Goal: Information Seeking & Learning: Learn about a topic

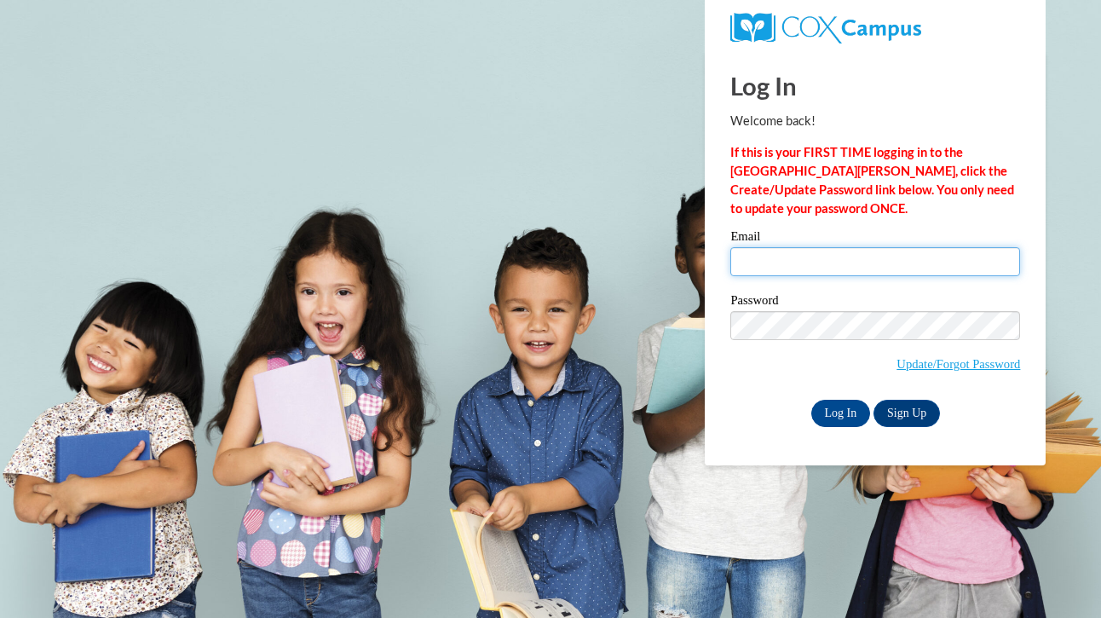
click at [877, 261] on input "Email" at bounding box center [875, 261] width 290 height 29
type input "jstephens@pioneerresa.org"
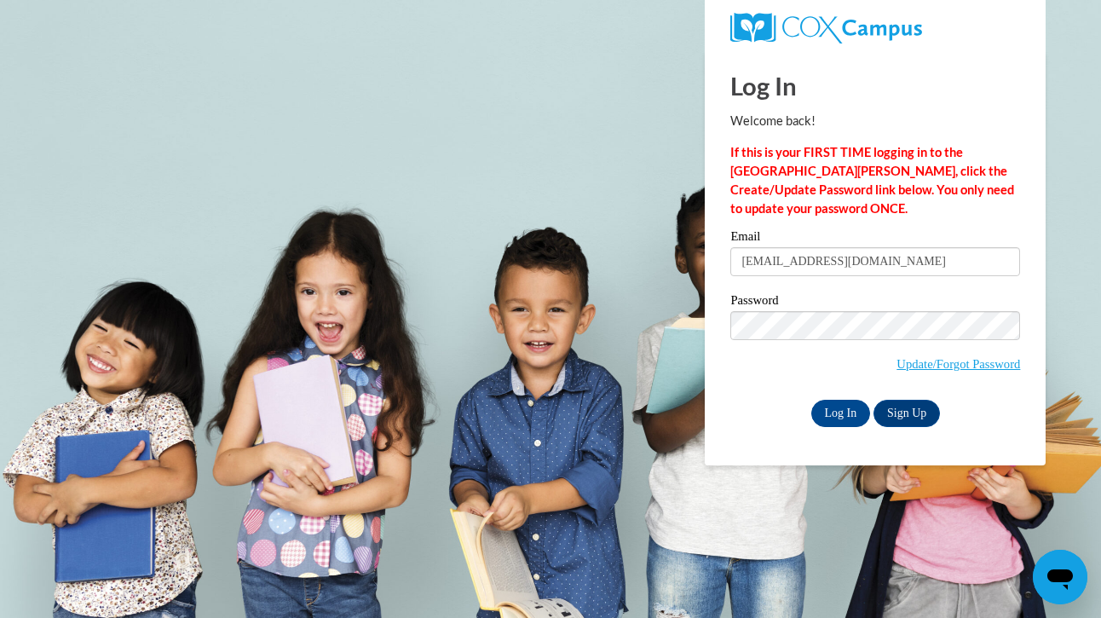
click at [775, 384] on div "Password Update/Forgot Password" at bounding box center [875, 344] width 290 height 101
click at [834, 405] on input "Log In" at bounding box center [841, 413] width 60 height 27
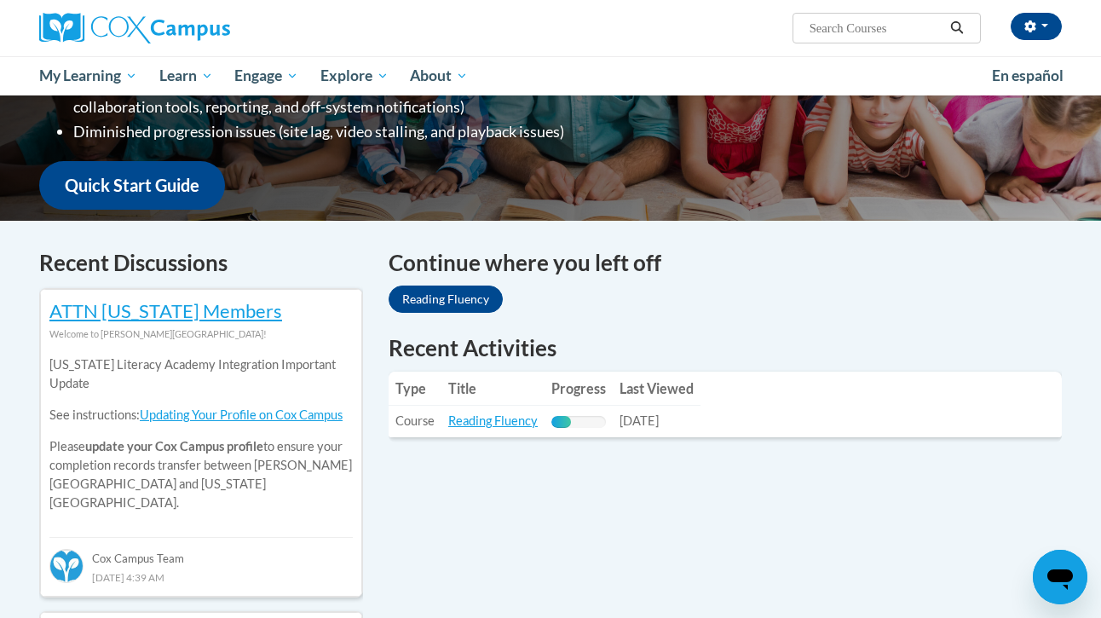
scroll to position [378, 0]
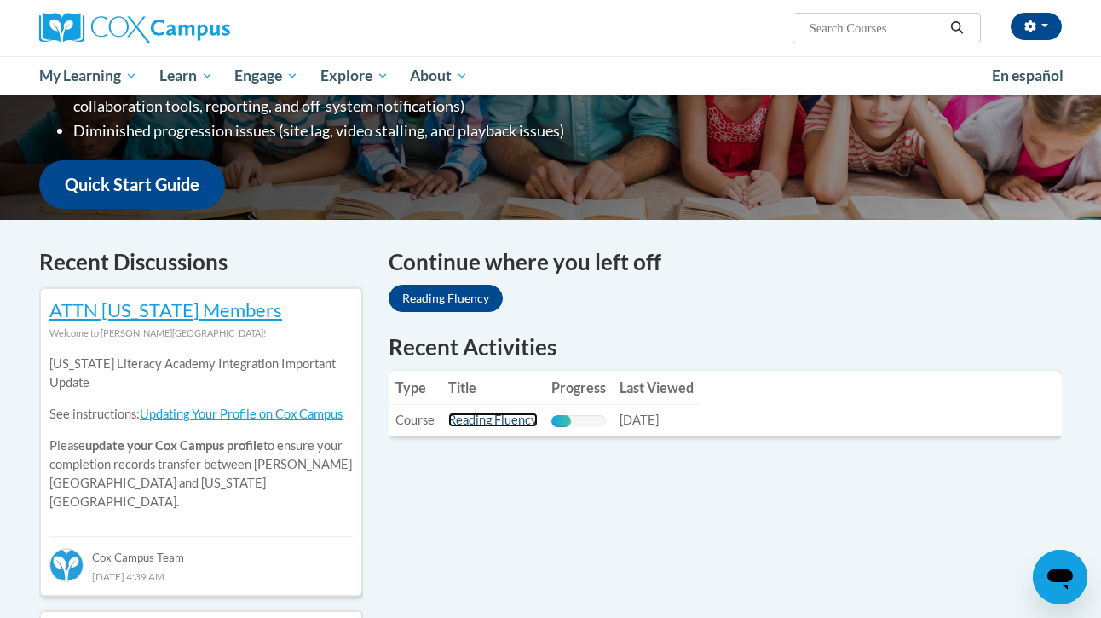
click at [494, 425] on link "Reading Fluency" at bounding box center [492, 420] width 89 height 14
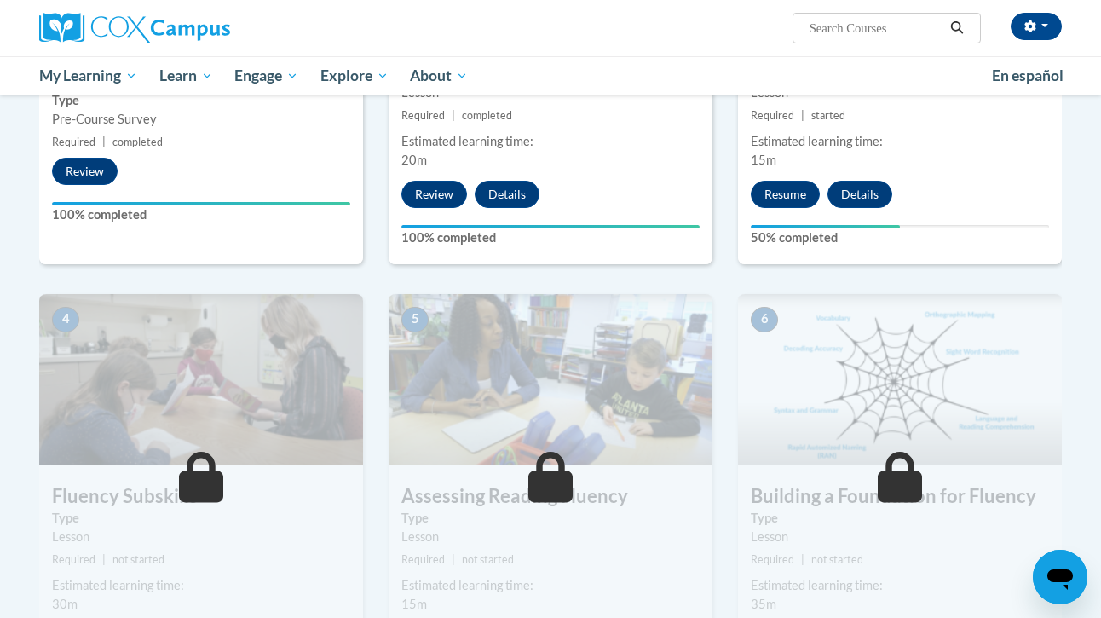
scroll to position [556, 0]
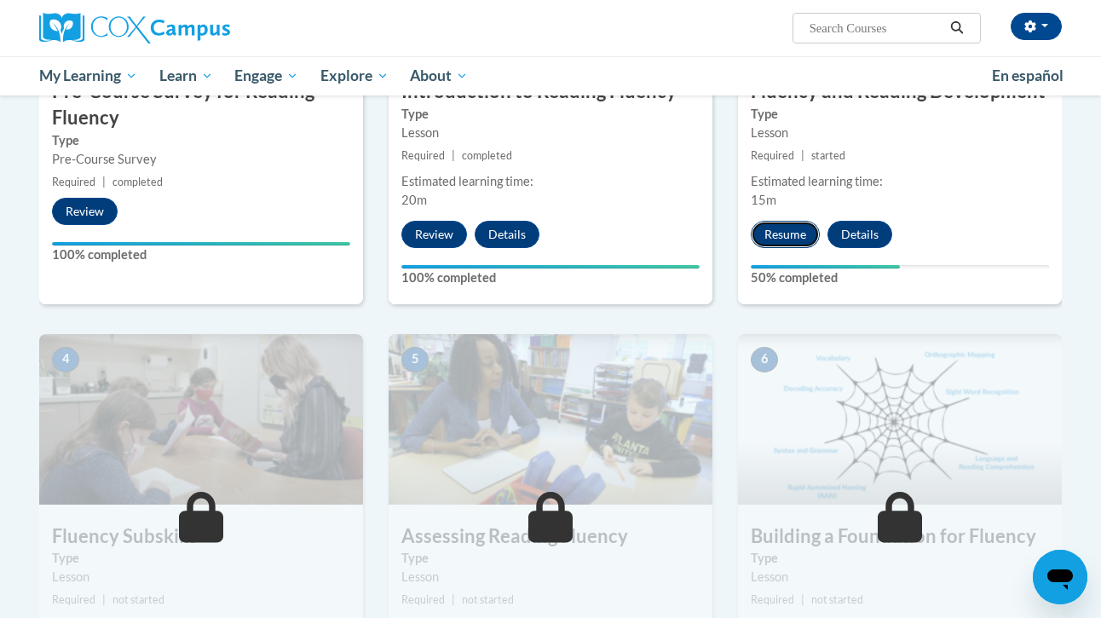
click at [802, 225] on button "Resume" at bounding box center [785, 234] width 69 height 27
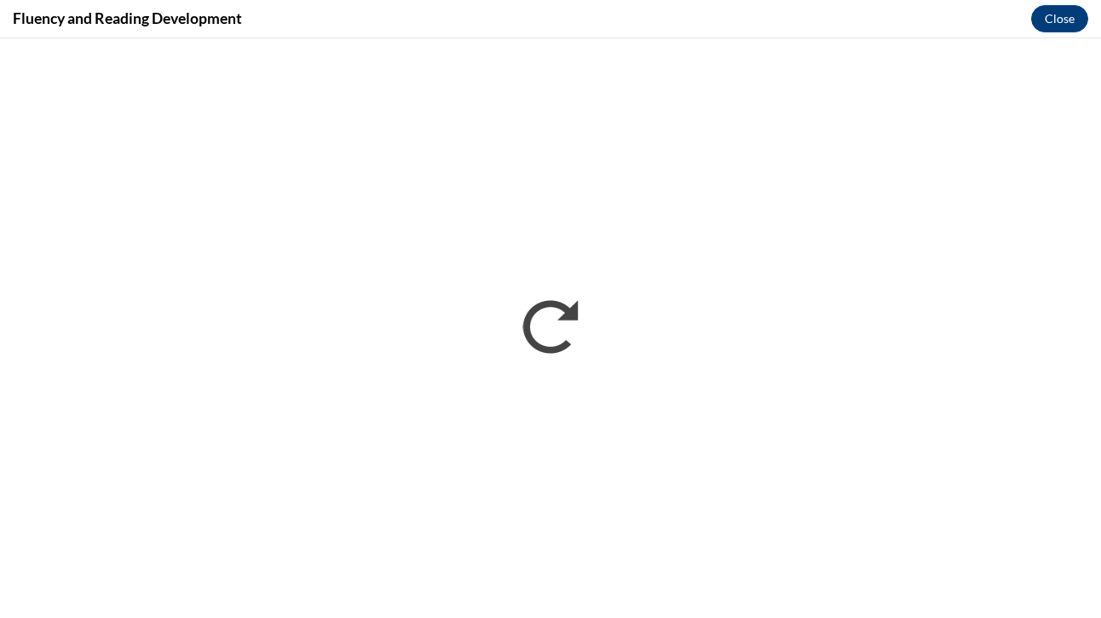
scroll to position [0, 0]
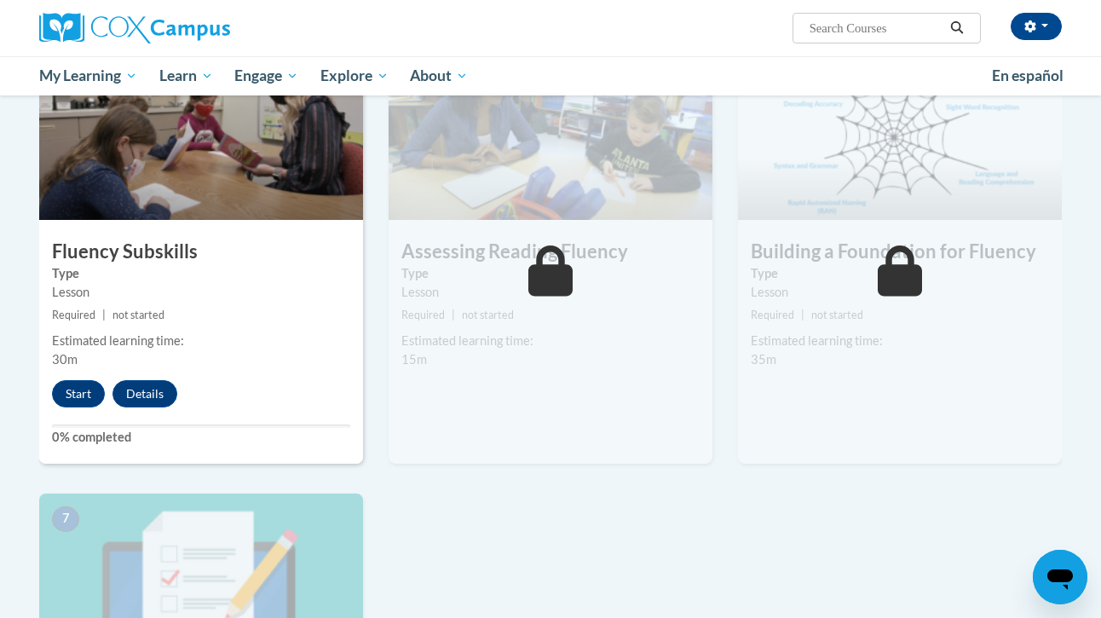
scroll to position [842, 0]
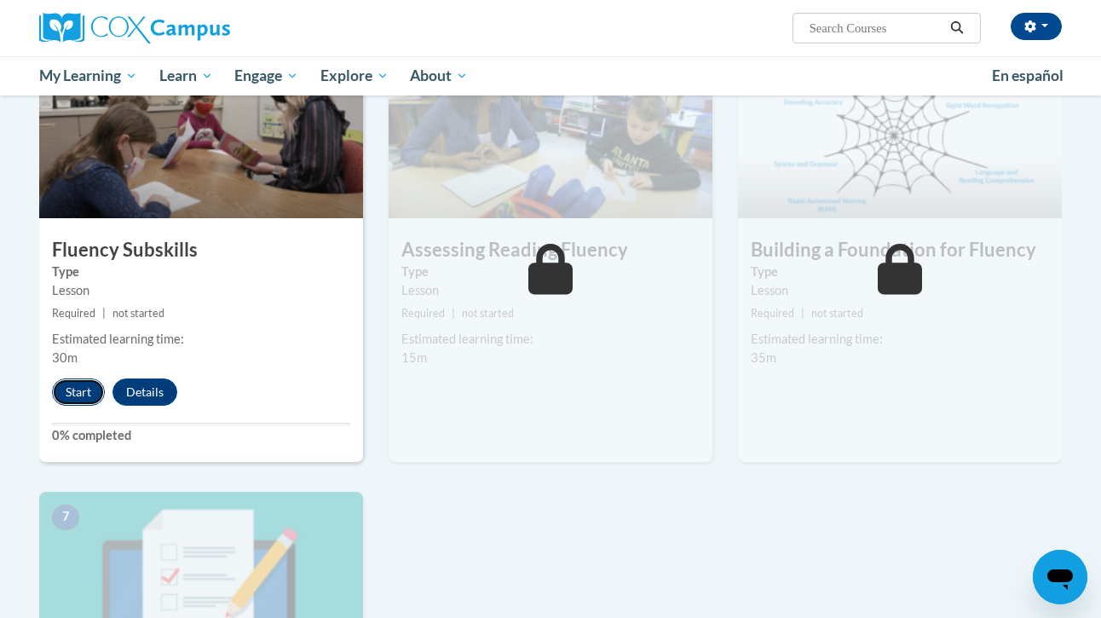
click at [93, 389] on button "Start" at bounding box center [78, 391] width 53 height 27
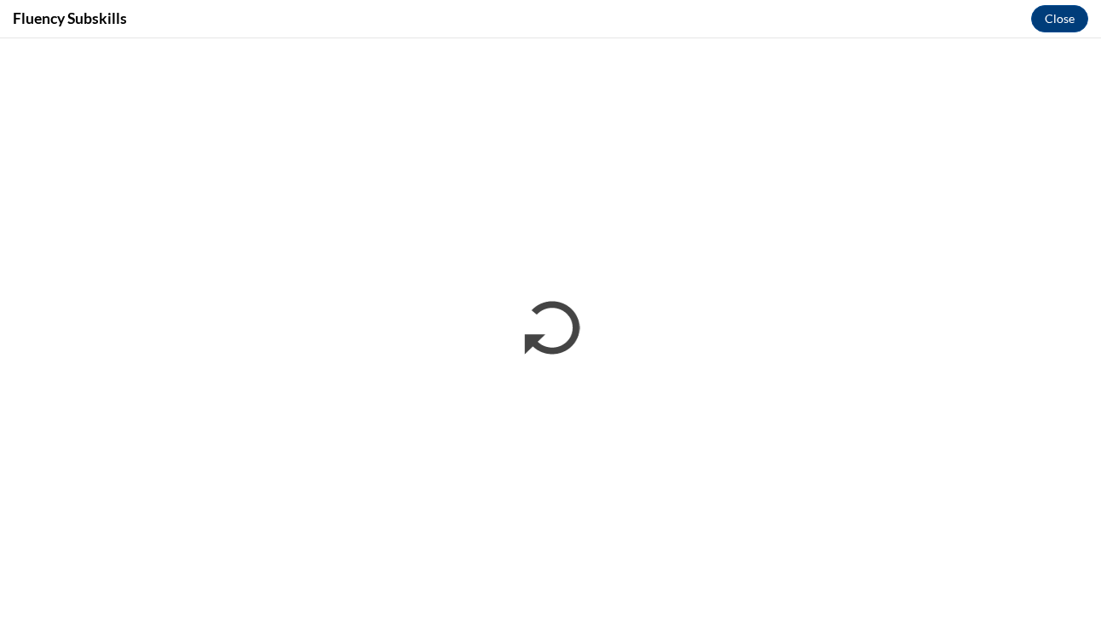
scroll to position [0, 0]
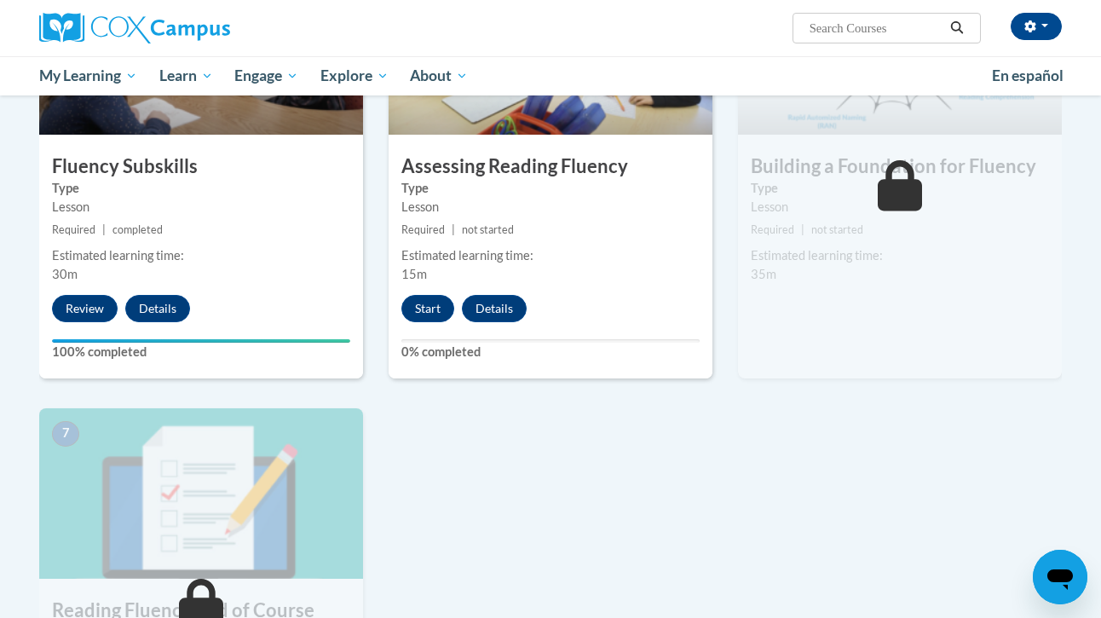
scroll to position [966, 0]
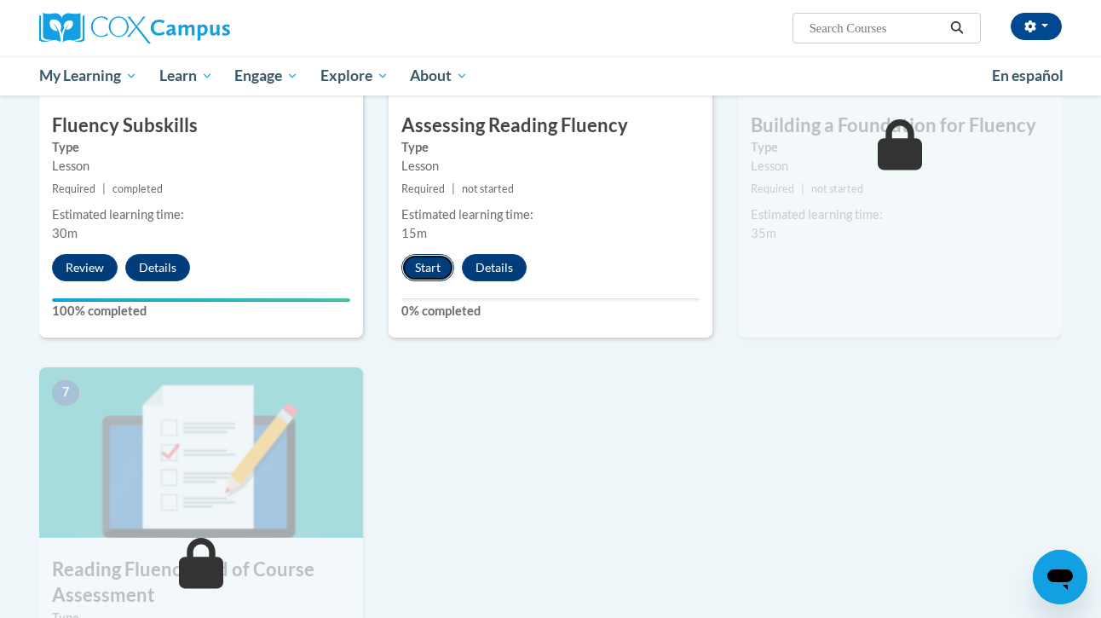
click at [434, 262] on button "Start" at bounding box center [427, 267] width 53 height 27
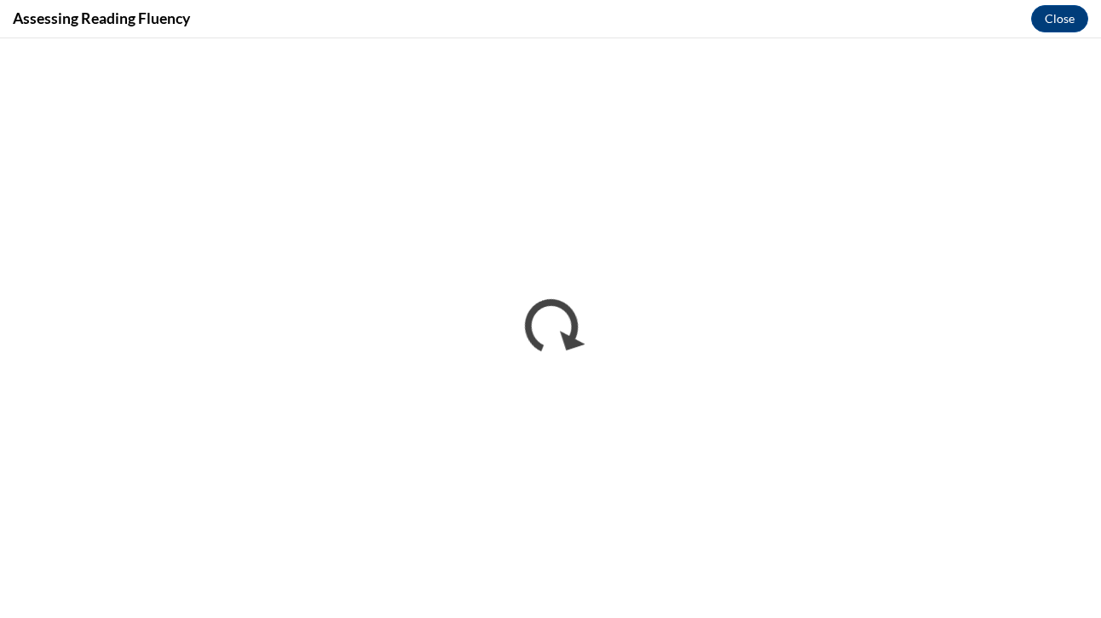
scroll to position [0, 0]
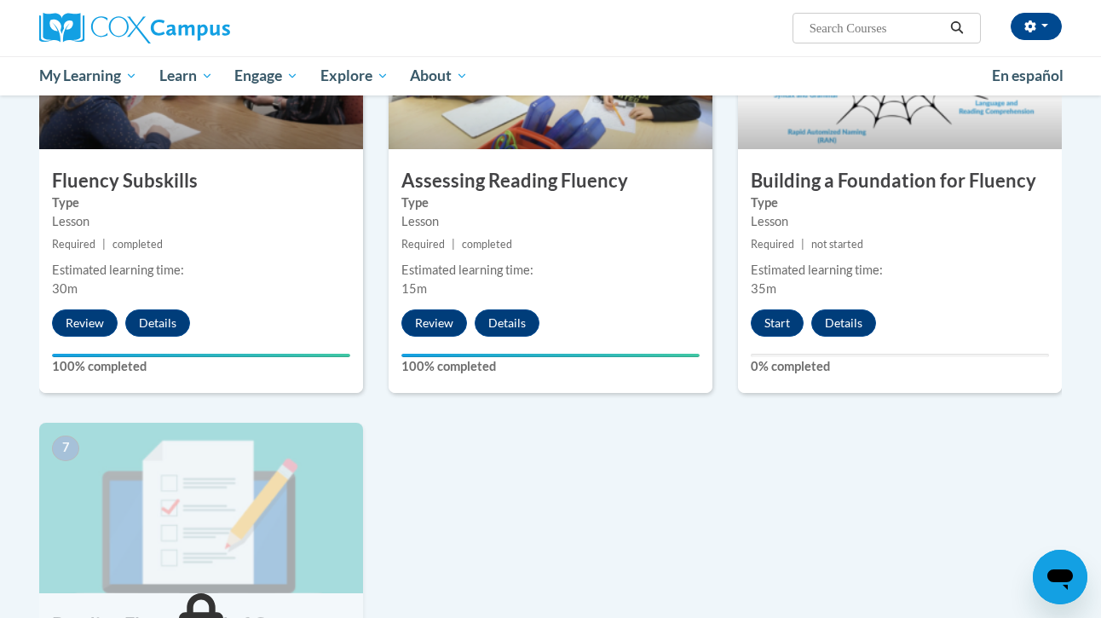
scroll to position [886, 0]
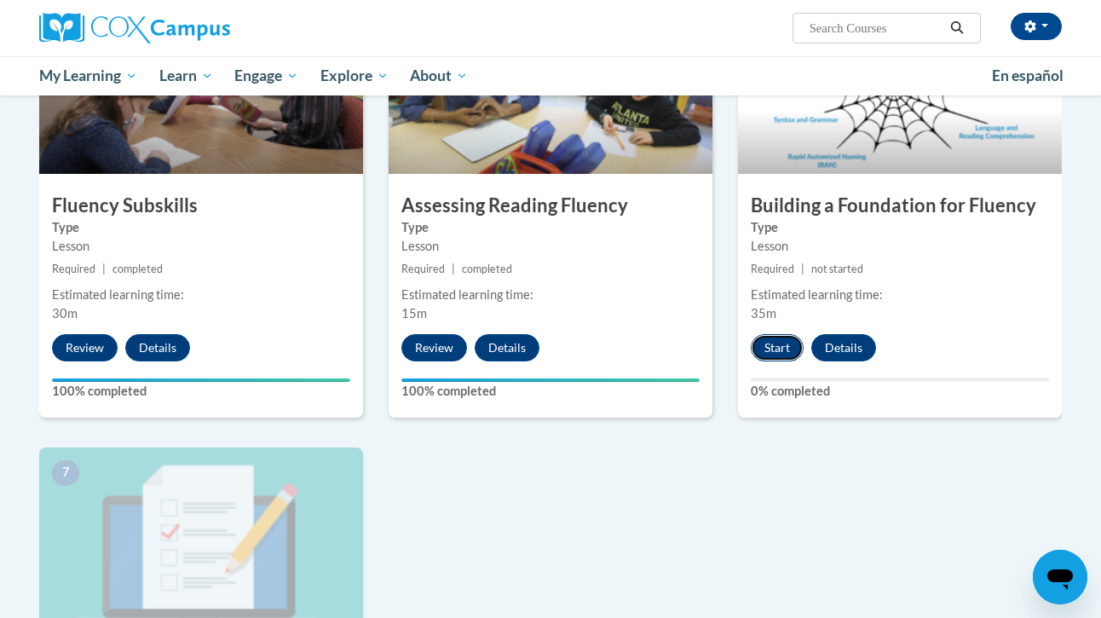
click at [776, 337] on button "Start" at bounding box center [777, 347] width 53 height 27
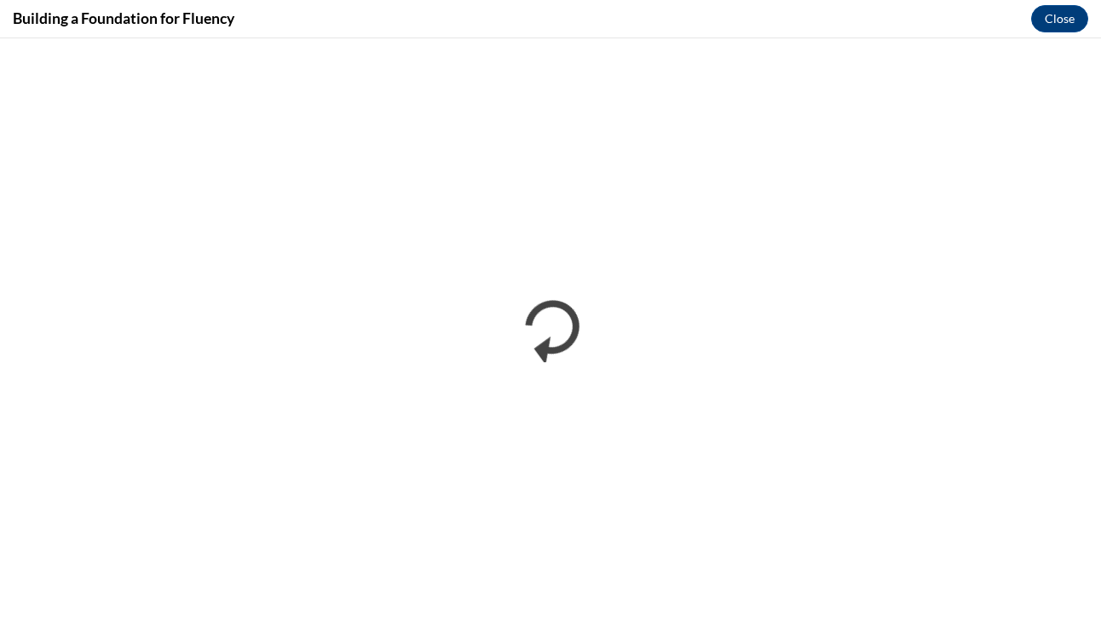
scroll to position [0, 0]
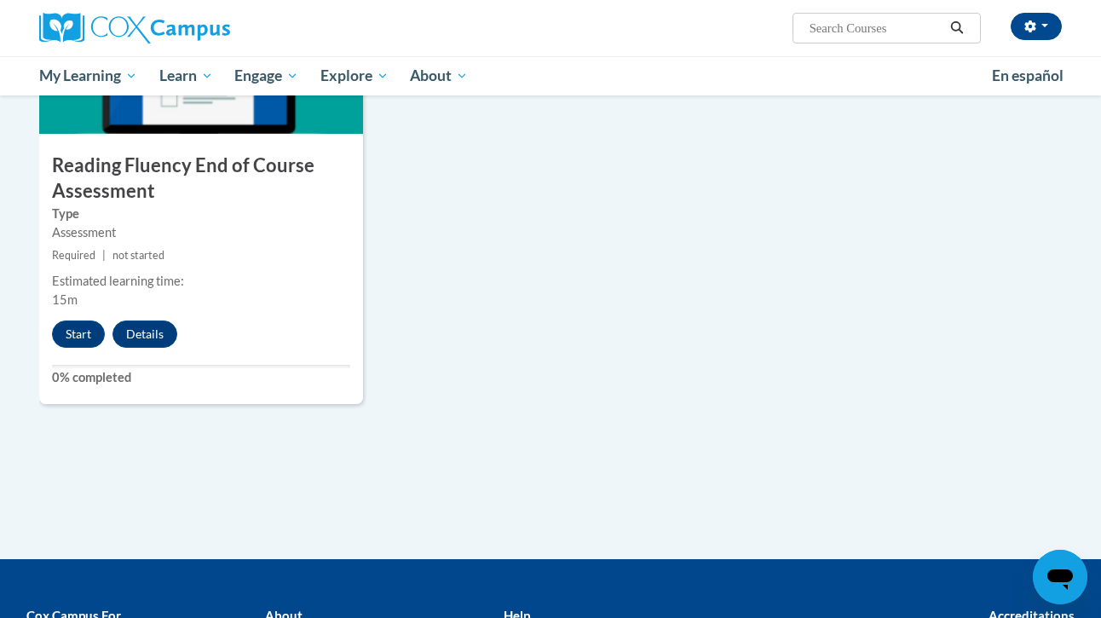
scroll to position [1322, 0]
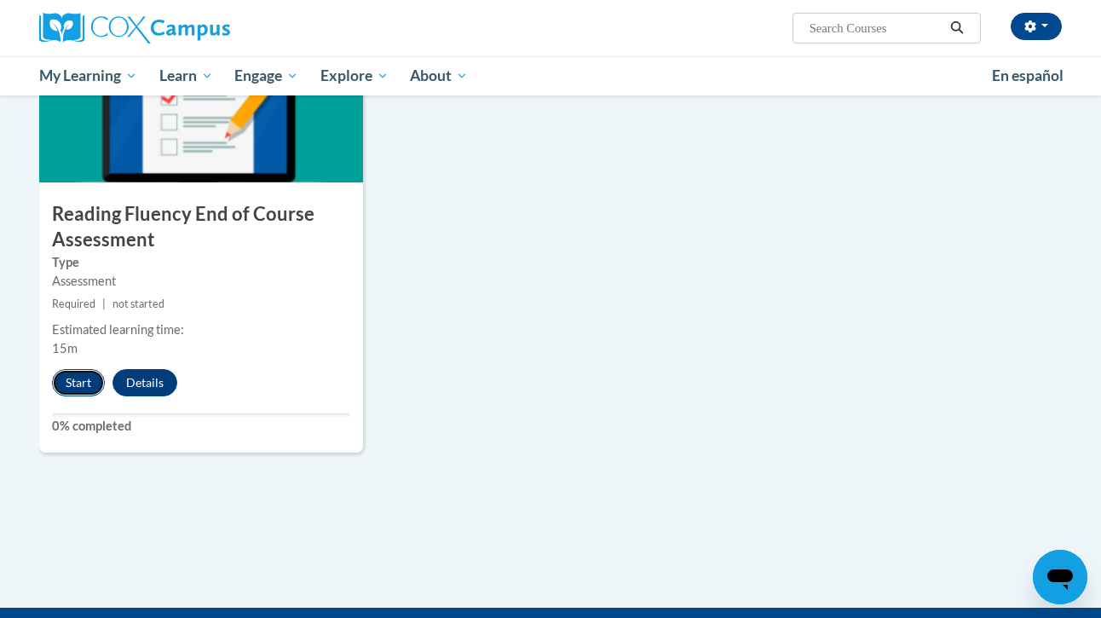
click at [69, 381] on button "Start" at bounding box center [78, 382] width 53 height 27
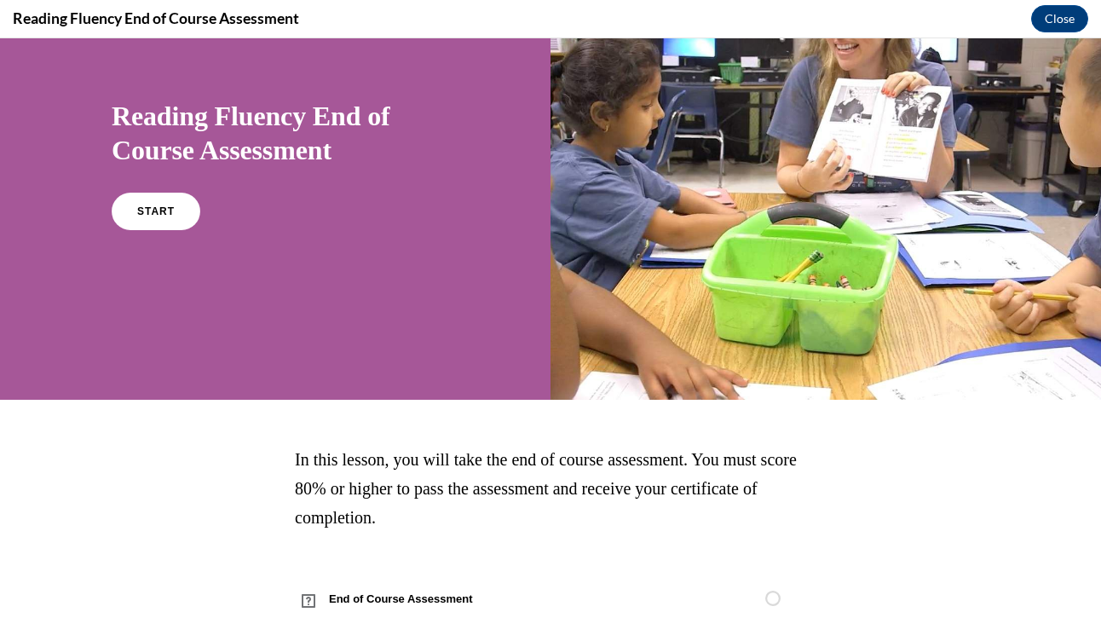
scroll to position [109, 0]
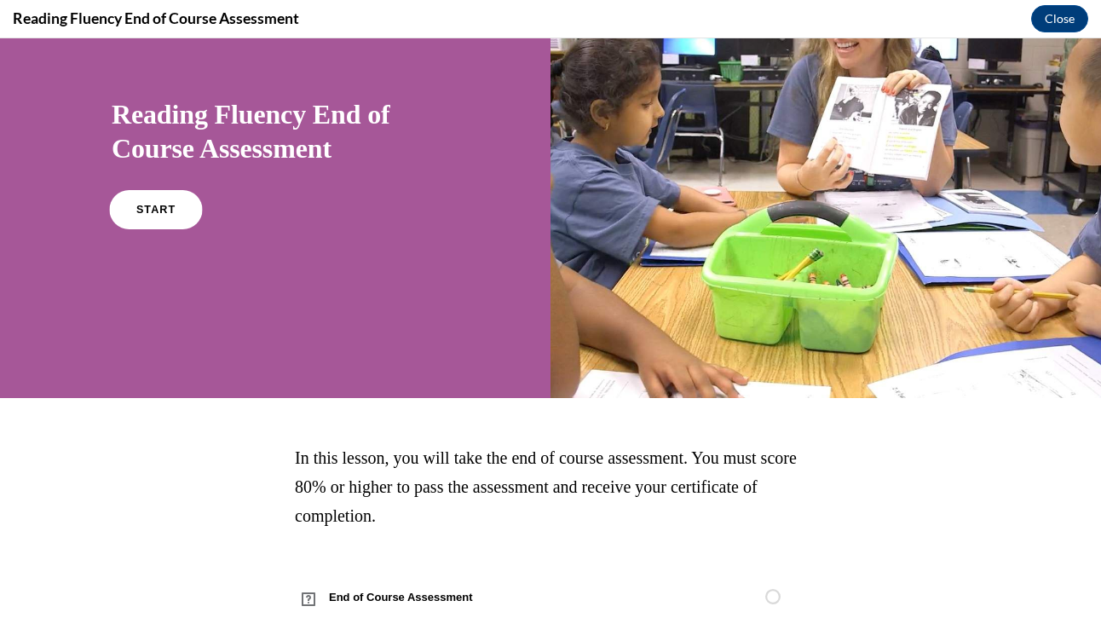
click at [167, 208] on span "START" at bounding box center [155, 210] width 39 height 13
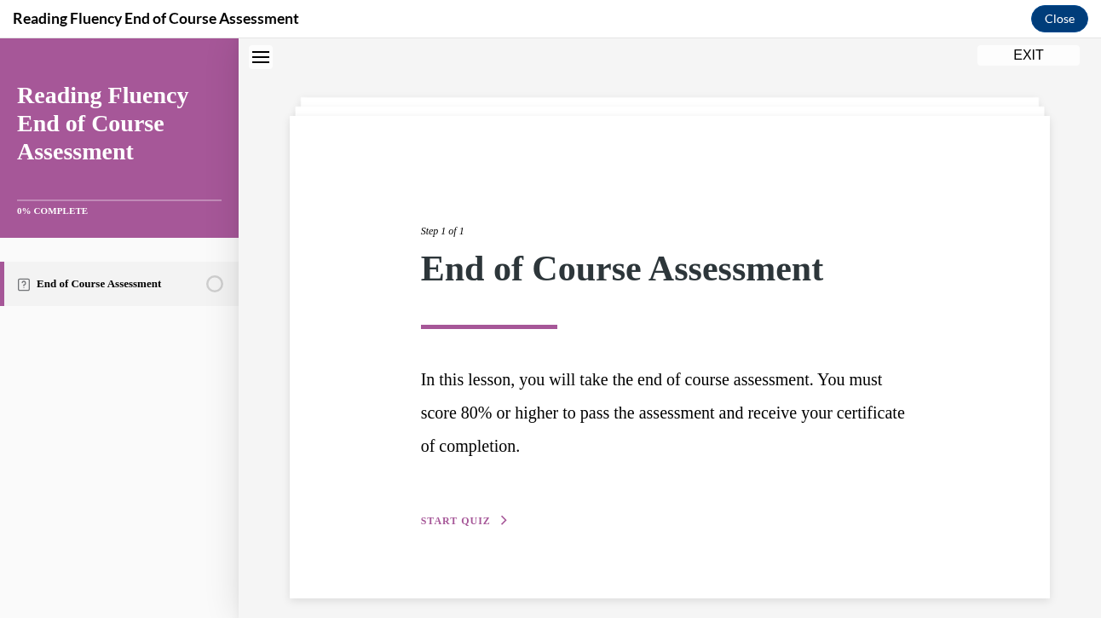
scroll to position [66, 0]
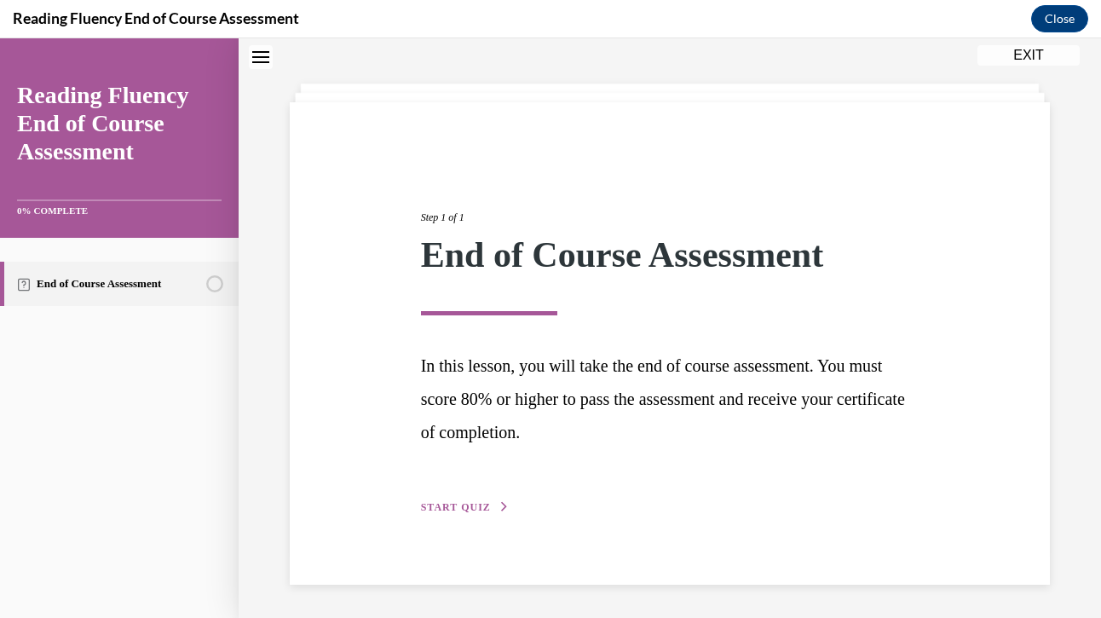
click at [433, 512] on span "START QUIZ" at bounding box center [456, 507] width 70 height 12
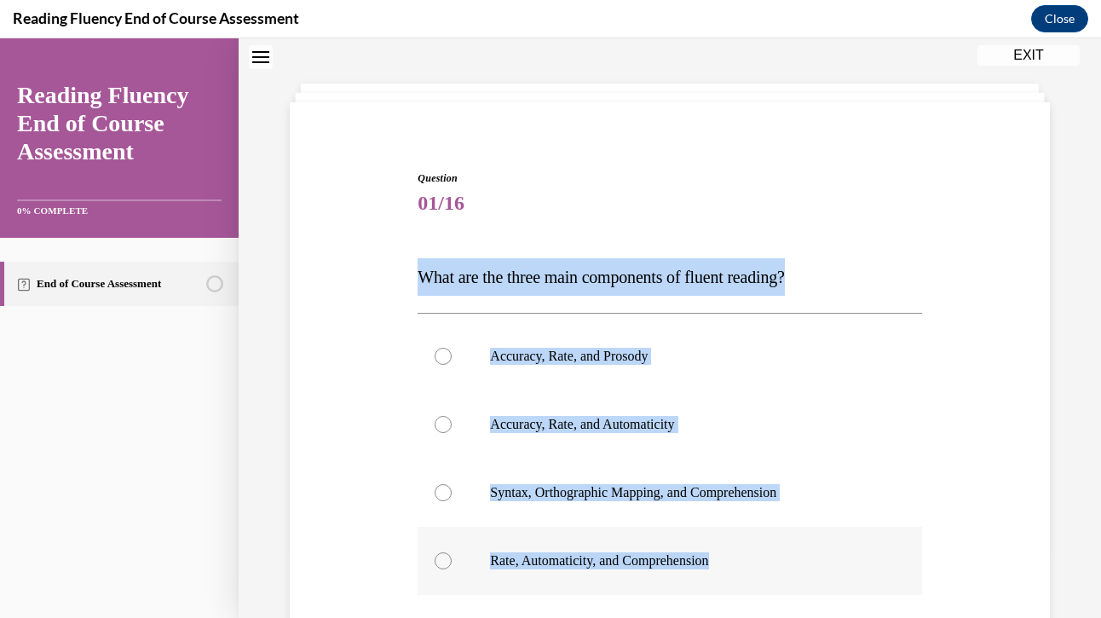
drag, startPoint x: 413, startPoint y: 277, endPoint x: 803, endPoint y: 562, distance: 482.4
click at [803, 562] on div "Question 01/16 What are the three main components of fluent reading?  Accuracy,…" at bounding box center [669, 475] width 512 height 661
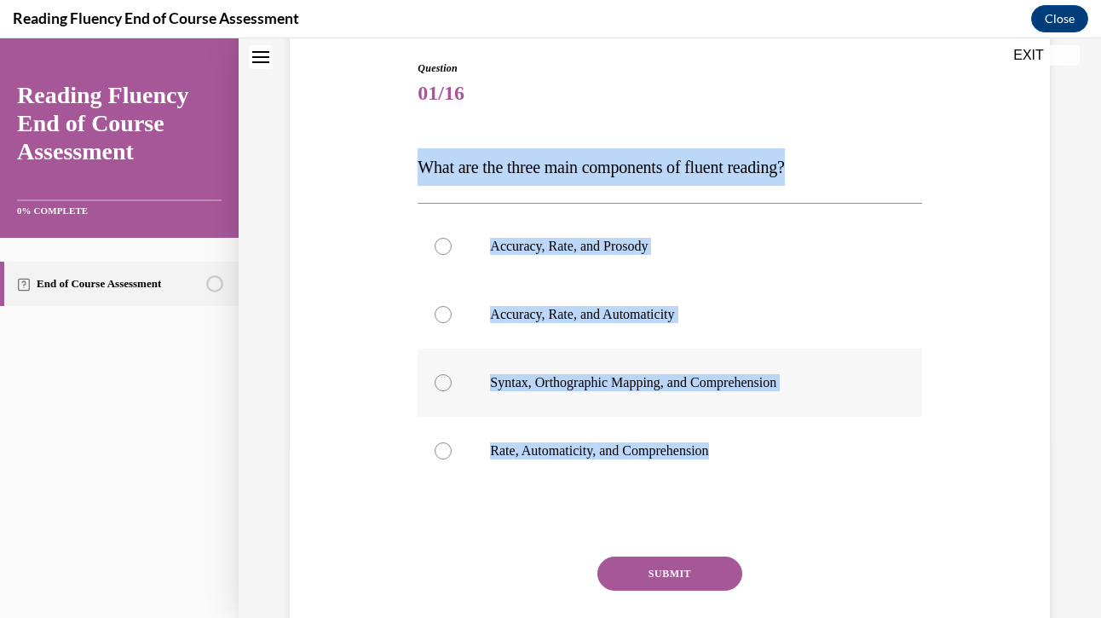
scroll to position [165, 0]
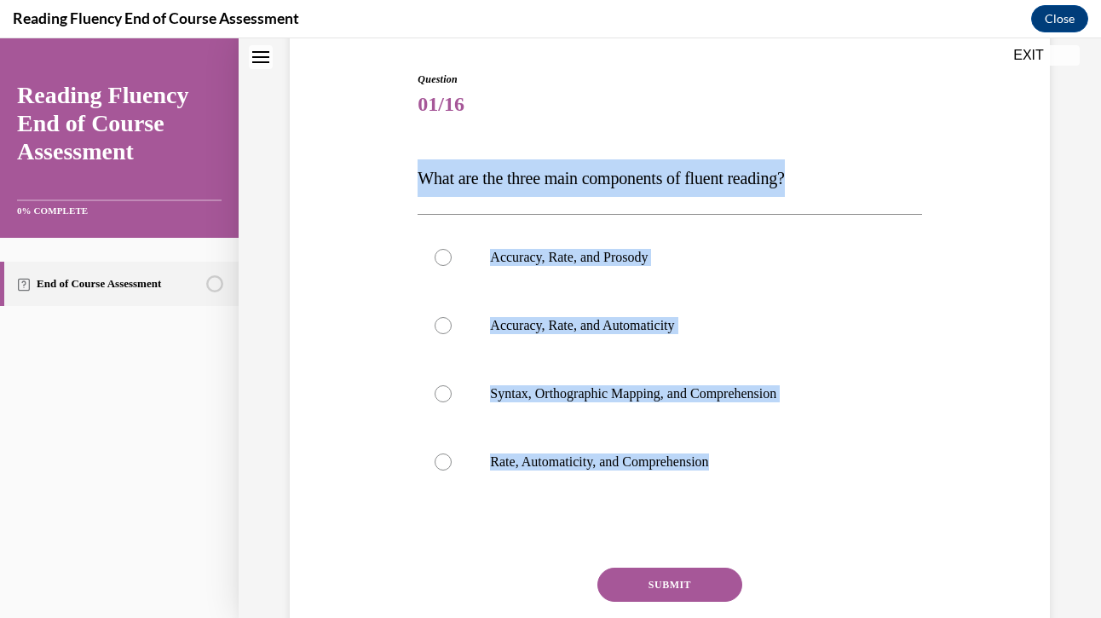
copy div "What are the three main components of fluent reading?  Accuracy, Rate, and Pros…"
click at [444, 259] on div at bounding box center [443, 257] width 17 height 17
click at [444, 259] on input "Accuracy, Rate, and Prosody" at bounding box center [443, 257] width 17 height 17
radio input "true"
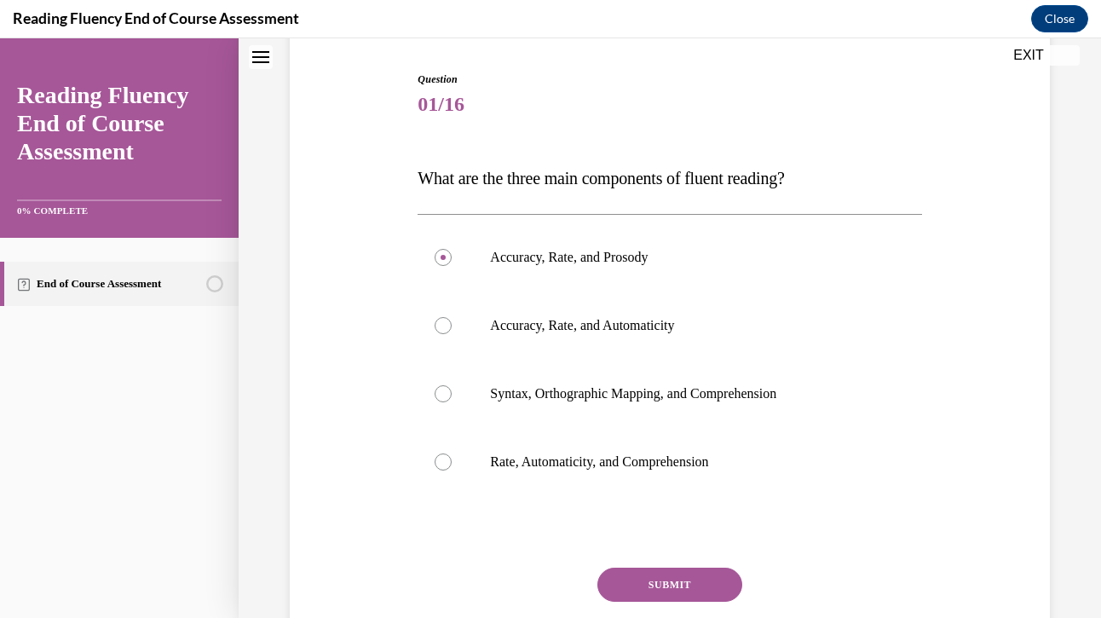
click at [653, 581] on button "SUBMIT" at bounding box center [669, 585] width 145 height 34
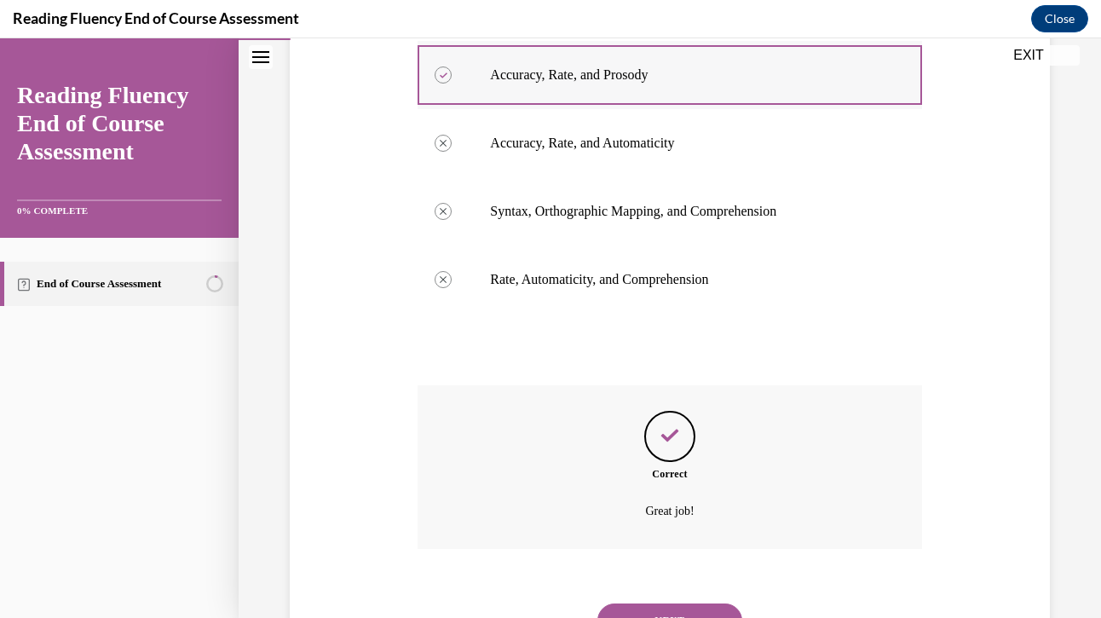
scroll to position [427, 0]
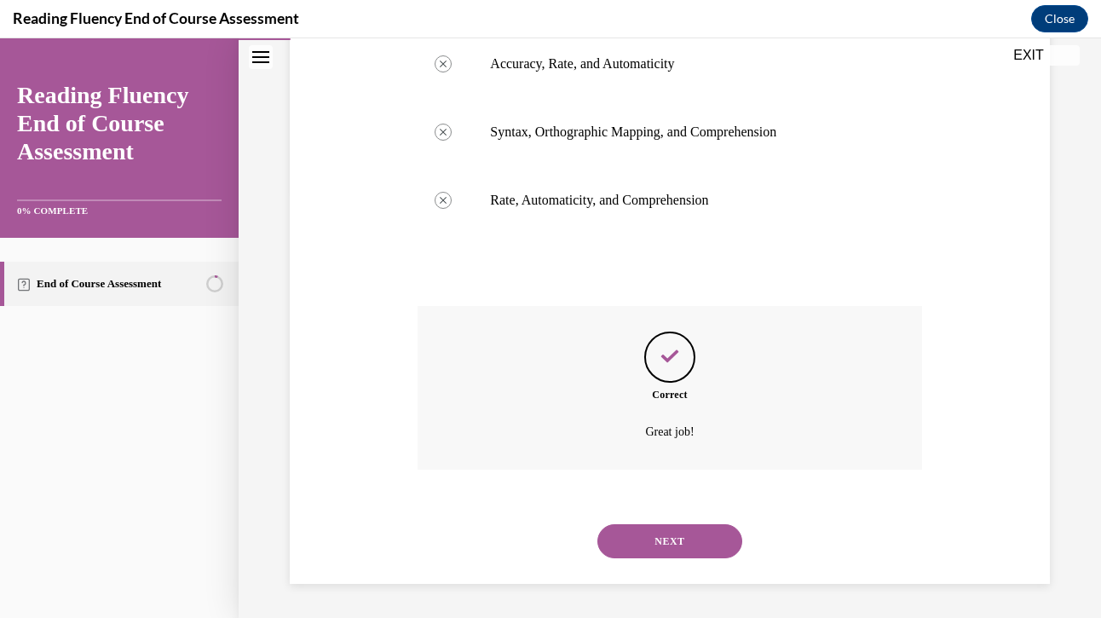
click at [651, 542] on button "NEXT" at bounding box center [669, 541] width 145 height 34
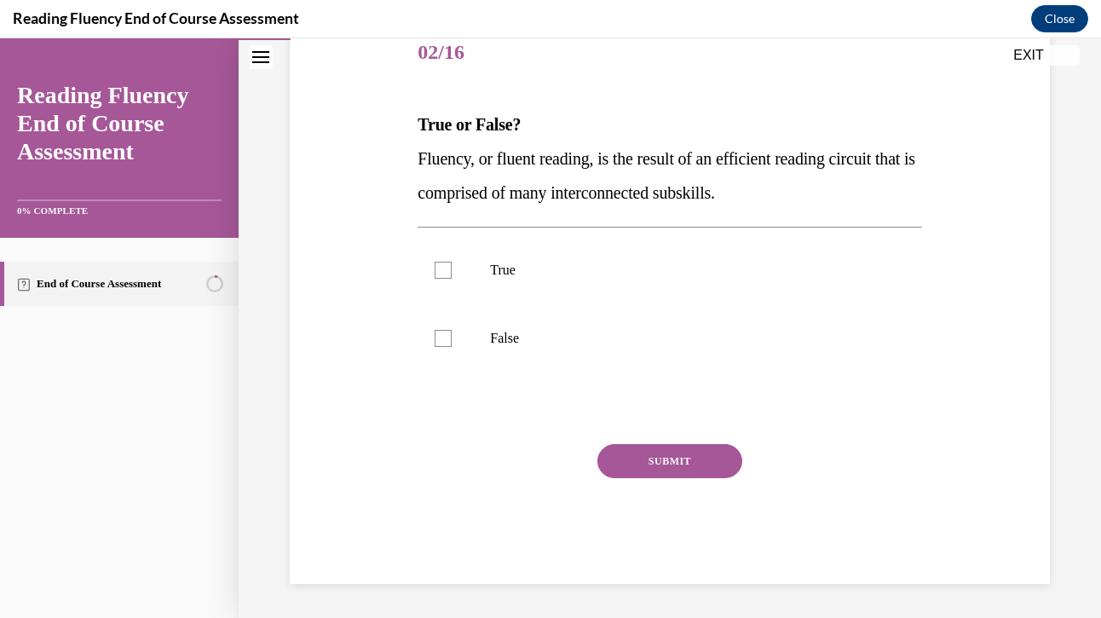
scroll to position [189, 0]
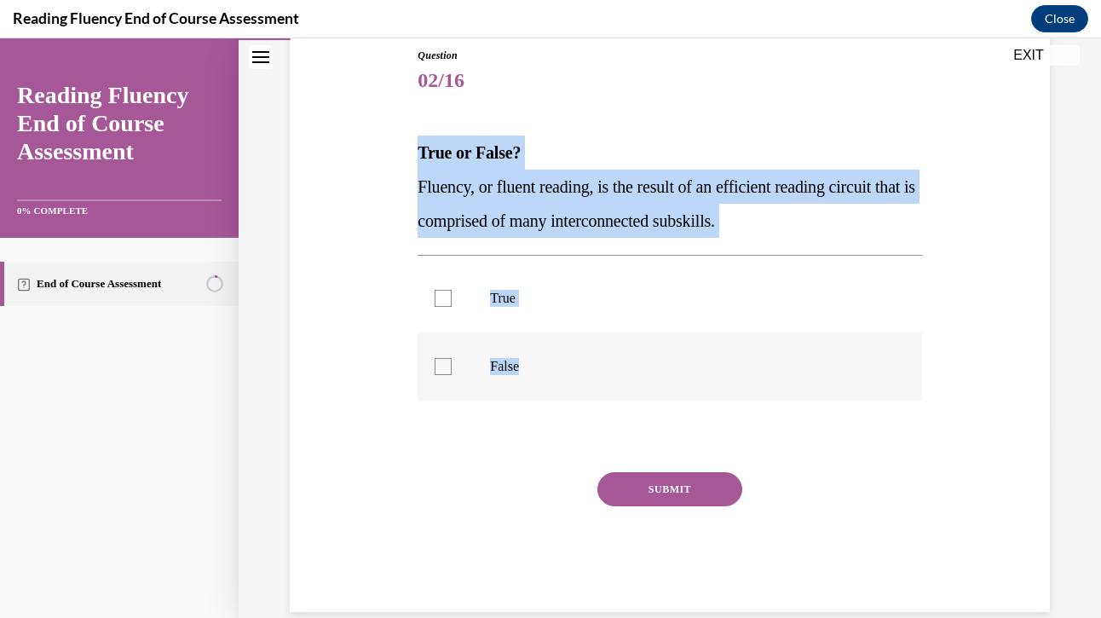
drag, startPoint x: 413, startPoint y: 147, endPoint x: 605, endPoint y: 378, distance: 300.2
click at [605, 378] on div "Question 02/16 True or False? Fluency, or fluent reading, is the result of an e…" at bounding box center [669, 317] width 512 height 590
copy div "True or False? Fluency, or fluent reading, is the result of an efficient readin…"
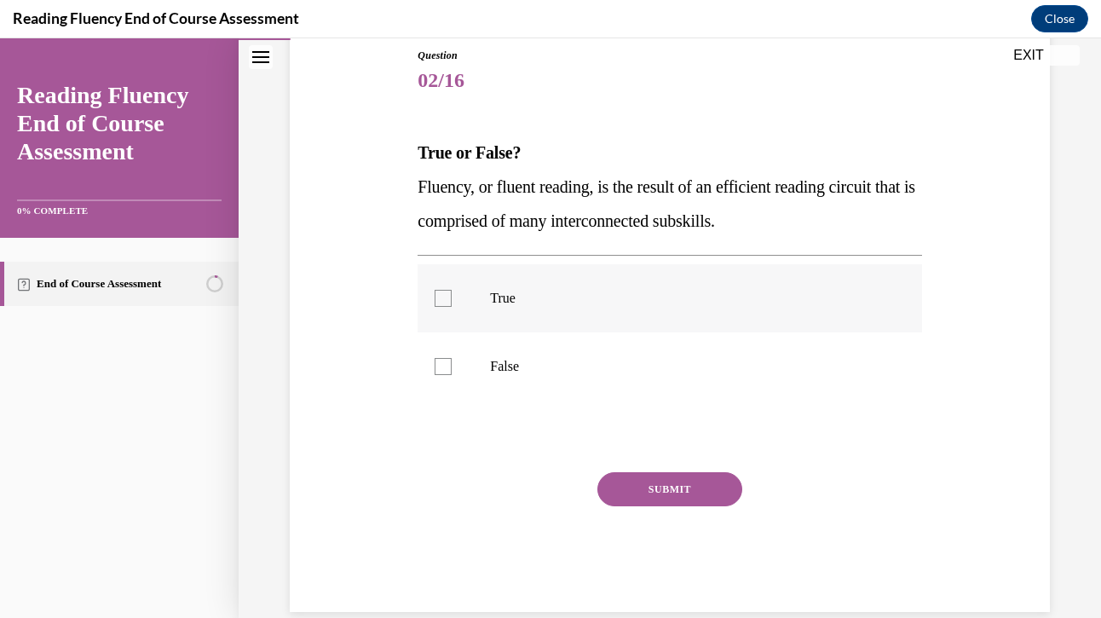
click at [443, 303] on div at bounding box center [443, 298] width 17 height 17
click at [443, 303] on input "True" at bounding box center [443, 298] width 17 height 17
checkbox input "true"
click at [649, 488] on button "SUBMIT" at bounding box center [669, 489] width 145 height 34
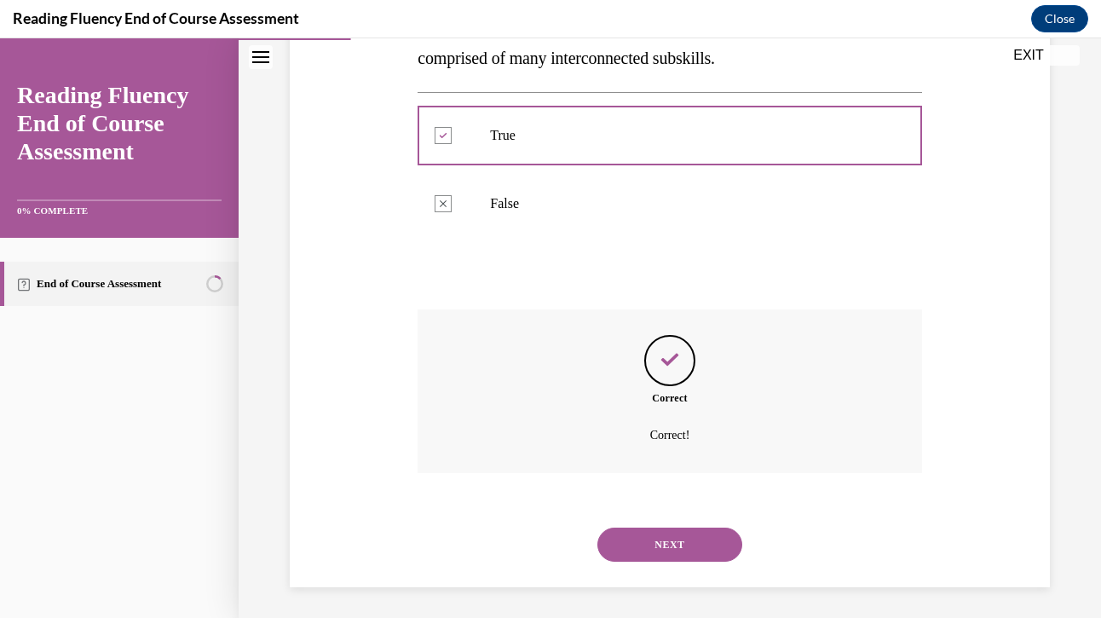
scroll to position [355, 0]
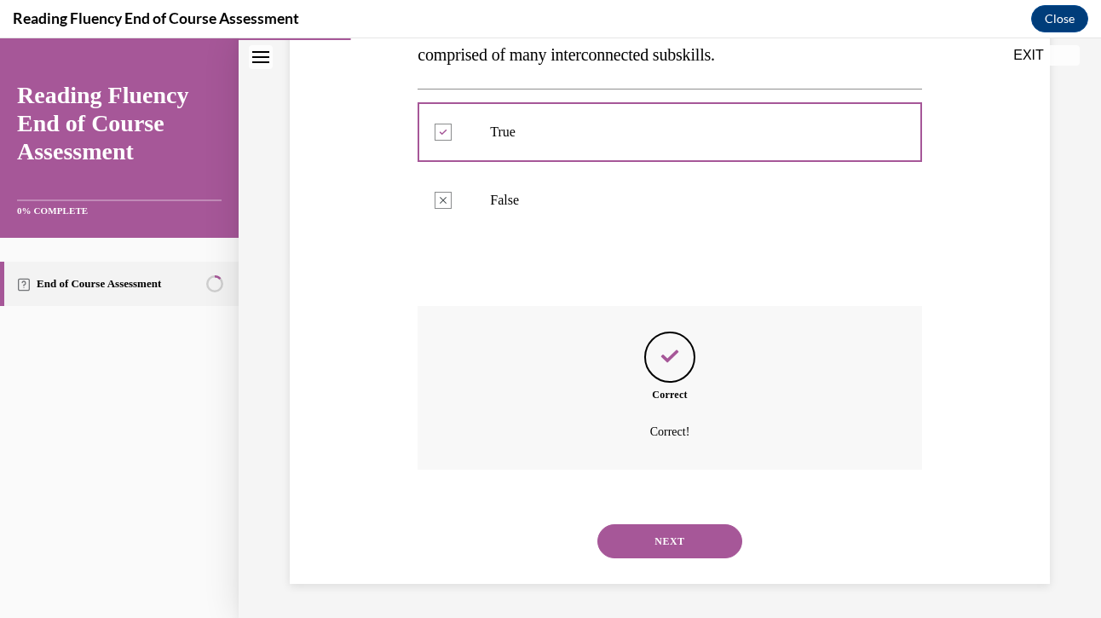
click at [677, 534] on button "NEXT" at bounding box center [669, 541] width 145 height 34
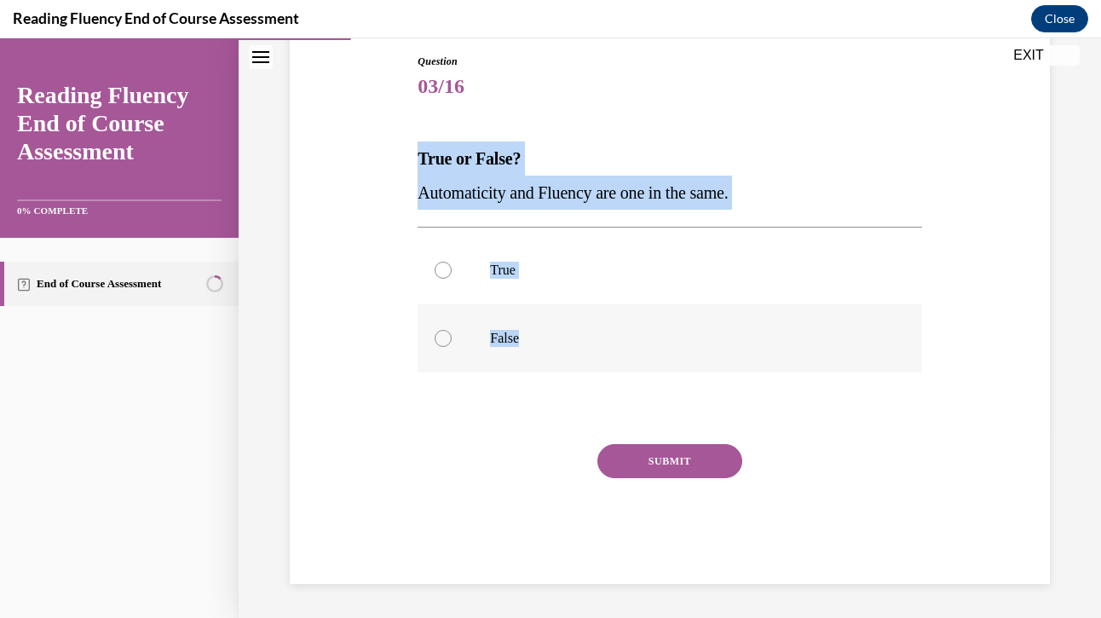
drag, startPoint x: 419, startPoint y: 155, endPoint x: 624, endPoint y: 332, distance: 270.7
click at [624, 332] on div "Question 03/16 True or False? Automaticity and Fluency are one in the same.  Tr…" at bounding box center [670, 319] width 504 height 530
copy div "True or False? Automaticity and Fluency are one in the same.  True False"
click at [434, 343] on label "False" at bounding box center [670, 338] width 504 height 68
click at [435, 343] on input "False" at bounding box center [443, 338] width 17 height 17
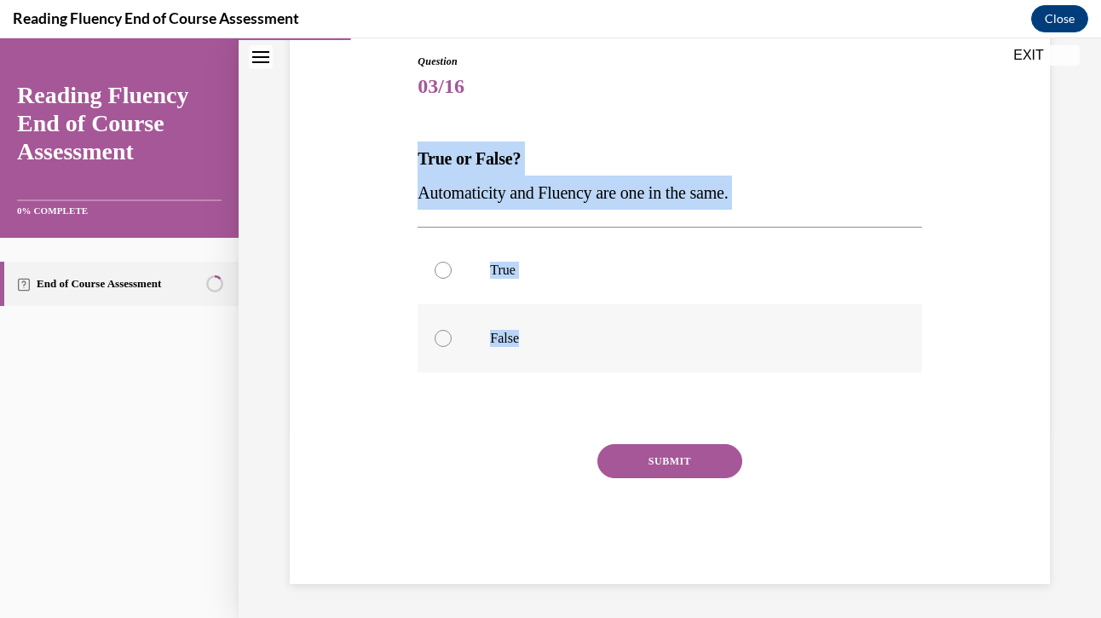
radio input "true"
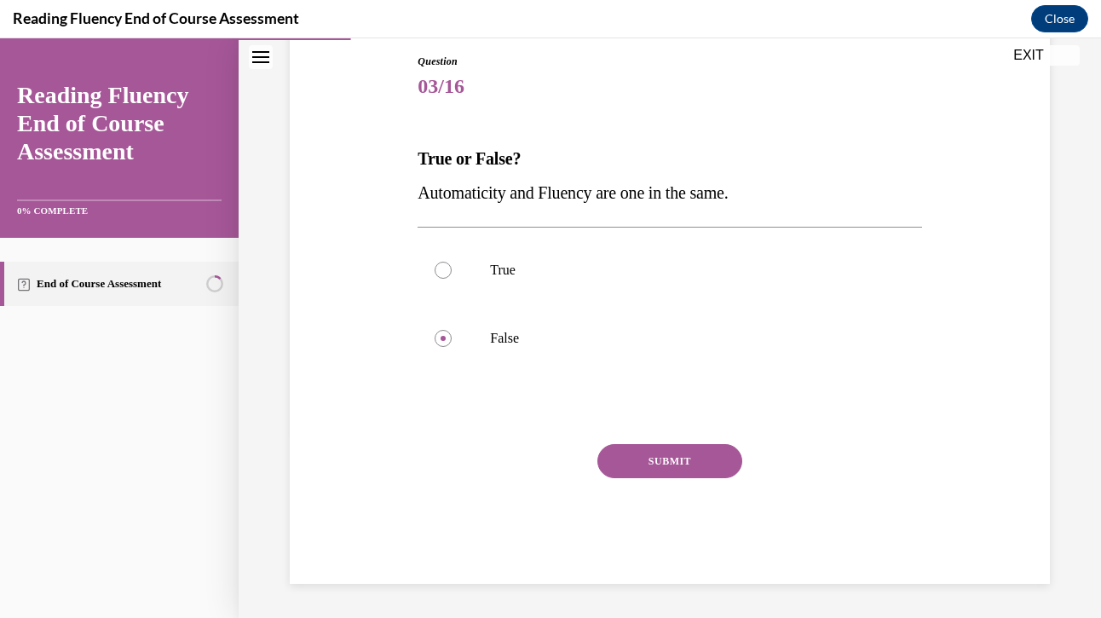
click at [629, 459] on button "SUBMIT" at bounding box center [669, 461] width 145 height 34
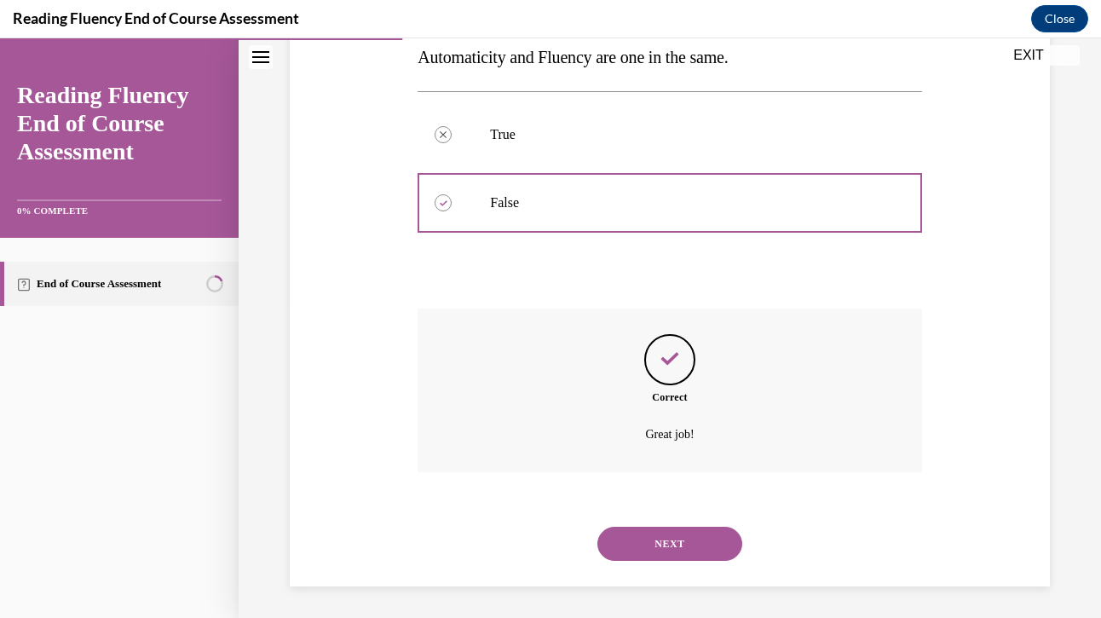
scroll to position [321, 0]
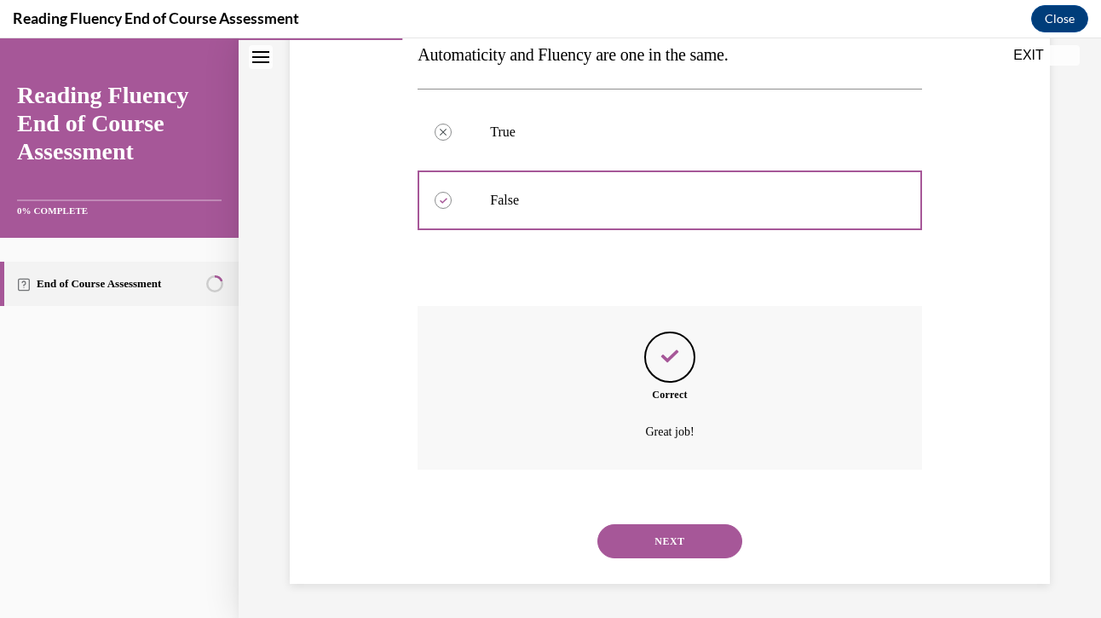
click at [695, 539] on button "NEXT" at bounding box center [669, 541] width 145 height 34
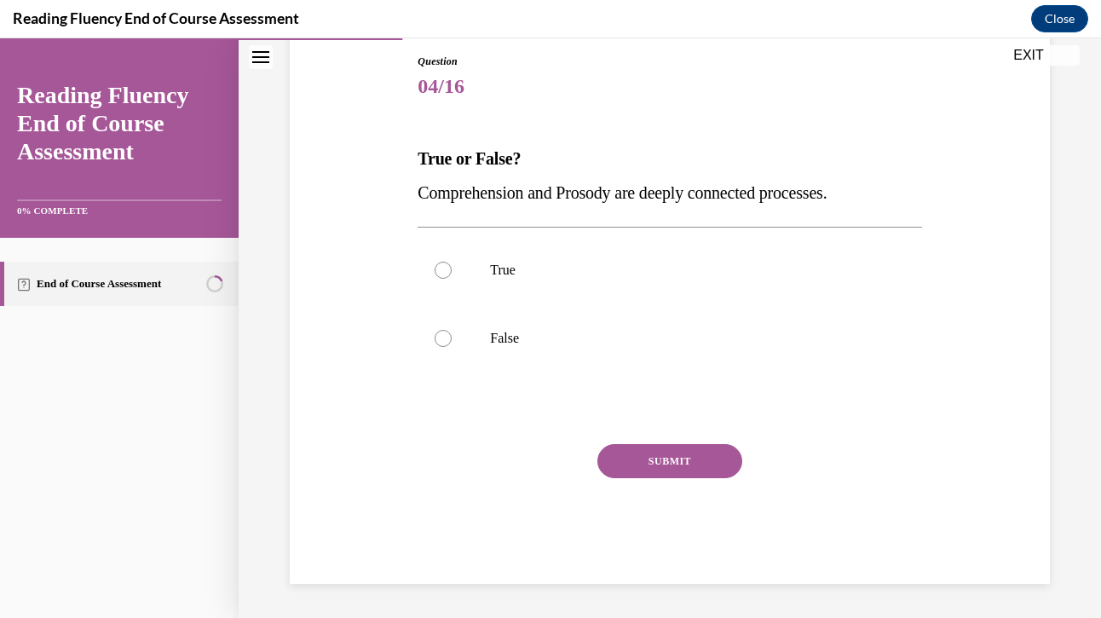
scroll to position [183, 0]
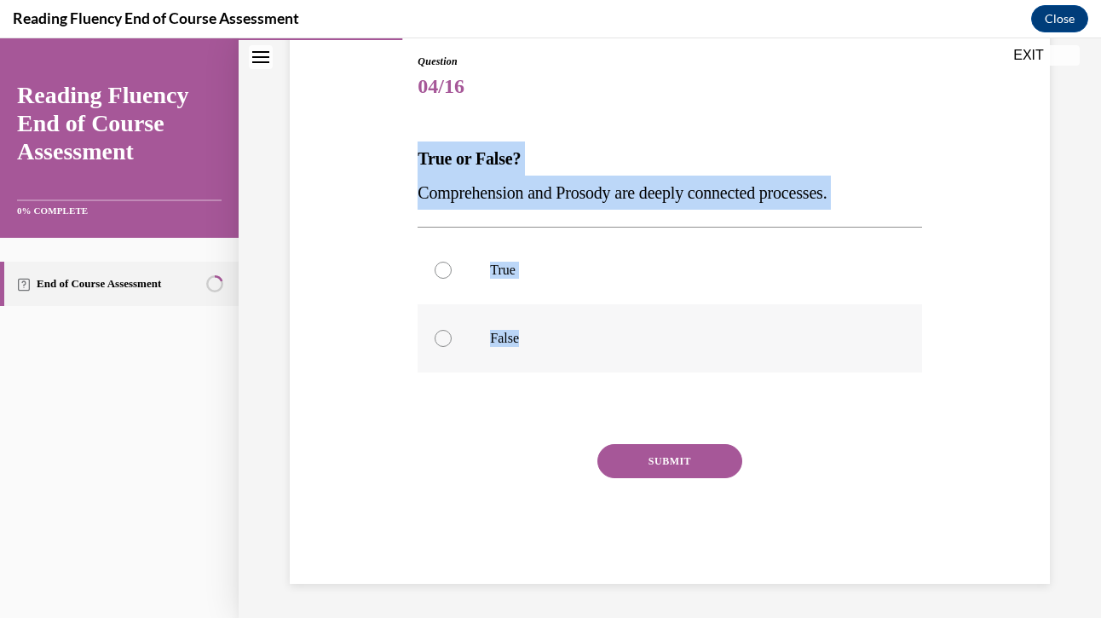
drag, startPoint x: 413, startPoint y: 159, endPoint x: 536, endPoint y: 339, distance: 218.4
click at [536, 340] on div "Question 04/16 True or False? Comprehension and Prosody are deeply connected pr…" at bounding box center [669, 306] width 512 height 556
copy div "True or False? Comprehension and Prosody are deeply connected processes.  True …"
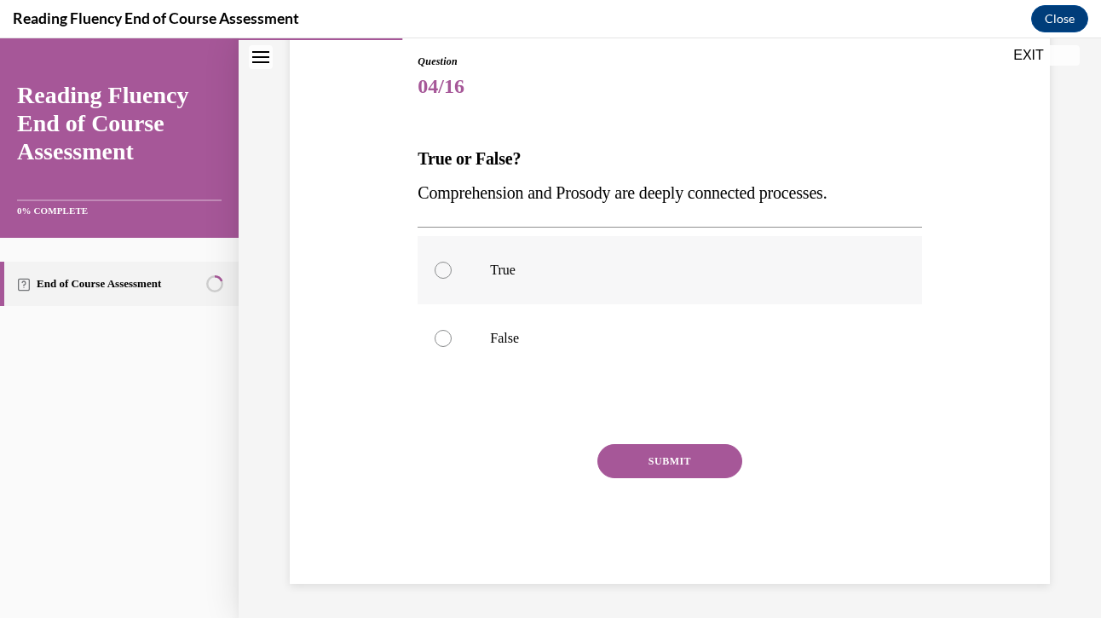
click at [444, 281] on label "True" at bounding box center [670, 270] width 504 height 68
click at [444, 279] on input "True" at bounding box center [443, 270] width 17 height 17
radio input "true"
click at [659, 470] on button "SUBMIT" at bounding box center [669, 461] width 145 height 34
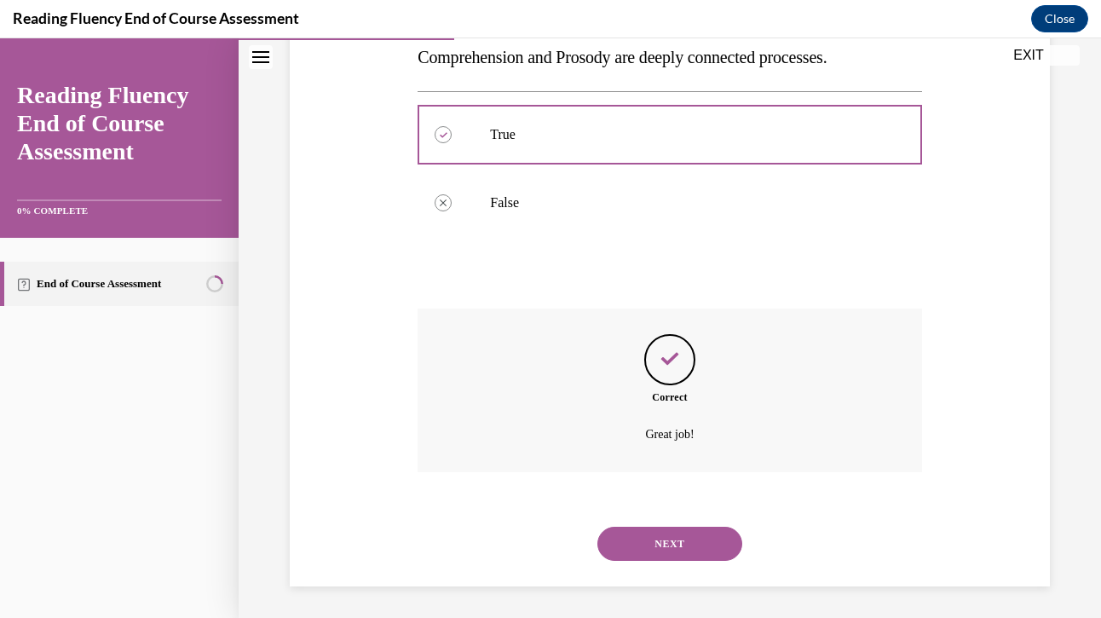
scroll to position [321, 0]
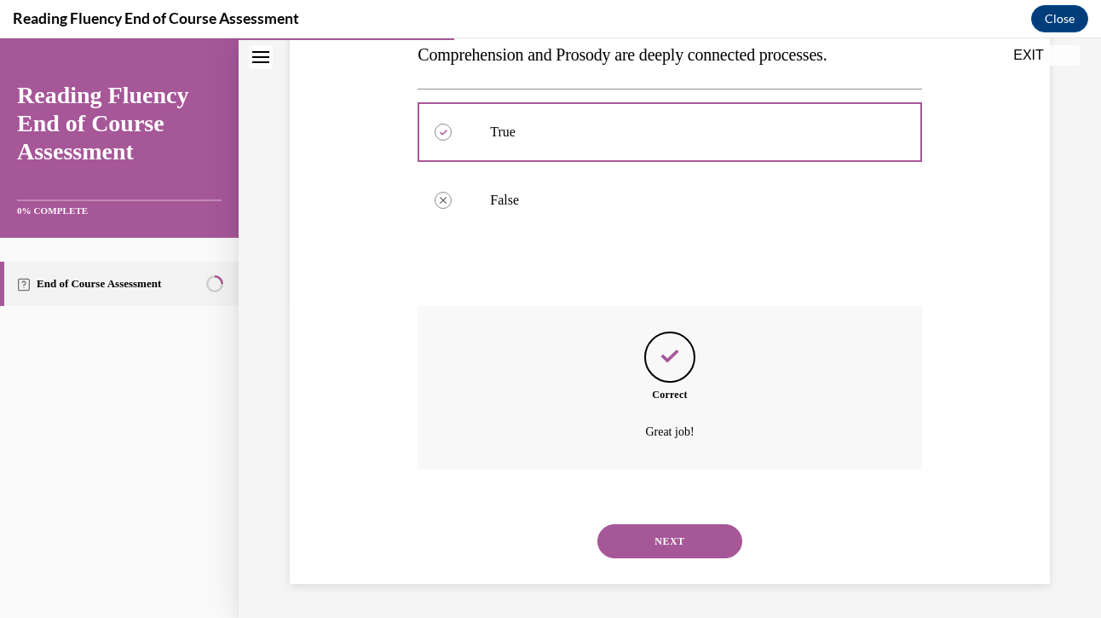
click at [681, 536] on button "NEXT" at bounding box center [669, 541] width 145 height 34
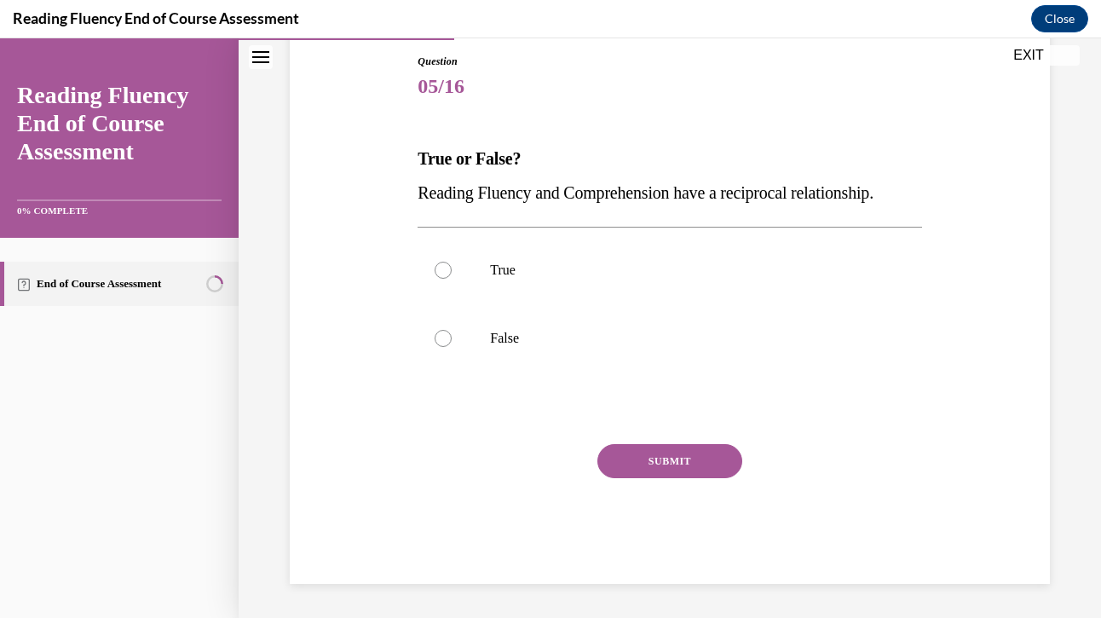
scroll to position [183, 0]
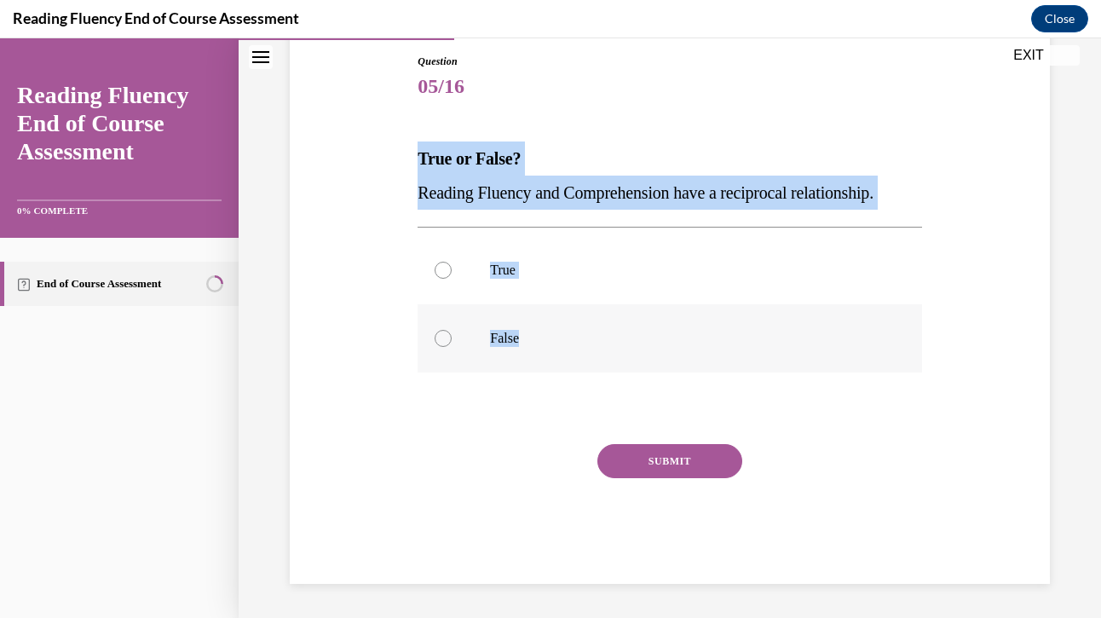
drag, startPoint x: 420, startPoint y: 156, endPoint x: 572, endPoint y: 336, distance: 235.3
click at [572, 336] on div "Question 05/16 True or False? Reading Fluency and Comprehension have a reciproc…" at bounding box center [670, 319] width 504 height 530
copy div "True or False? Reading Fluency and Comprehension have a reciprocal relationship…"
click at [444, 278] on div at bounding box center [443, 270] width 17 height 17
click at [444, 278] on input "True" at bounding box center [443, 270] width 17 height 17
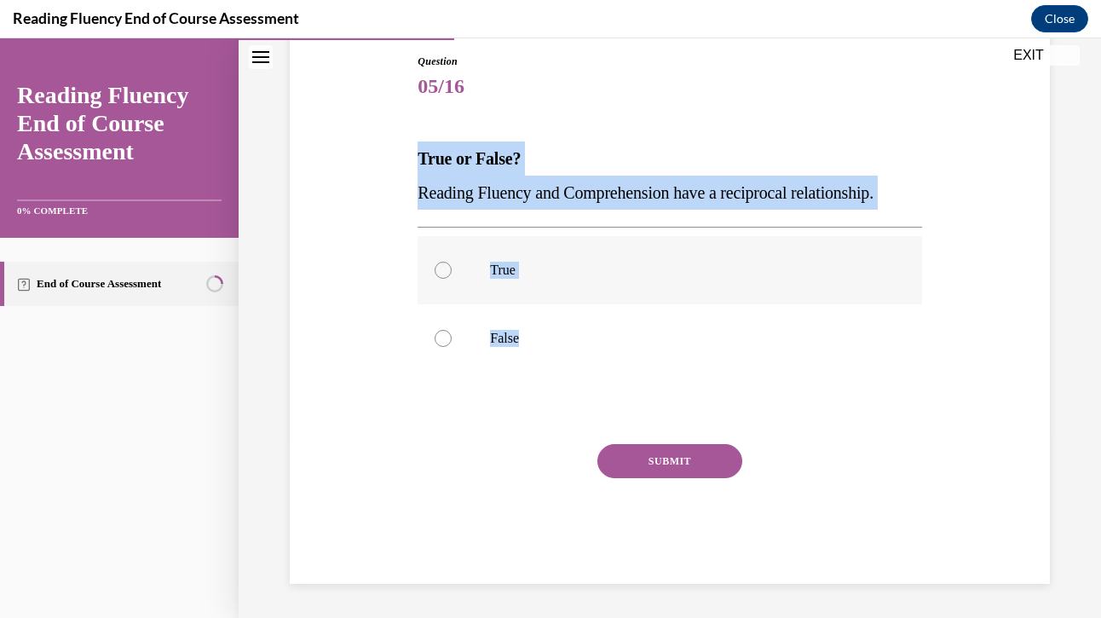
radio input "true"
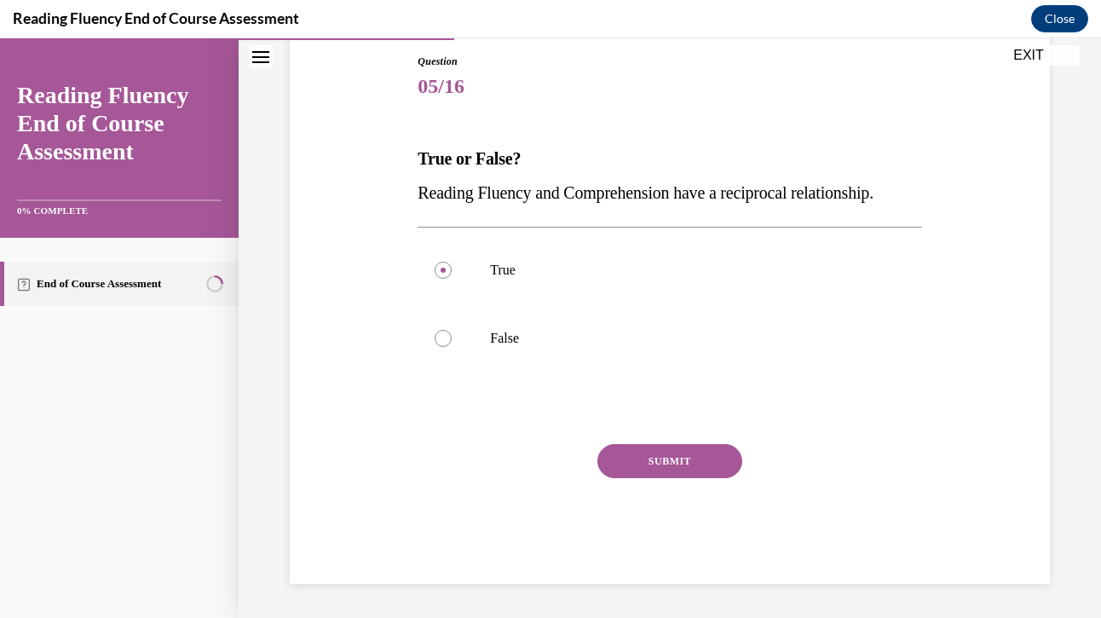
click at [674, 467] on button "SUBMIT" at bounding box center [669, 461] width 145 height 34
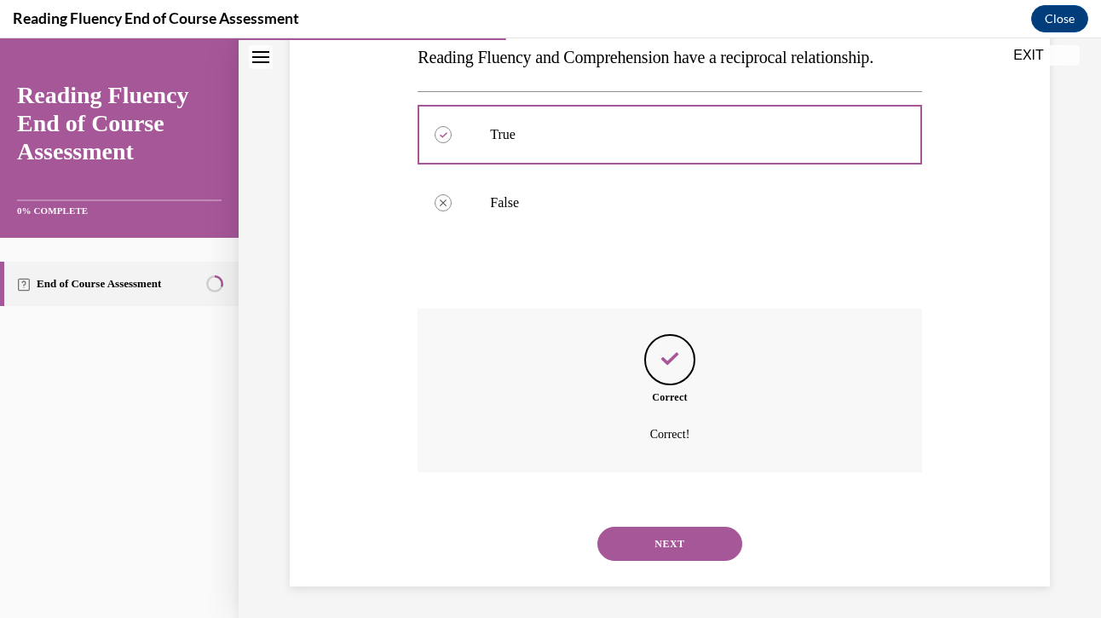
scroll to position [321, 0]
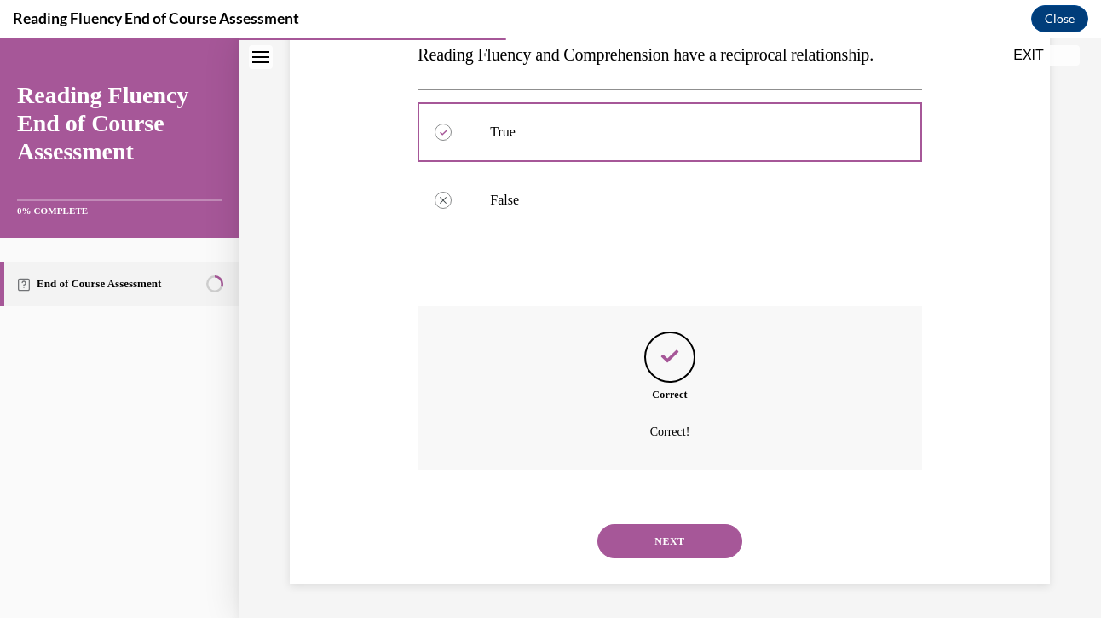
click at [678, 535] on button "NEXT" at bounding box center [669, 541] width 145 height 34
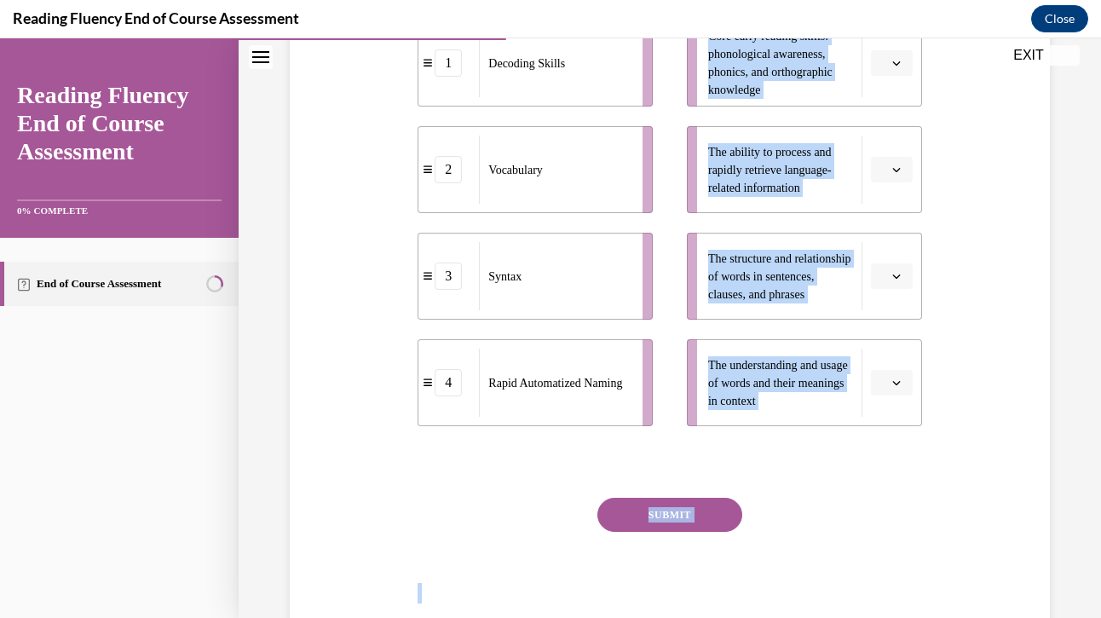
scroll to position [487, 0]
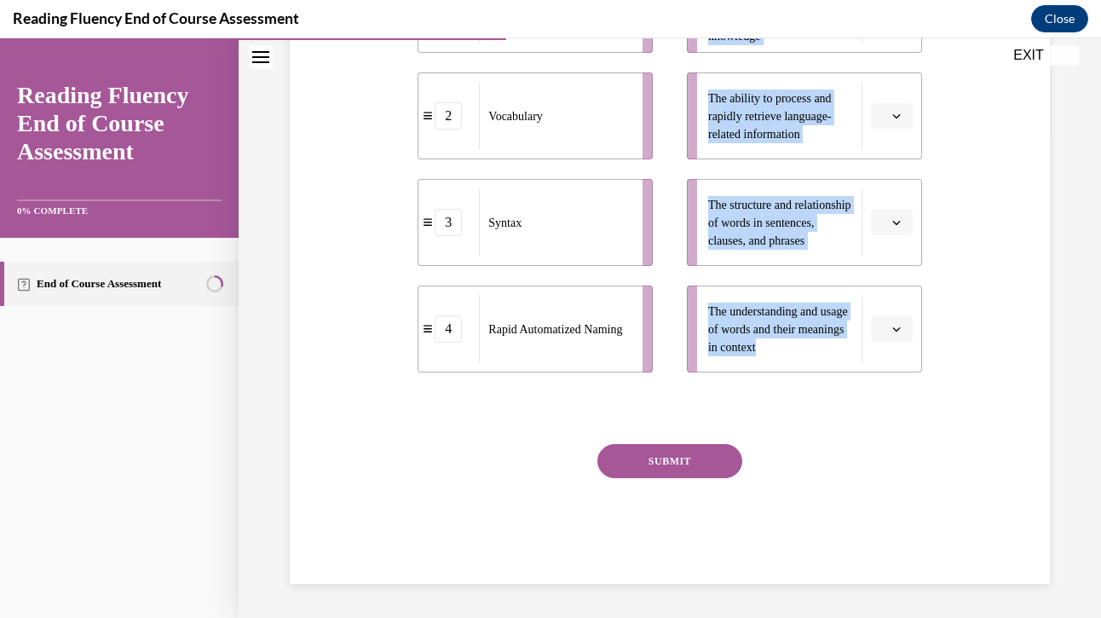
drag, startPoint x: 413, startPoint y: 78, endPoint x: 849, endPoint y: 366, distance: 522.4
click at [849, 366] on div "Question 06/16 Match the subskills below that contribute to fluent reading with…" at bounding box center [670, 141] width 769 height 885
copy div "Match the subskills below that contribute to fluent reading with their descript…"
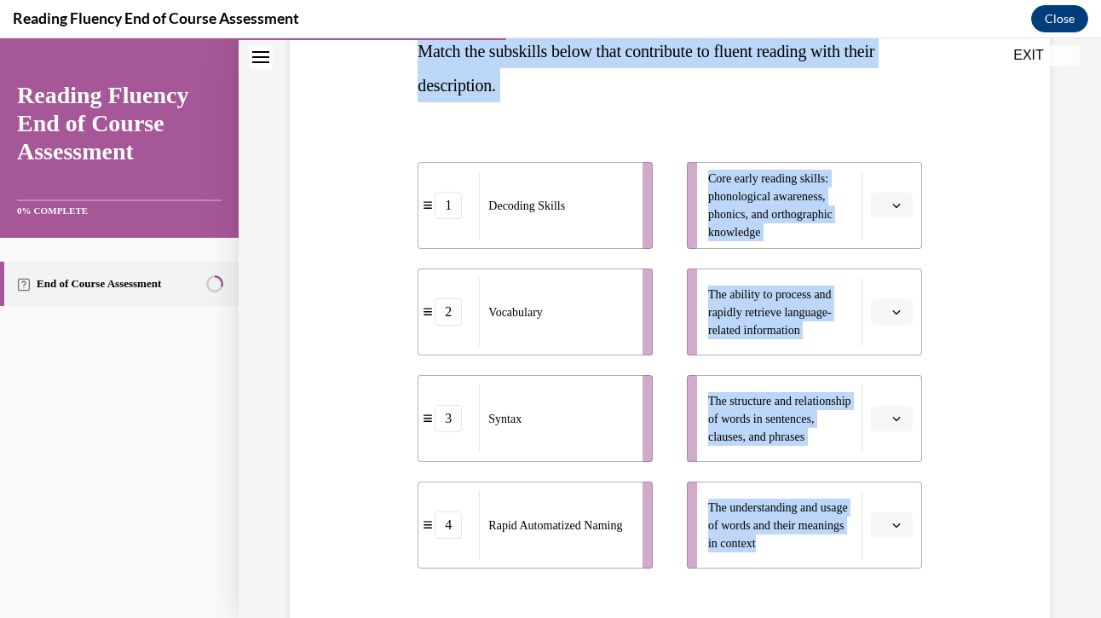
scroll to position [269, 0]
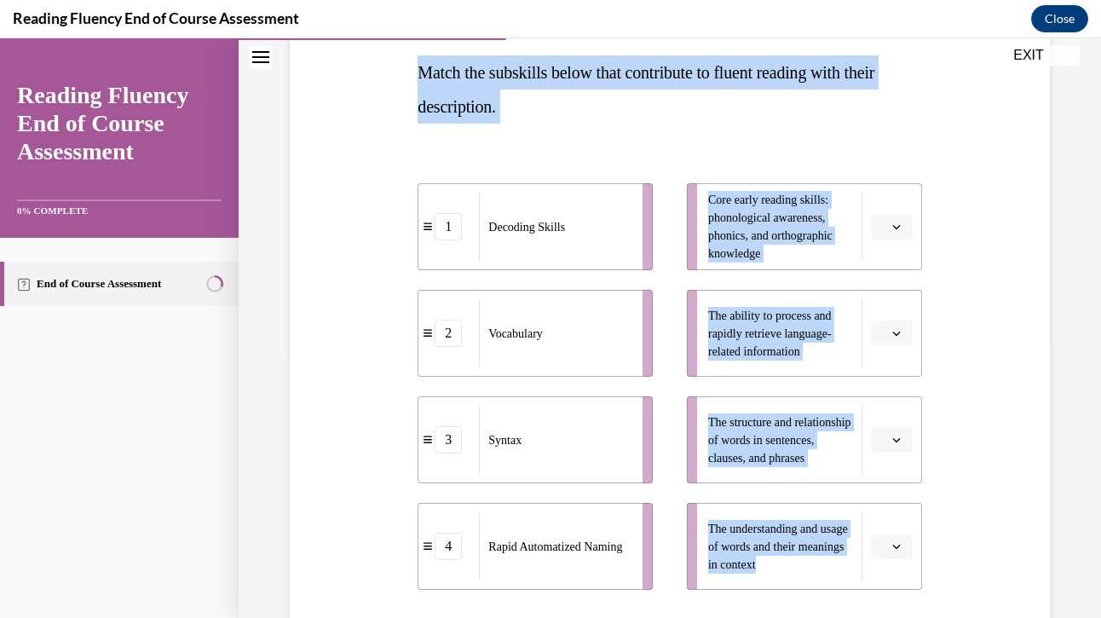
click at [882, 541] on span "Please select an option" at bounding box center [884, 546] width 6 height 17
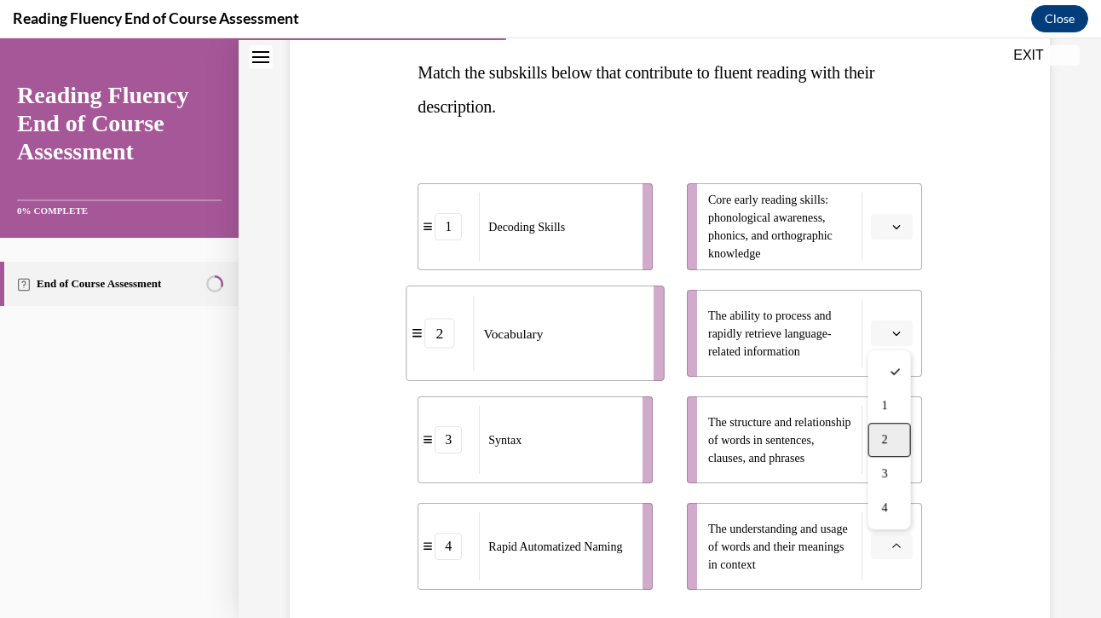
click at [876, 436] on div "2" at bounding box center [889, 440] width 43 height 34
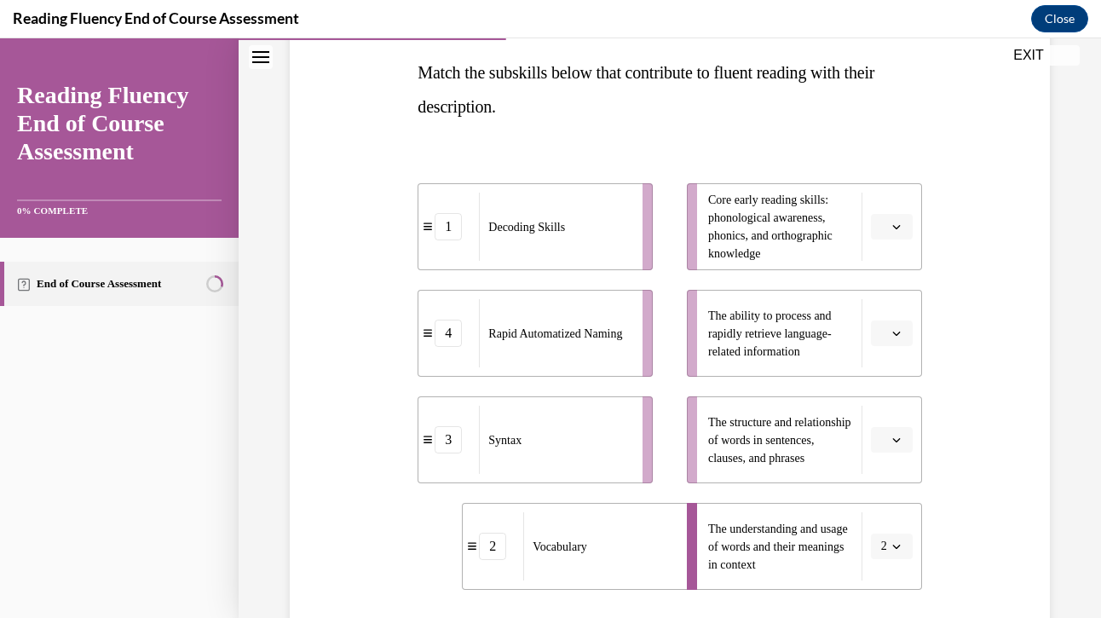
click at [891, 440] on span "button" at bounding box center [897, 440] width 12 height 12
click at [888, 371] on span "3" at bounding box center [885, 368] width 6 height 14
click at [907, 327] on button "button" at bounding box center [892, 333] width 42 height 26
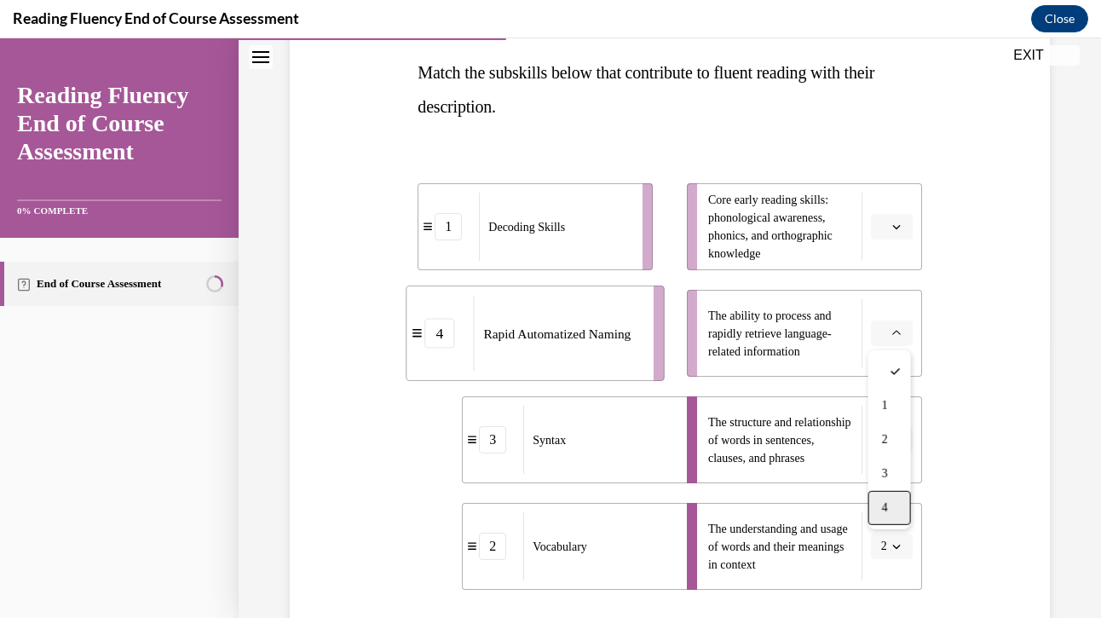
click at [897, 493] on div "4" at bounding box center [889, 508] width 43 height 34
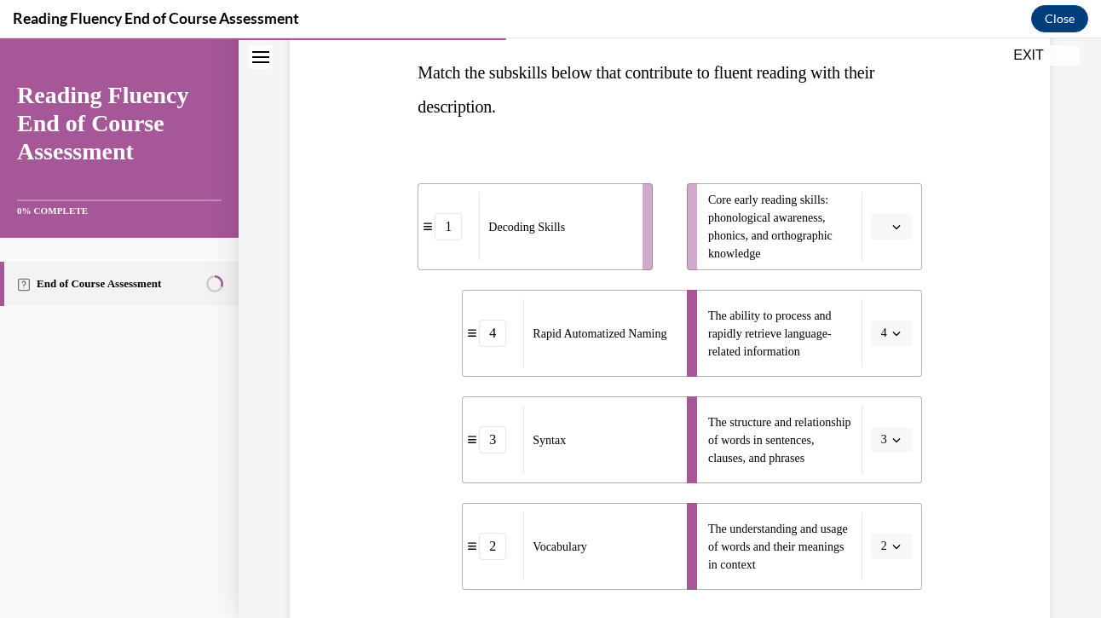
click at [900, 232] on span "button" at bounding box center [897, 227] width 12 height 12
click at [888, 287] on div "1" at bounding box center [889, 299] width 43 height 34
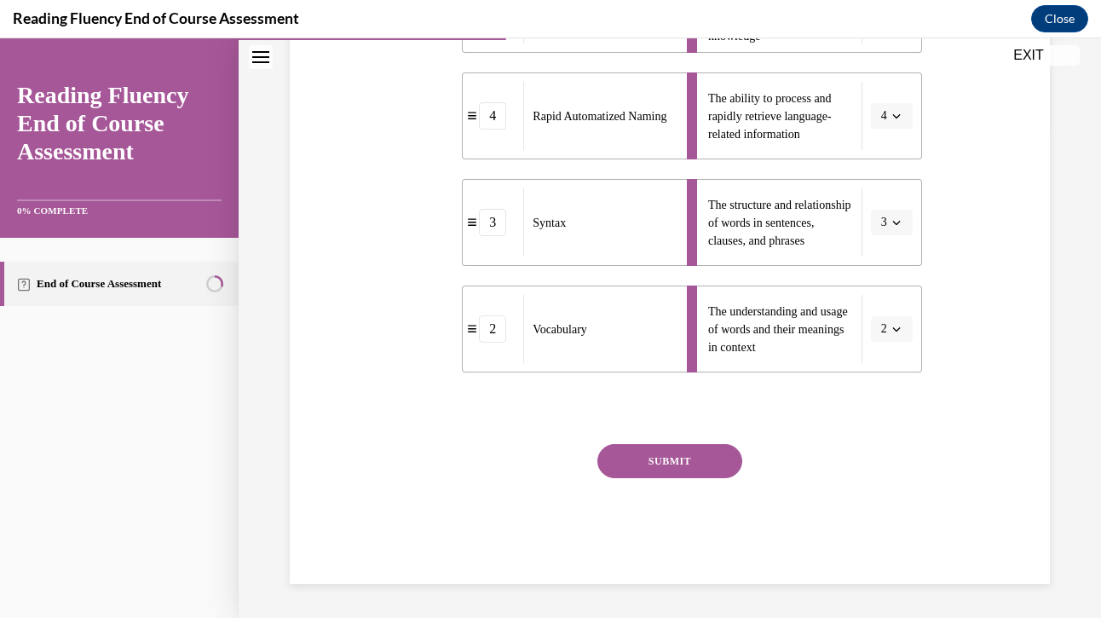
click at [696, 461] on button "SUBMIT" at bounding box center [669, 461] width 145 height 34
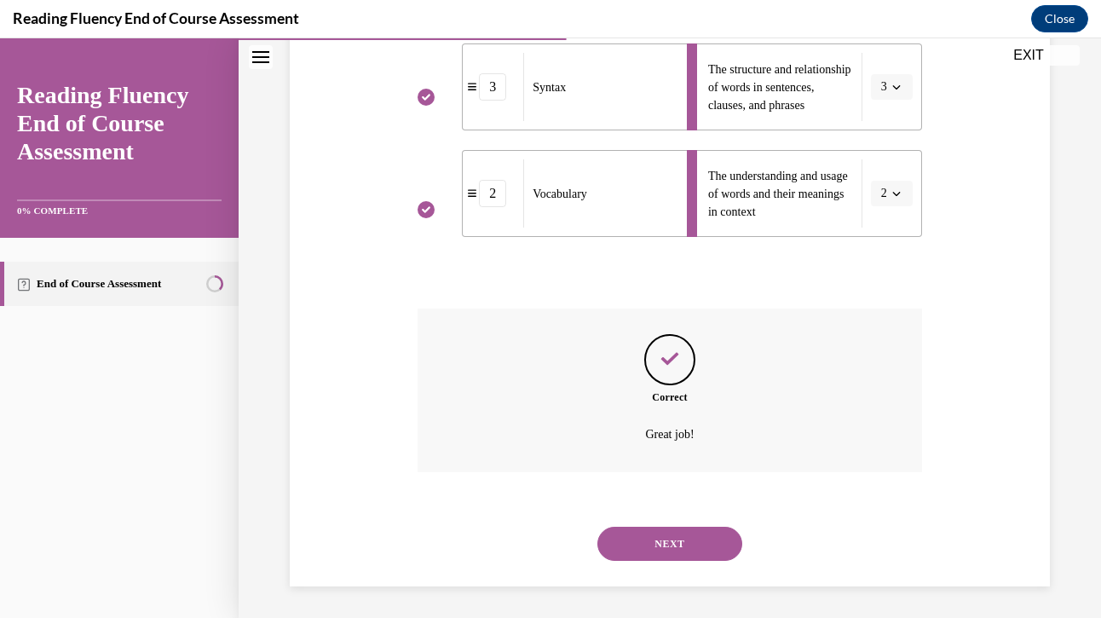
scroll to position [625, 0]
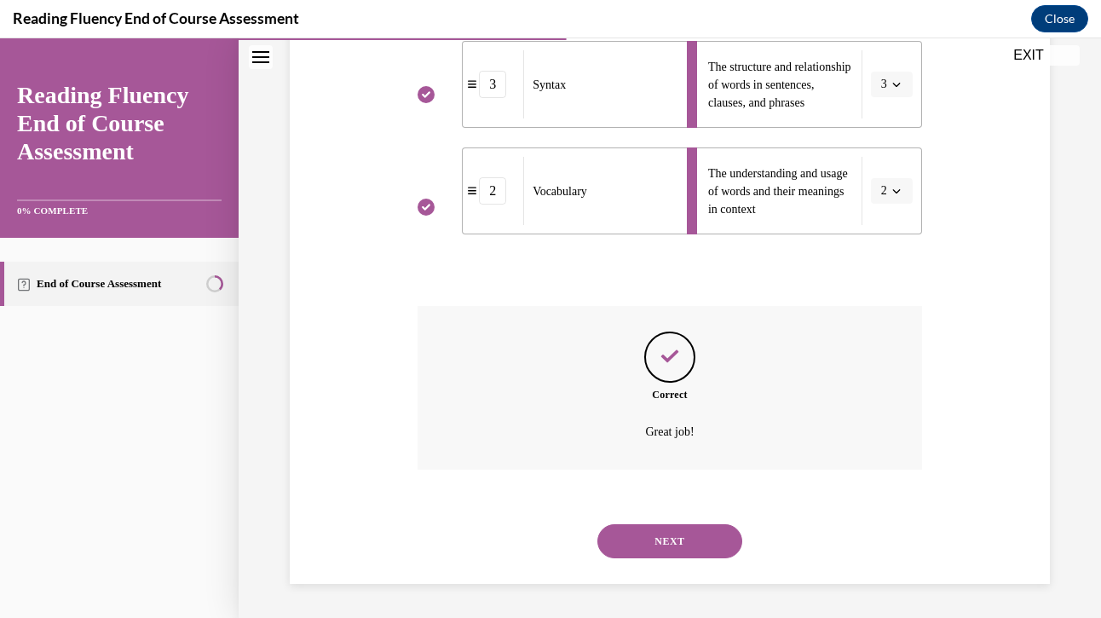
click at [694, 529] on button "NEXT" at bounding box center [669, 541] width 145 height 34
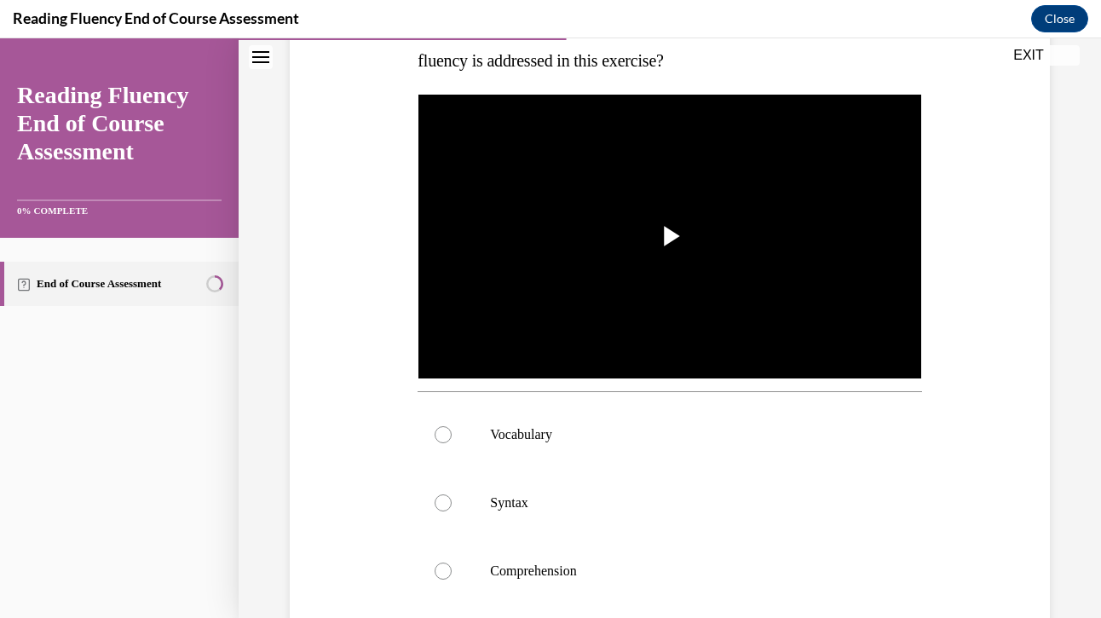
scroll to position [284, 0]
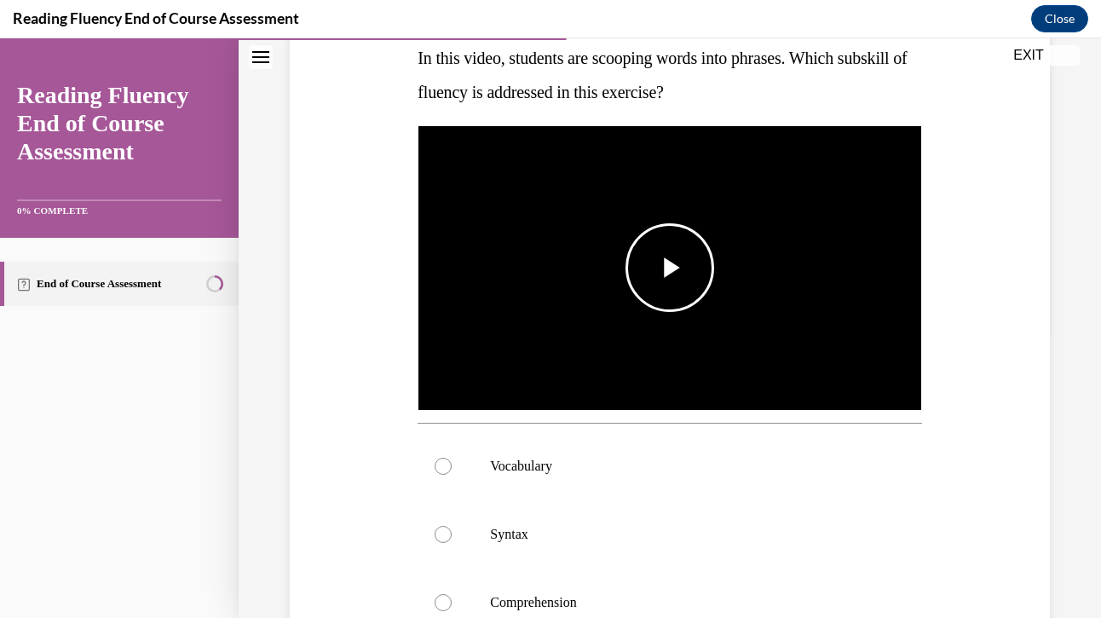
click at [670, 268] on span "Video player" at bounding box center [670, 268] width 0 height 0
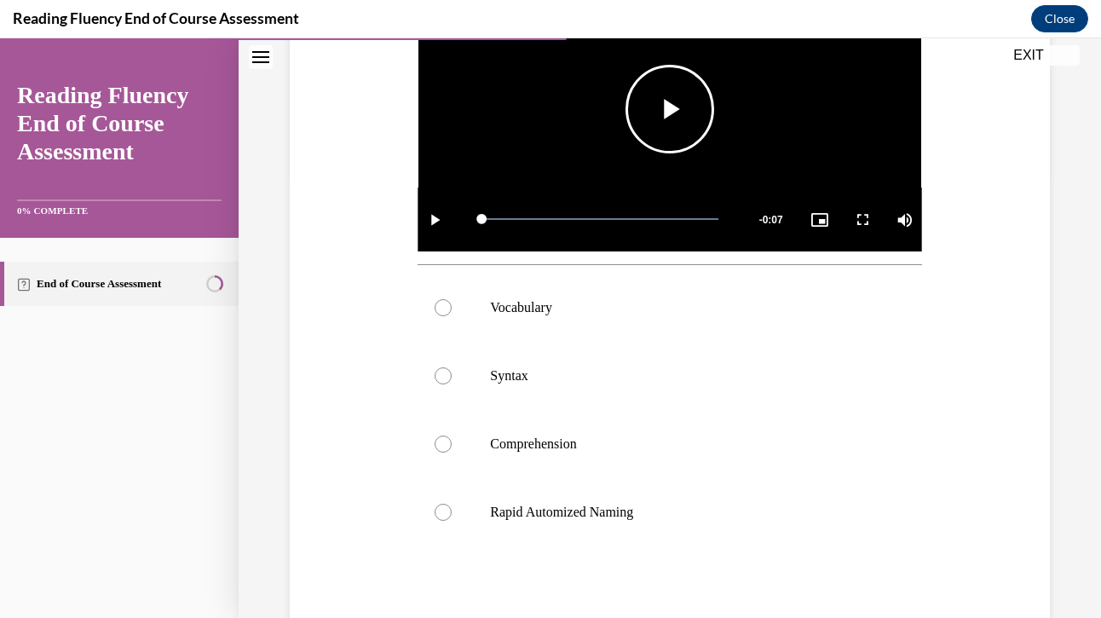
scroll to position [447, 0]
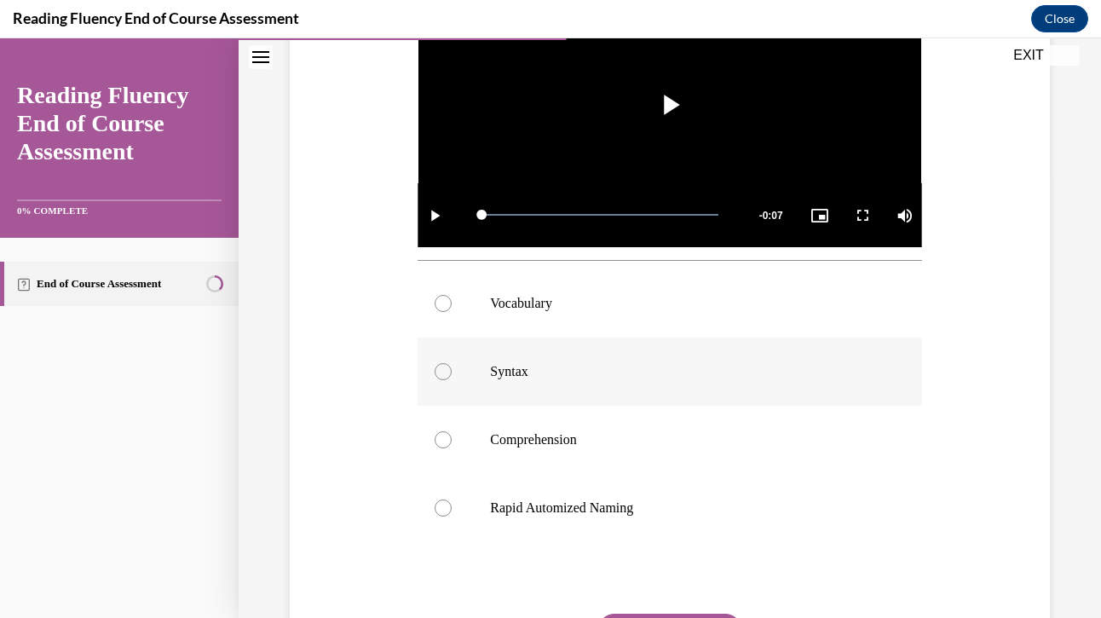
click at [436, 376] on div at bounding box center [443, 371] width 17 height 17
click at [436, 376] on input "Syntax" at bounding box center [443, 371] width 17 height 17
radio input "true"
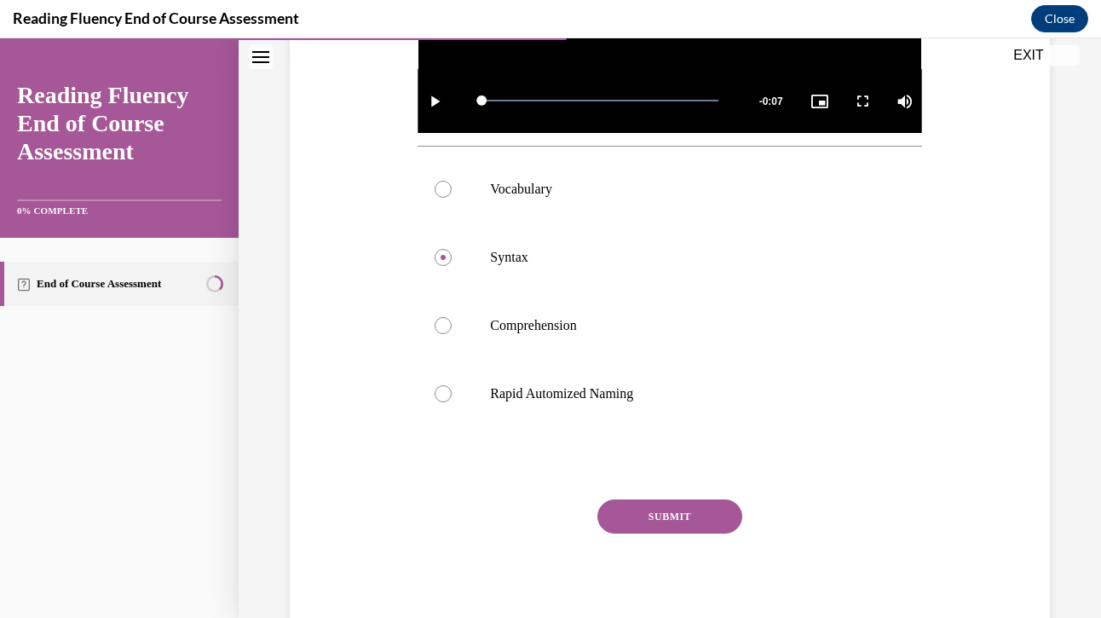
click at [682, 529] on button "SUBMIT" at bounding box center [669, 516] width 145 height 34
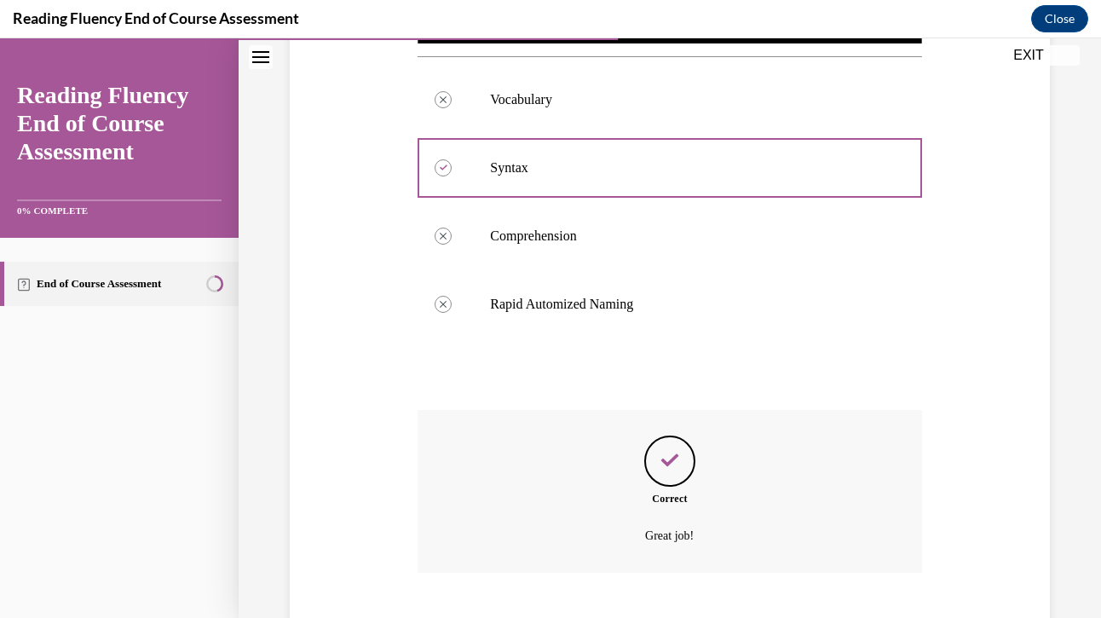
scroll to position [753, 0]
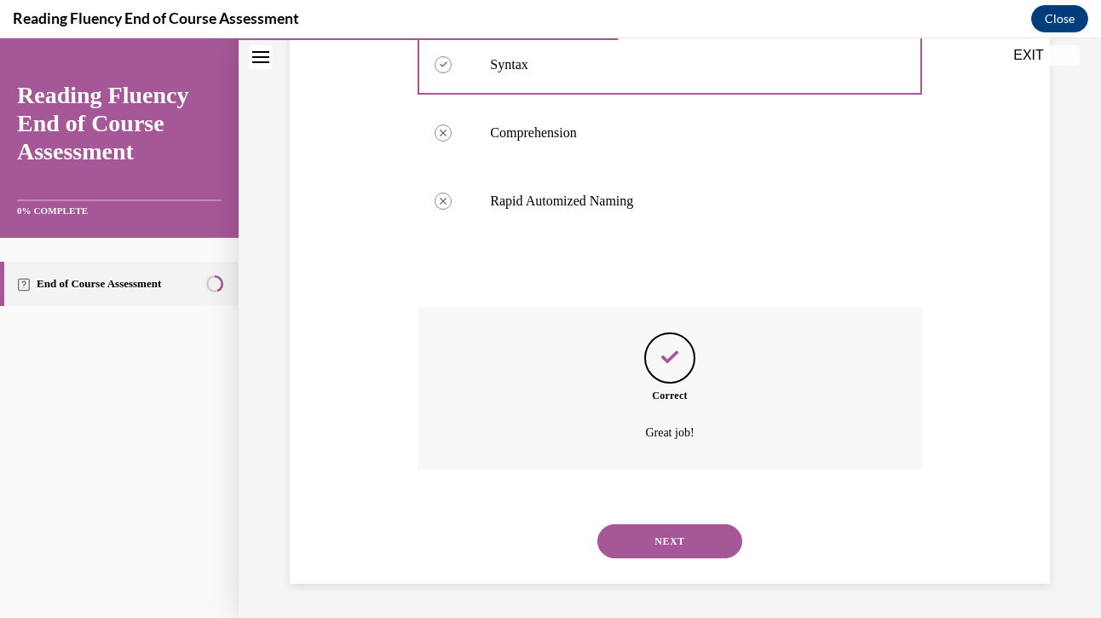
click at [683, 551] on button "NEXT" at bounding box center [669, 541] width 145 height 34
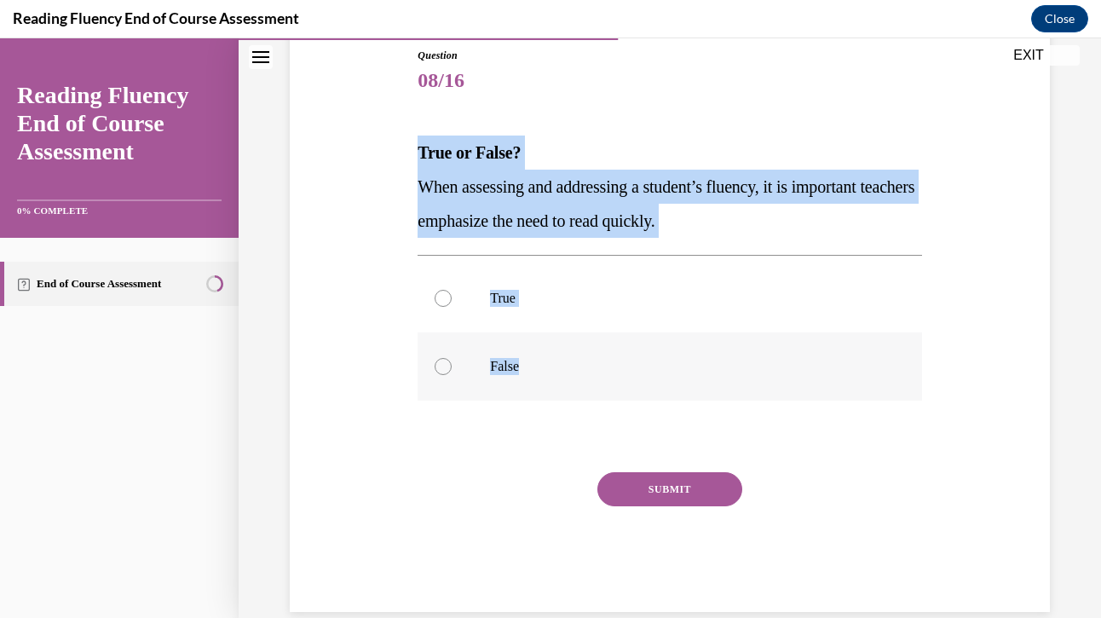
drag, startPoint x: 418, startPoint y: 147, endPoint x: 617, endPoint y: 373, distance: 301.9
click at [617, 373] on div "Question 08/16 True or False? When assessing and addressing a student’s fluency…" at bounding box center [670, 330] width 504 height 564
copy div "True or False? When assessing and addressing a student’s fluency, it is importa…"
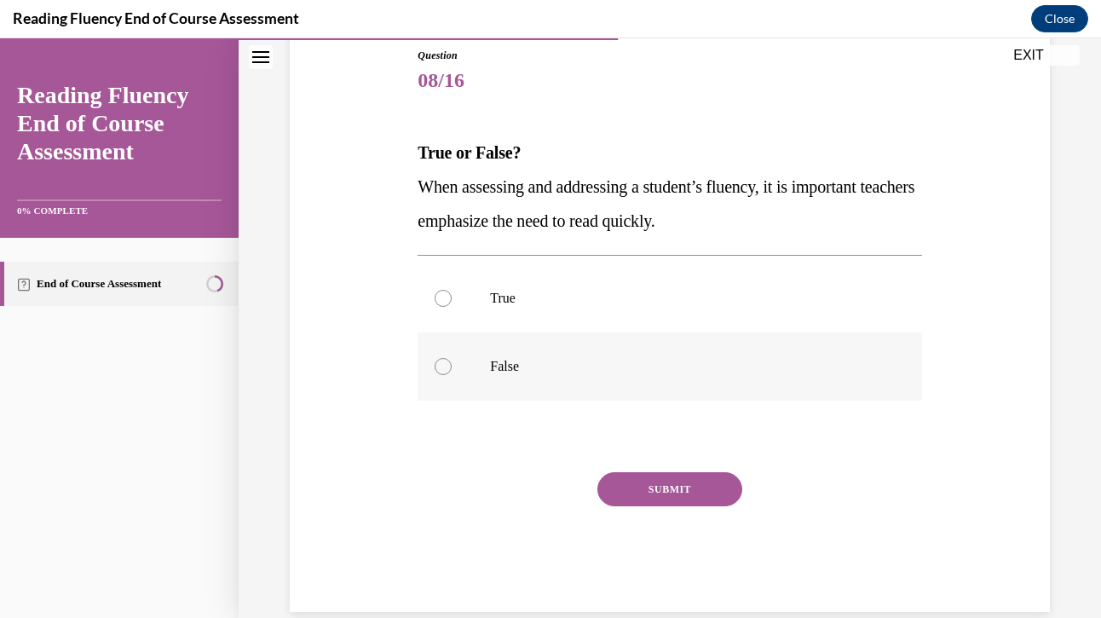
click at [444, 368] on div at bounding box center [443, 366] width 17 height 17
click at [444, 368] on input "False" at bounding box center [443, 366] width 17 height 17
radio input "true"
click at [659, 491] on button "SUBMIT" at bounding box center [669, 489] width 145 height 34
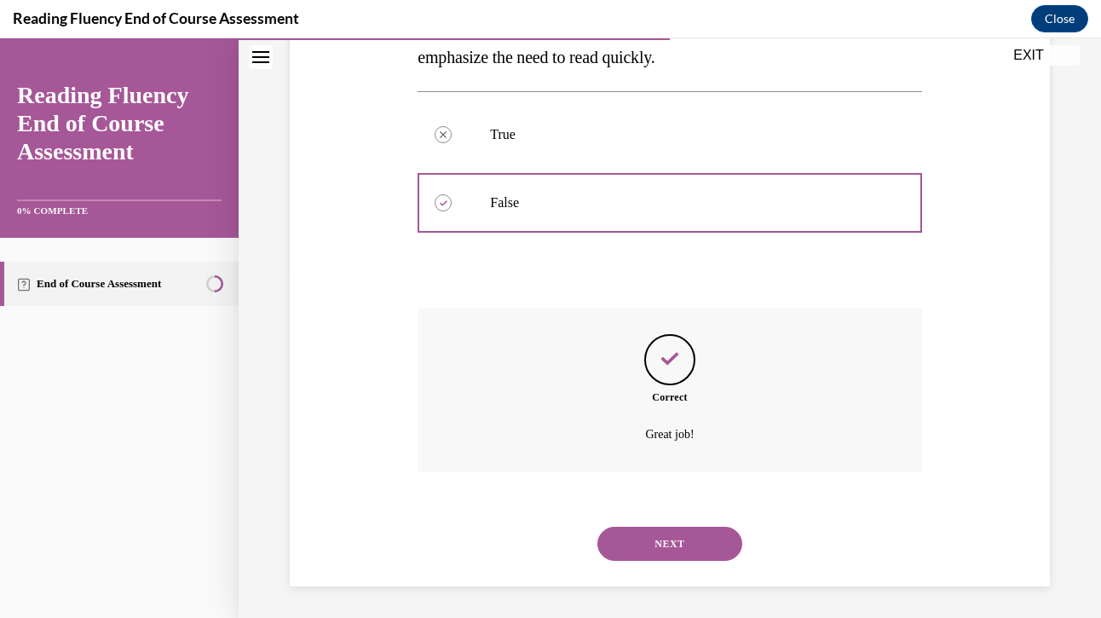
scroll to position [355, 0]
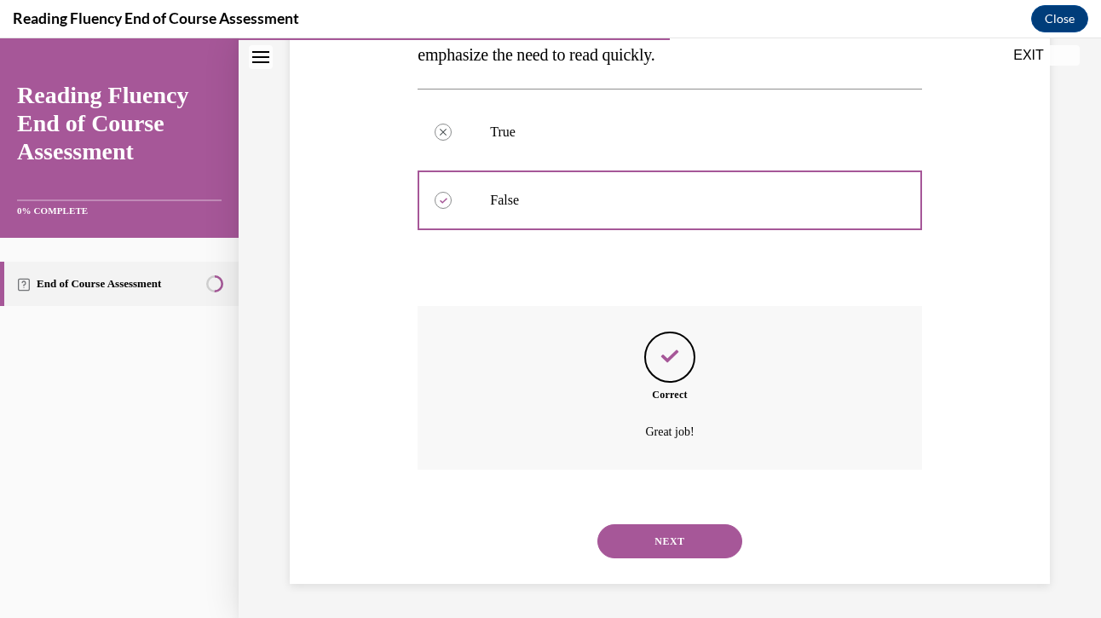
click at [676, 536] on button "NEXT" at bounding box center [669, 541] width 145 height 34
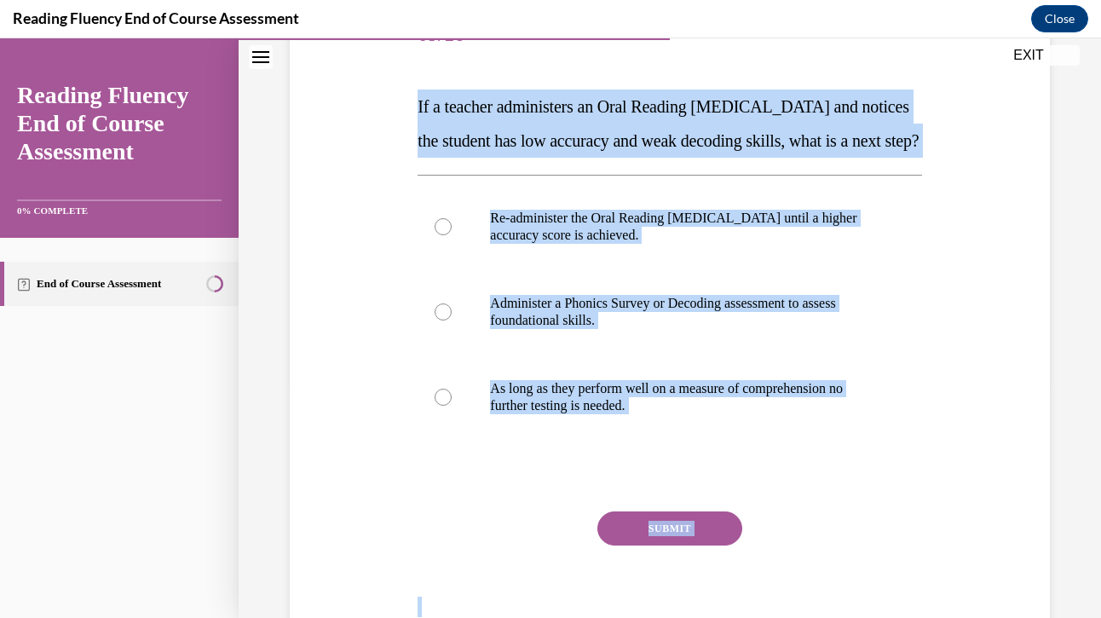
scroll to position [337, 0]
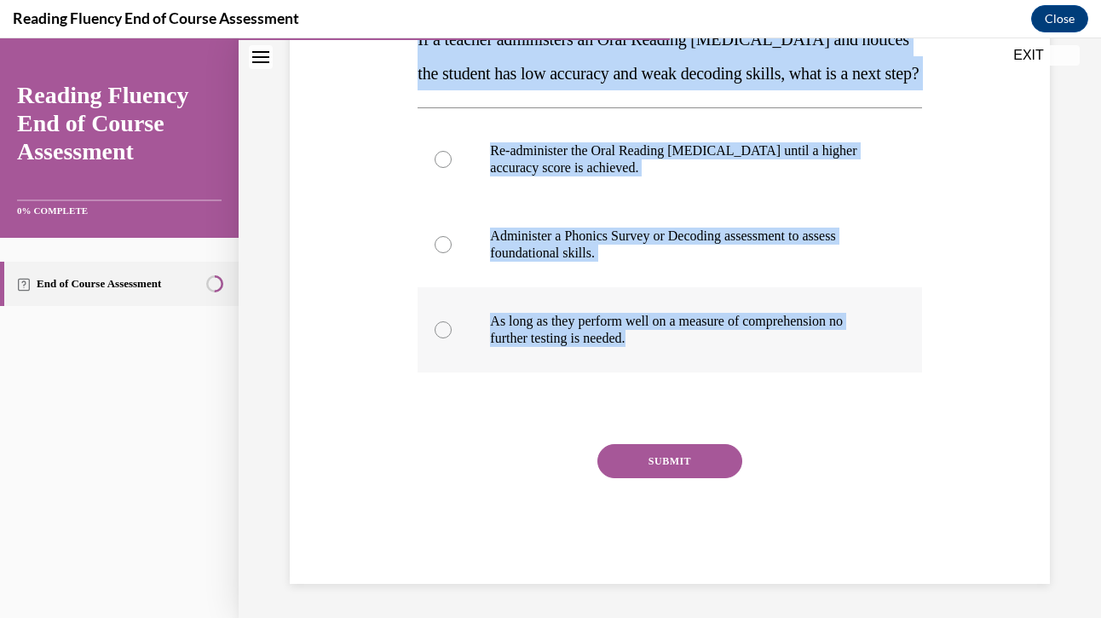
drag, startPoint x: 414, startPoint y: 176, endPoint x: 718, endPoint y: 362, distance: 357.0
click at [718, 362] on div "Question 09/16 If a teacher administers an Oral Reading Fluency assessment and …" at bounding box center [669, 246] width 512 height 675
copy div "If a teacher administers an Oral Reading Fluency assessment and notices the stu…"
click at [447, 239] on div at bounding box center [443, 244] width 17 height 17
click at [447, 239] on input "Administer a Phonics Survey or Decoding assessment to assess foundational skill…" at bounding box center [443, 244] width 17 height 17
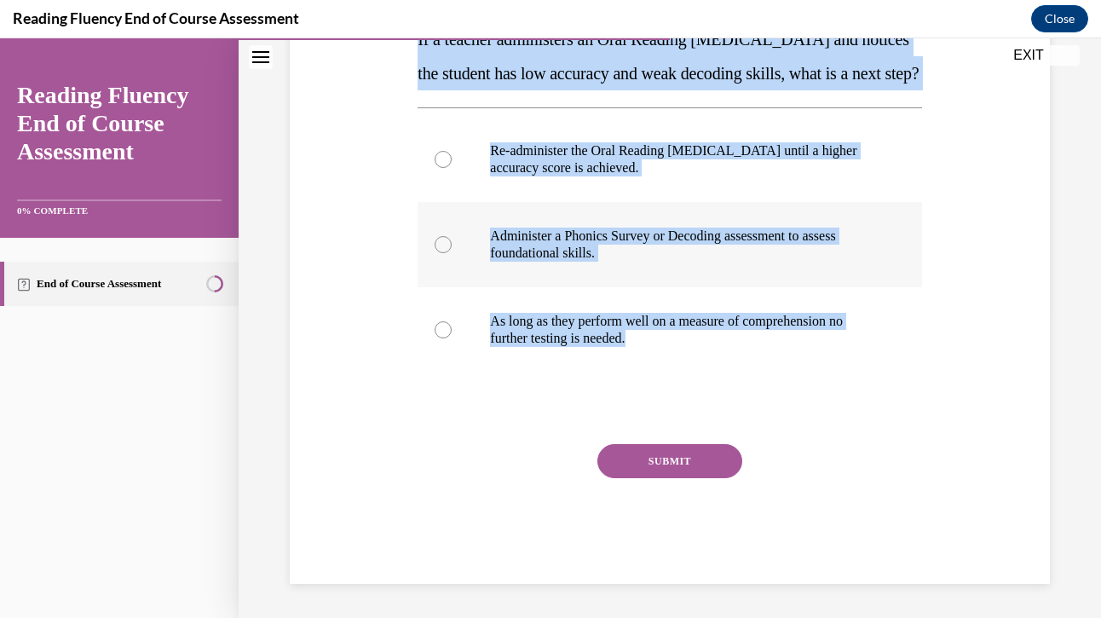
radio input "true"
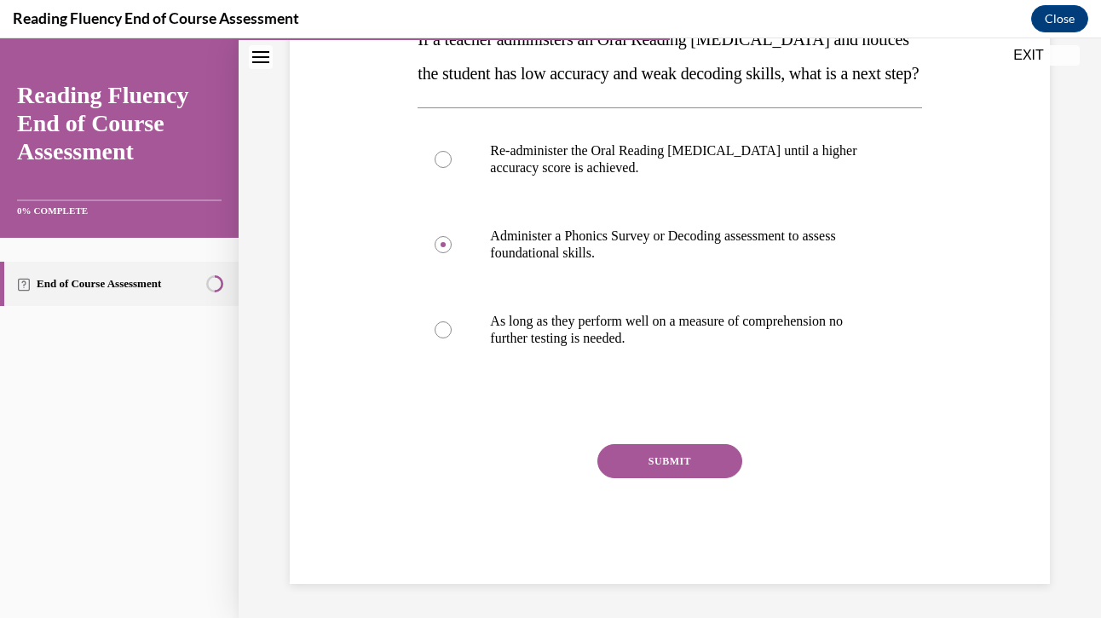
click at [652, 454] on button "SUBMIT" at bounding box center [669, 461] width 145 height 34
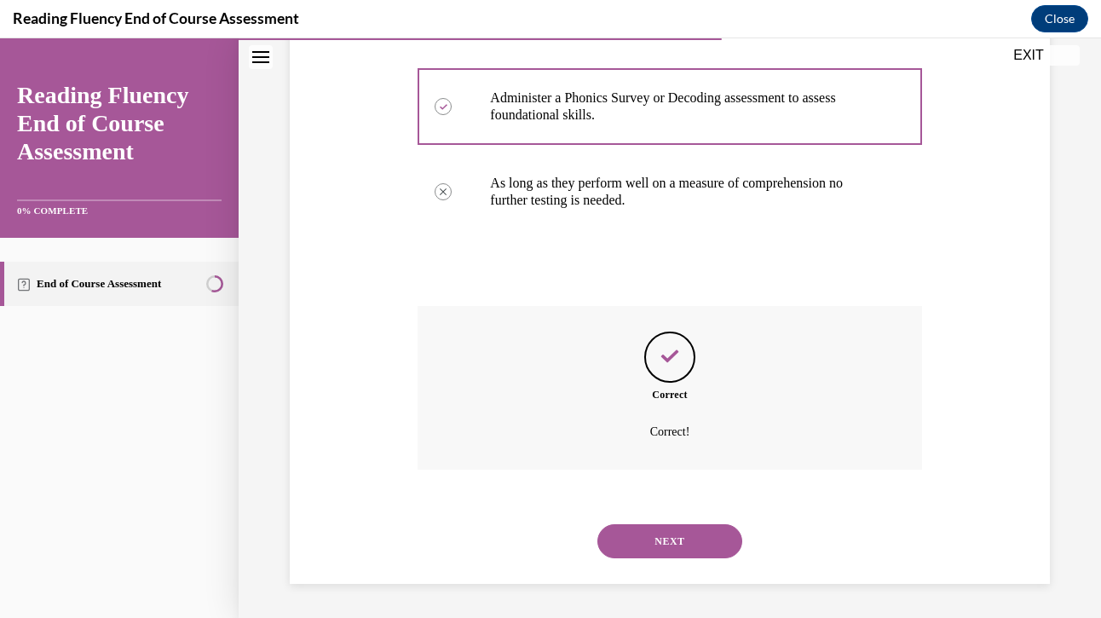
scroll to position [475, 0]
click at [687, 540] on button "NEXT" at bounding box center [669, 541] width 145 height 34
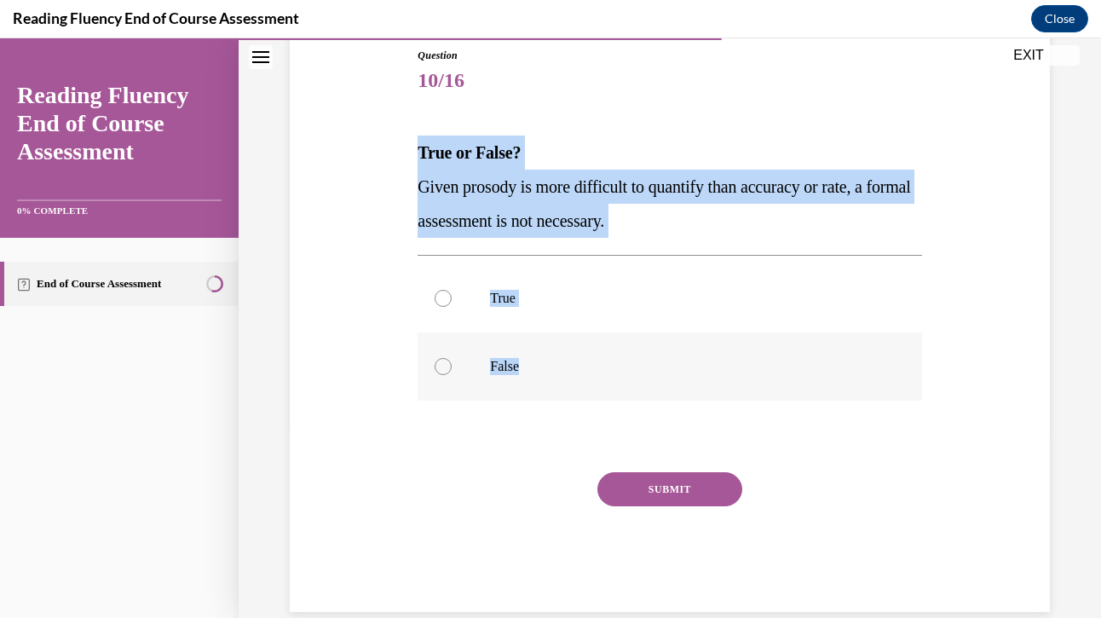
drag, startPoint x: 417, startPoint y: 149, endPoint x: 570, endPoint y: 368, distance: 267.4
click at [570, 368] on div "Question 10/16 True or False? Given prosody is more difficult to quantify than …" at bounding box center [669, 317] width 512 height 590
copy div "True or False? Given prosody is more difficult to quantify than accuracy or rat…"
click at [443, 364] on div at bounding box center [443, 366] width 17 height 17
click at [443, 364] on input "False" at bounding box center [443, 366] width 17 height 17
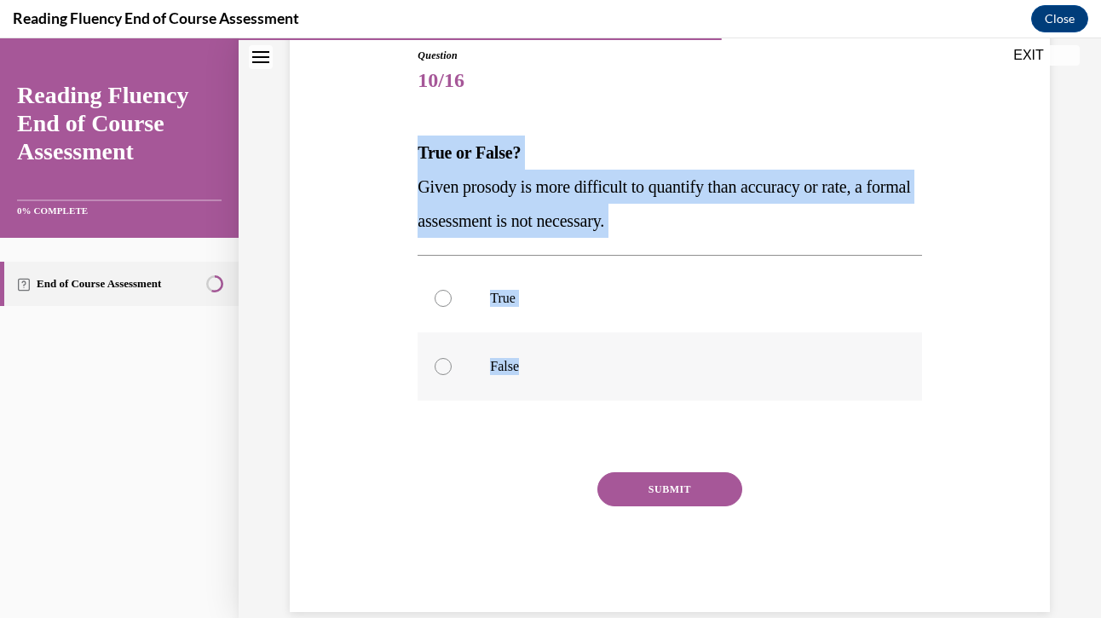
radio input "true"
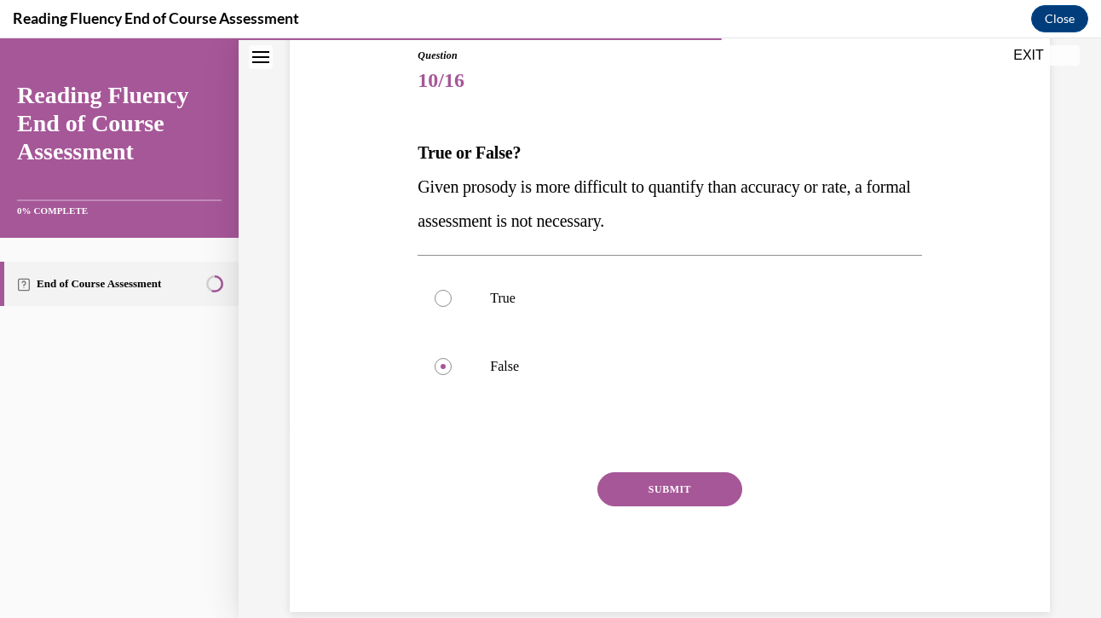
click at [663, 488] on button "SUBMIT" at bounding box center [669, 489] width 145 height 34
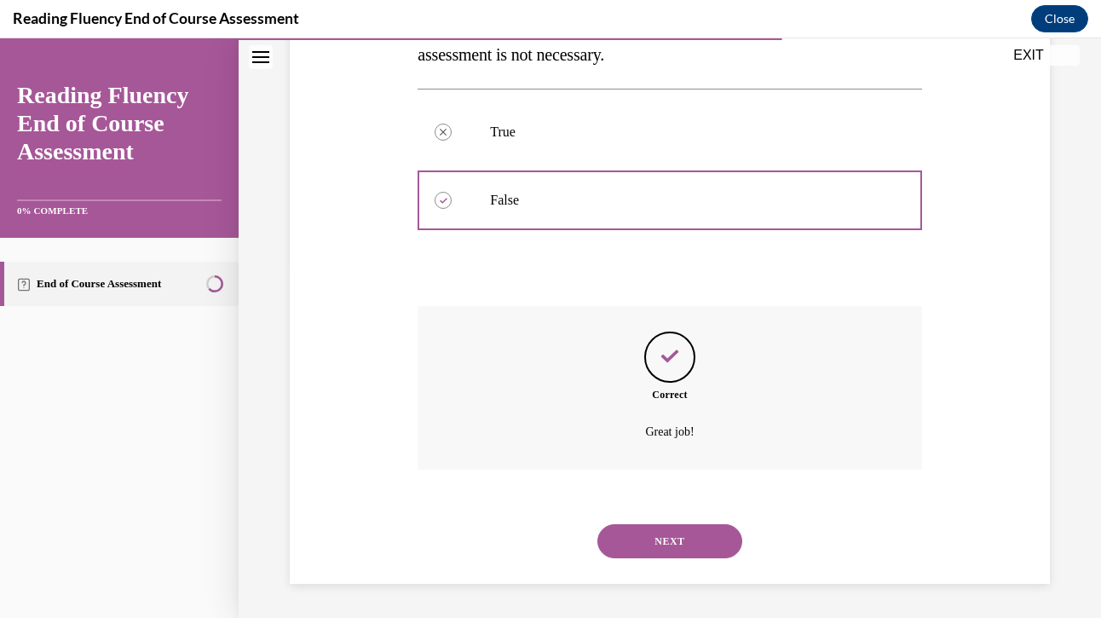
click at [682, 543] on button "NEXT" at bounding box center [669, 541] width 145 height 34
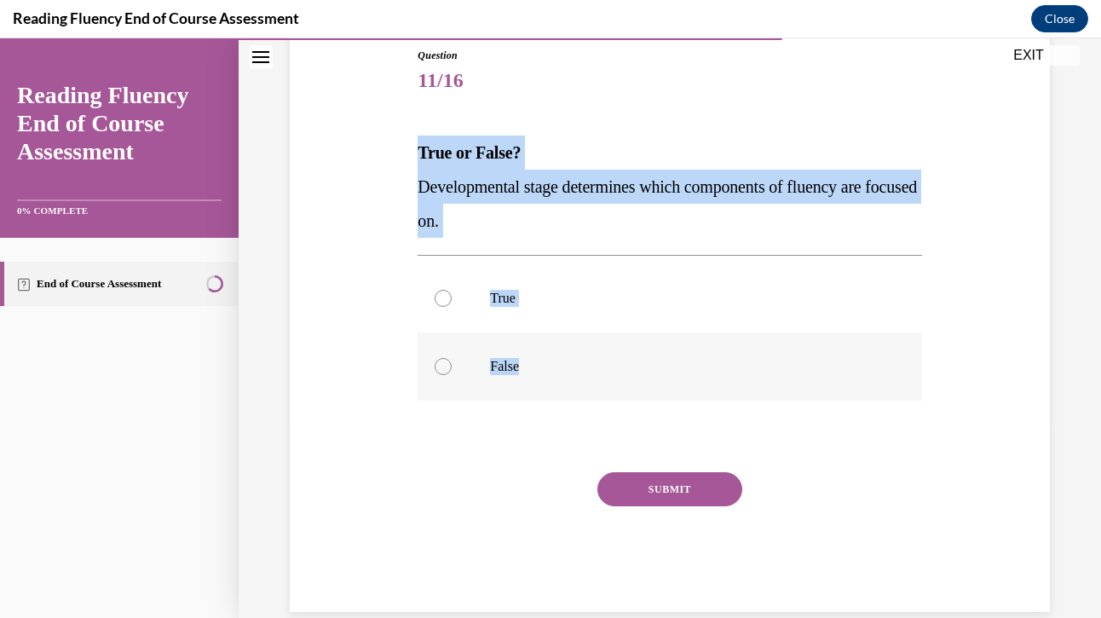
drag, startPoint x: 414, startPoint y: 148, endPoint x: 567, endPoint y: 360, distance: 260.7
click at [567, 360] on div "Question 11/16 True or False? Developmental stage determines which components o…" at bounding box center [669, 317] width 512 height 590
copy div "True or False? Developmental stage determines which components of fluency are f…"
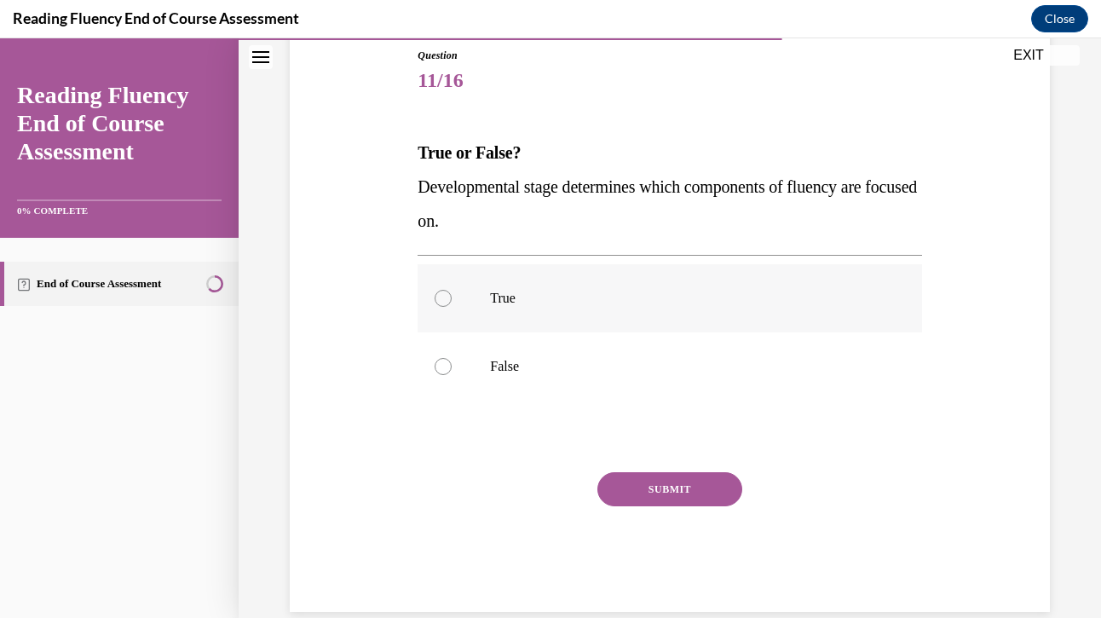
click at [444, 296] on div at bounding box center [443, 298] width 17 height 17
click at [444, 296] on input "True" at bounding box center [443, 298] width 17 height 17
radio input "true"
click at [660, 487] on button "SUBMIT" at bounding box center [669, 489] width 145 height 34
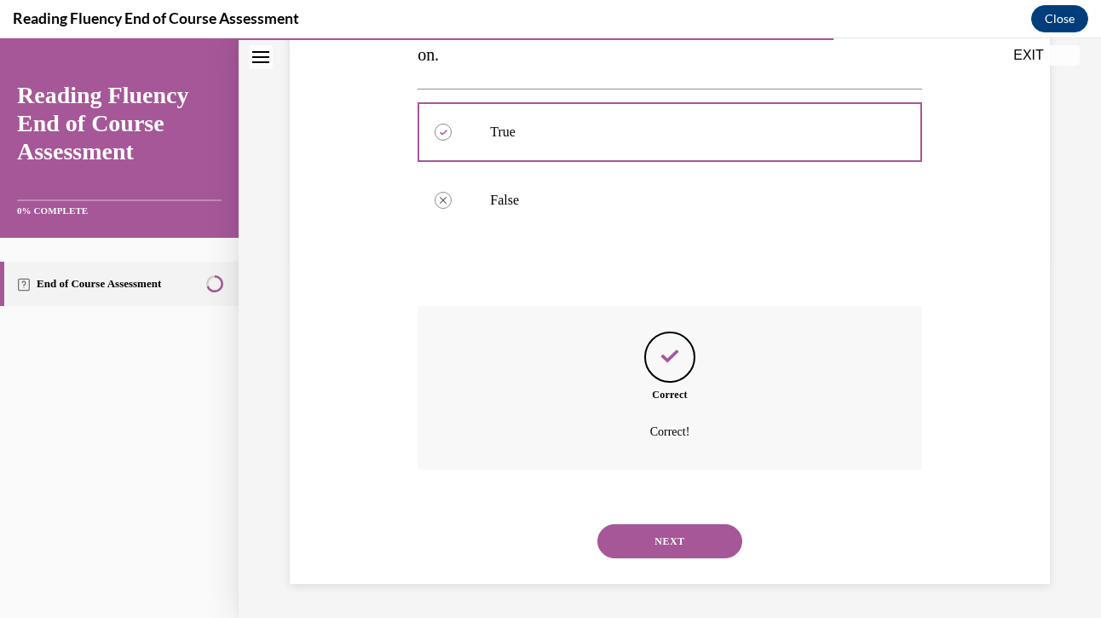
click at [678, 533] on button "NEXT" at bounding box center [669, 541] width 145 height 34
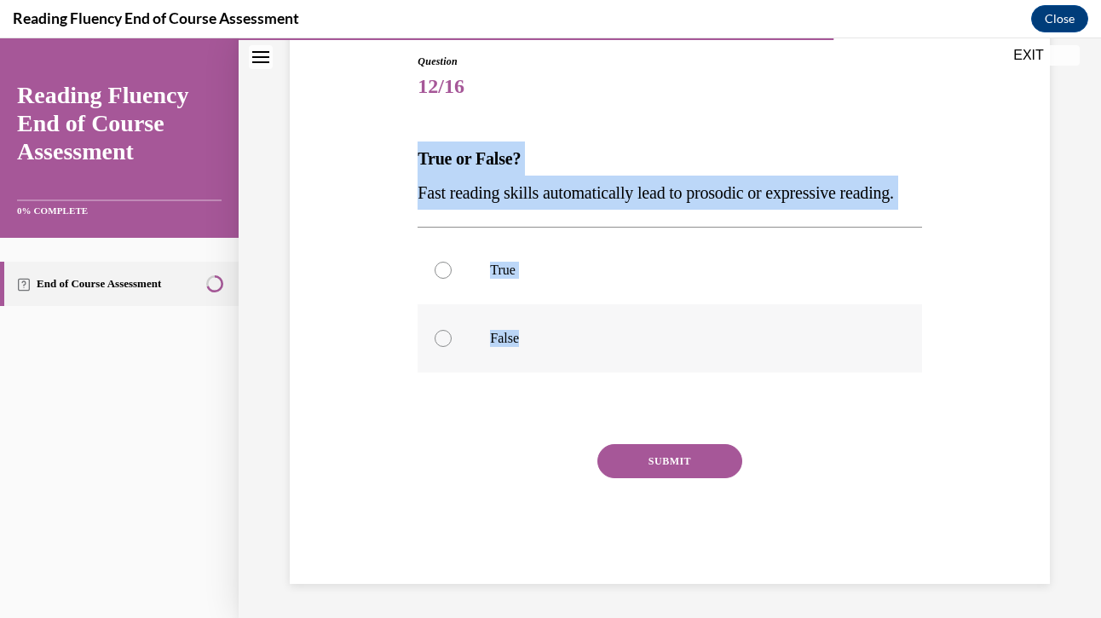
drag, startPoint x: 417, startPoint y: 156, endPoint x: 551, endPoint y: 369, distance: 252.1
click at [551, 369] on div "Question 12/16 True or False? Fast reading skills automatically lead to prosodi…" at bounding box center [670, 319] width 504 height 530
click at [443, 347] on div at bounding box center [443, 338] width 17 height 17
click at [443, 347] on input "False" at bounding box center [443, 338] width 17 height 17
radio input "true"
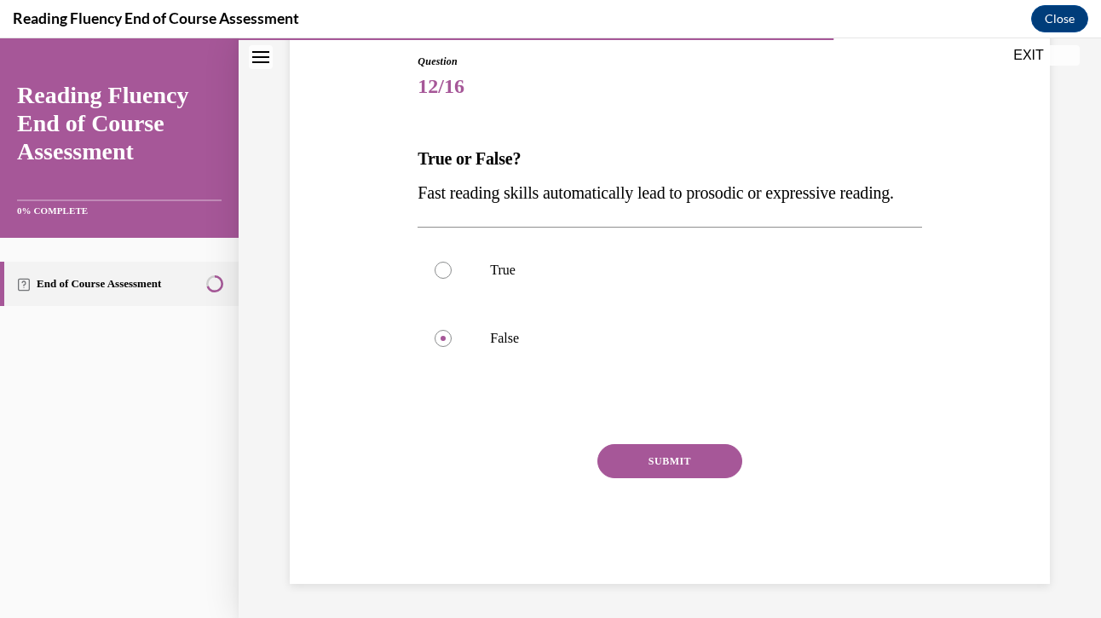
click at [643, 478] on button "SUBMIT" at bounding box center [669, 461] width 145 height 34
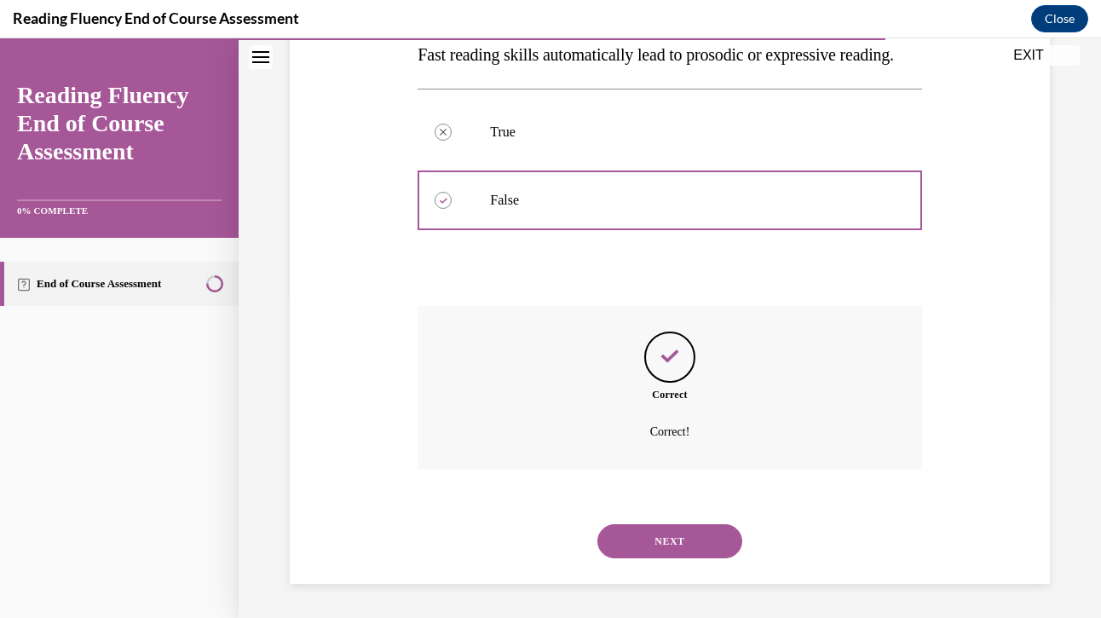
scroll to position [355, 0]
click at [674, 536] on button "NEXT" at bounding box center [669, 541] width 145 height 34
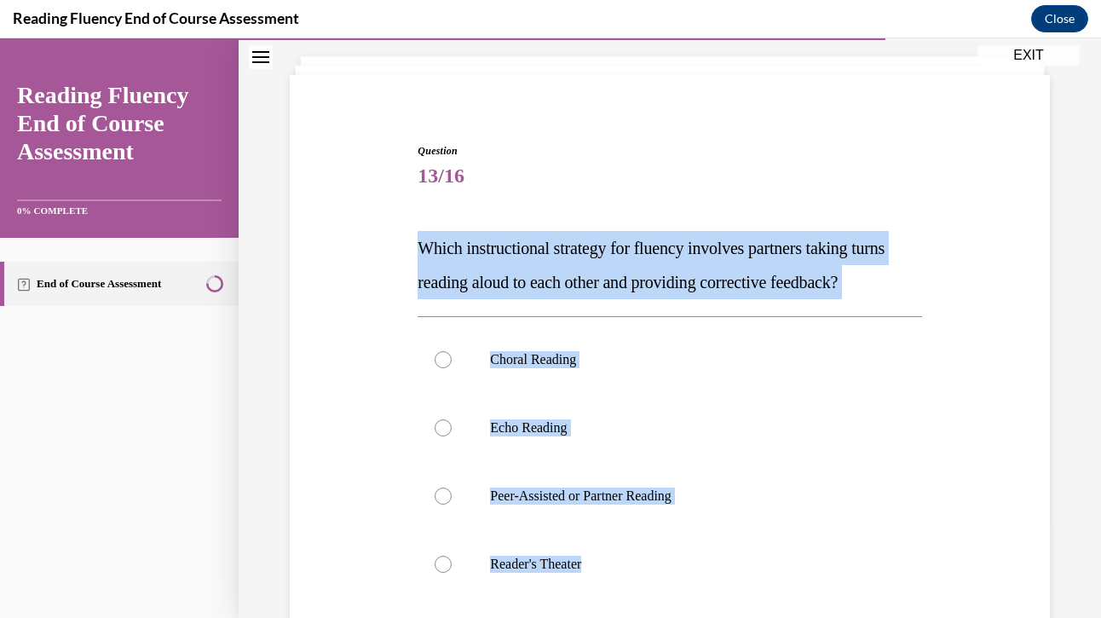
scroll to position [354, 0]
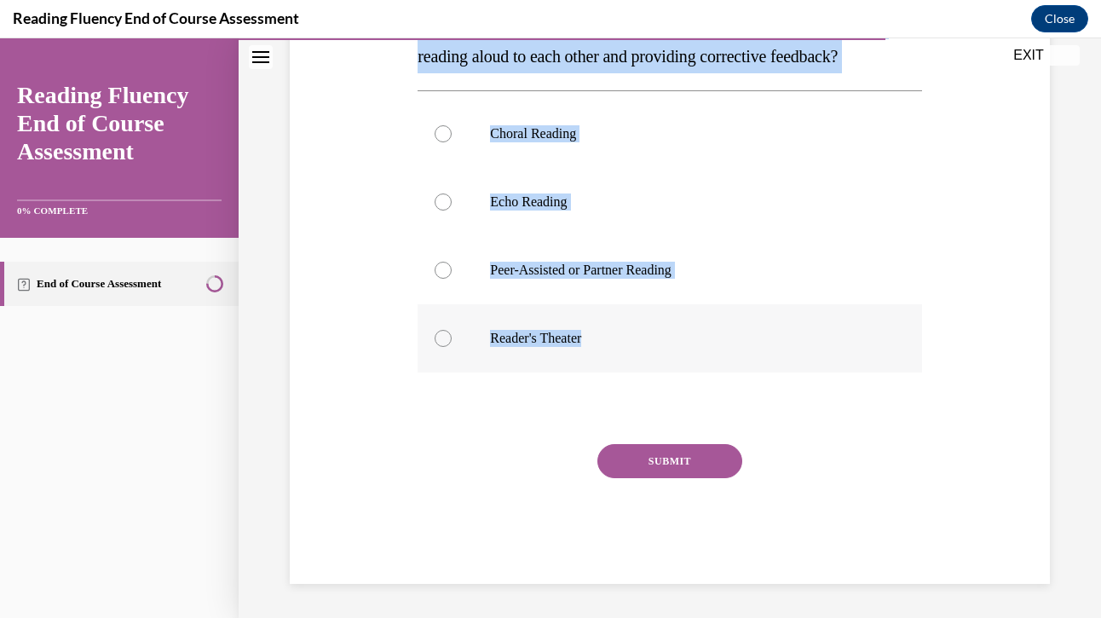
drag, startPoint x: 417, startPoint y: 263, endPoint x: 653, endPoint y: 338, distance: 247.7
click at [653, 338] on div "Question 13/16 Which instructional strategy for fluency involves partners takin…" at bounding box center [669, 238] width 512 height 692
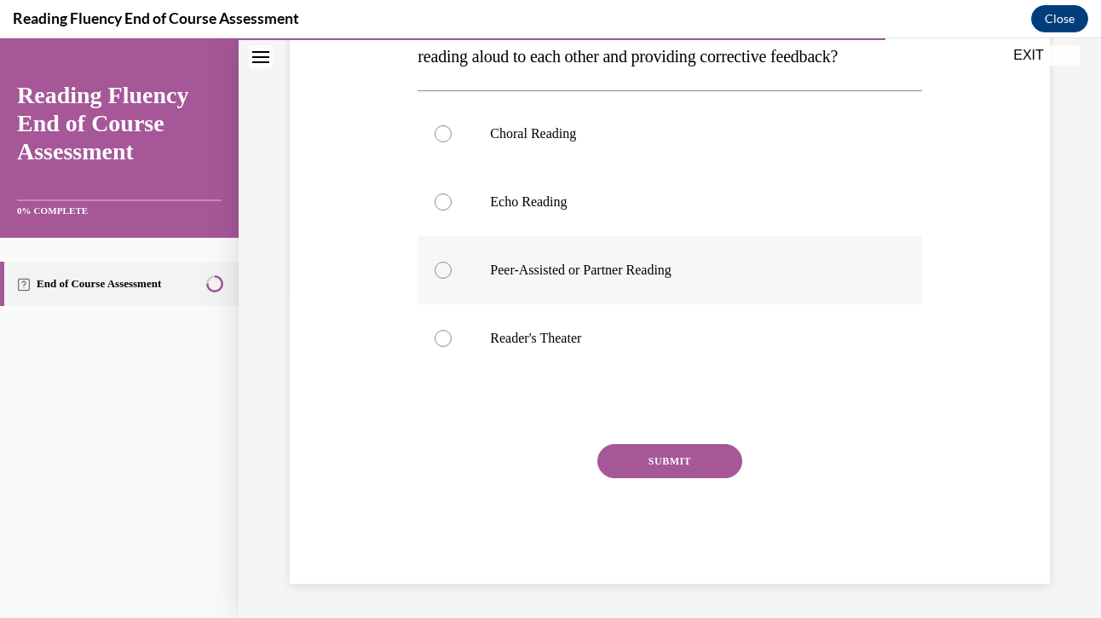
click at [443, 269] on div at bounding box center [443, 270] width 17 height 17
click at [443, 269] on input "Peer-Assisted or Partner Reading" at bounding box center [443, 270] width 17 height 17
radio input "true"
click at [645, 459] on button "SUBMIT" at bounding box center [669, 461] width 145 height 34
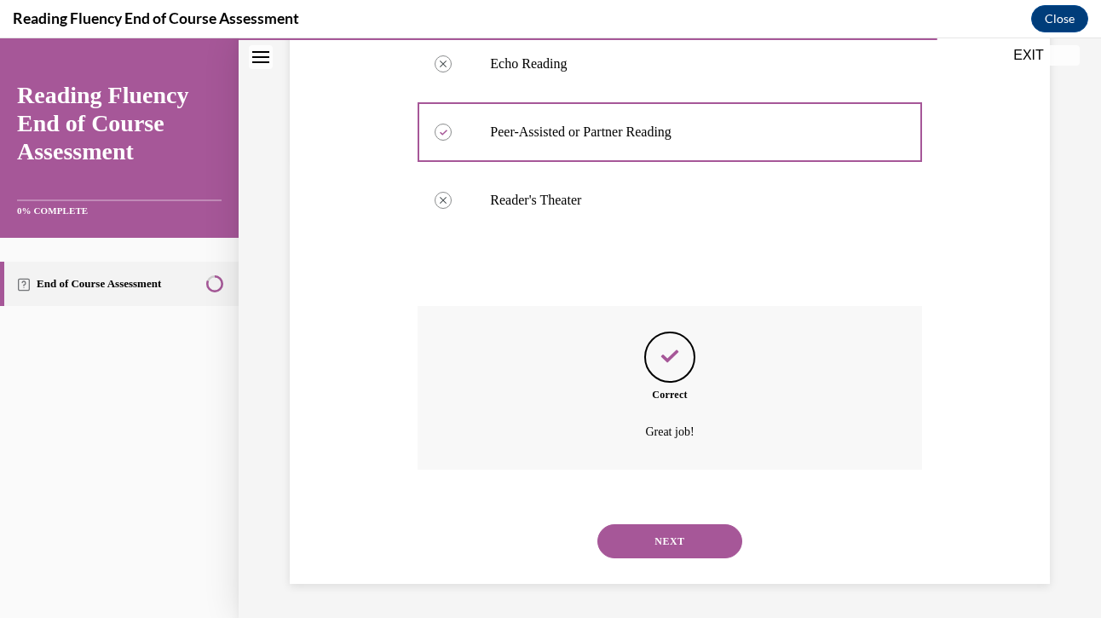
scroll to position [492, 0]
click at [688, 540] on button "NEXT" at bounding box center [669, 541] width 145 height 34
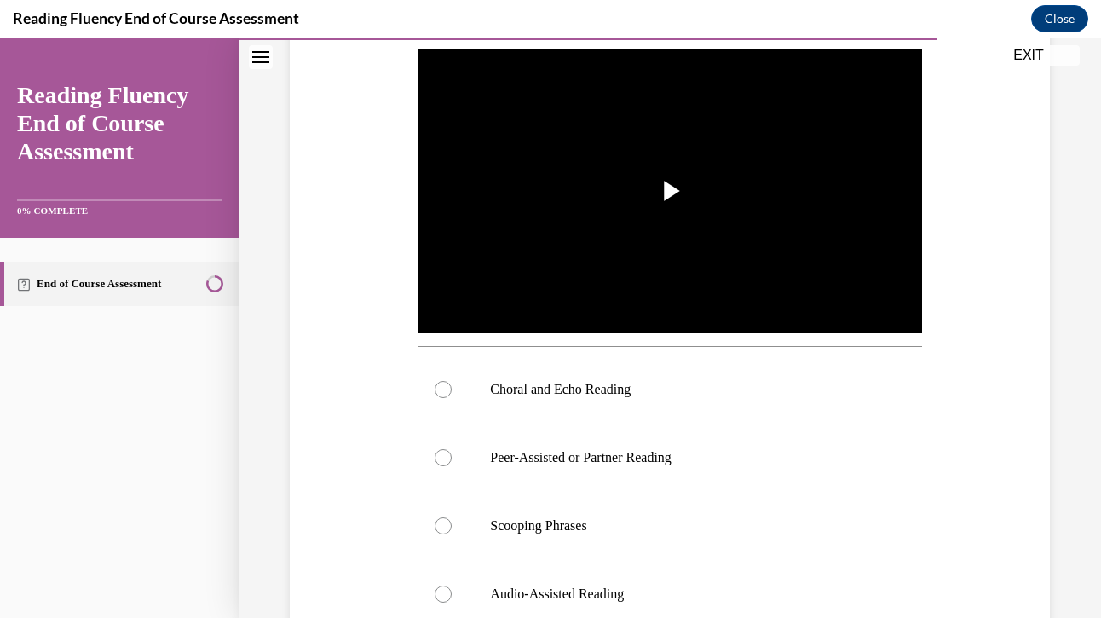
scroll to position [361, 0]
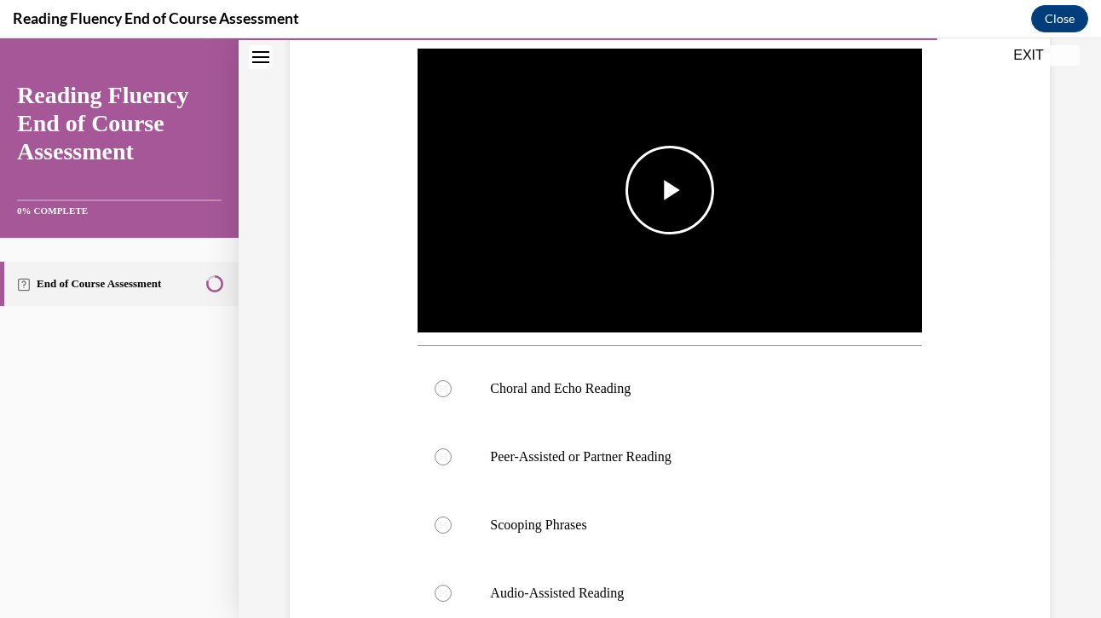
click at [670, 190] on span "Video player" at bounding box center [670, 190] width 0 height 0
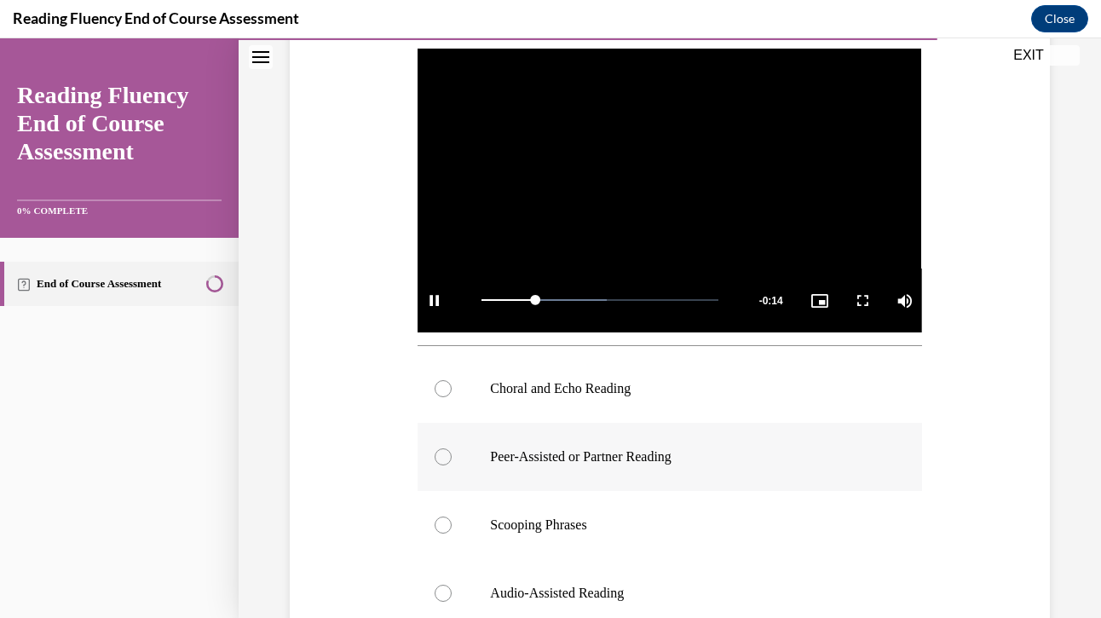
click at [438, 453] on div at bounding box center [443, 456] width 17 height 17
click at [438, 453] on input "Peer-Assisted or Partner Reading" at bounding box center [443, 456] width 17 height 17
radio input "true"
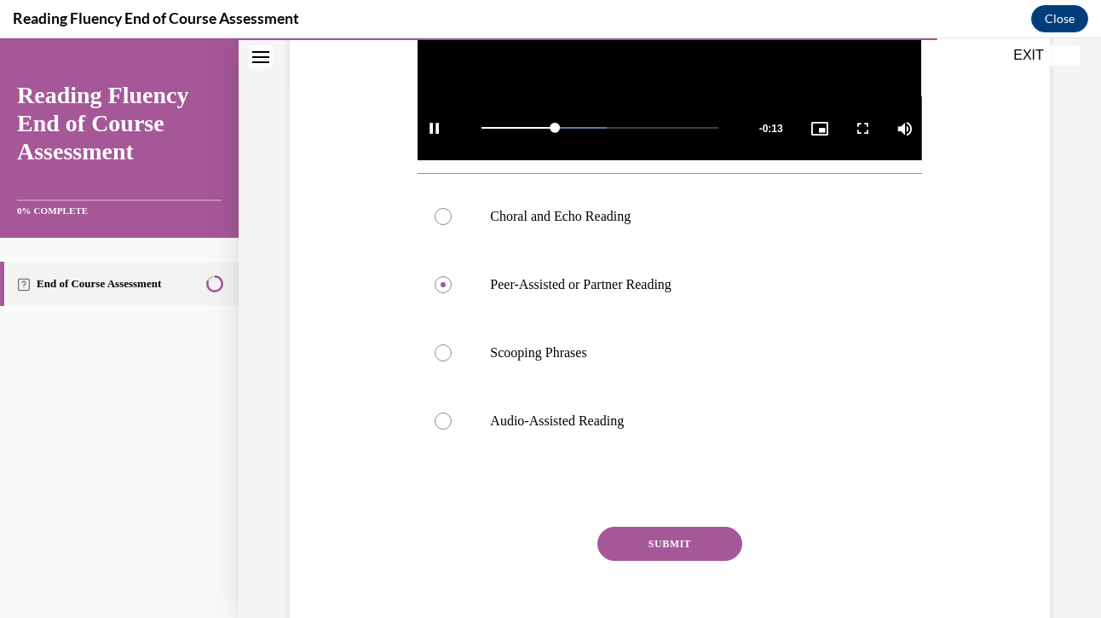
click at [671, 542] on button "SUBMIT" at bounding box center [669, 544] width 145 height 34
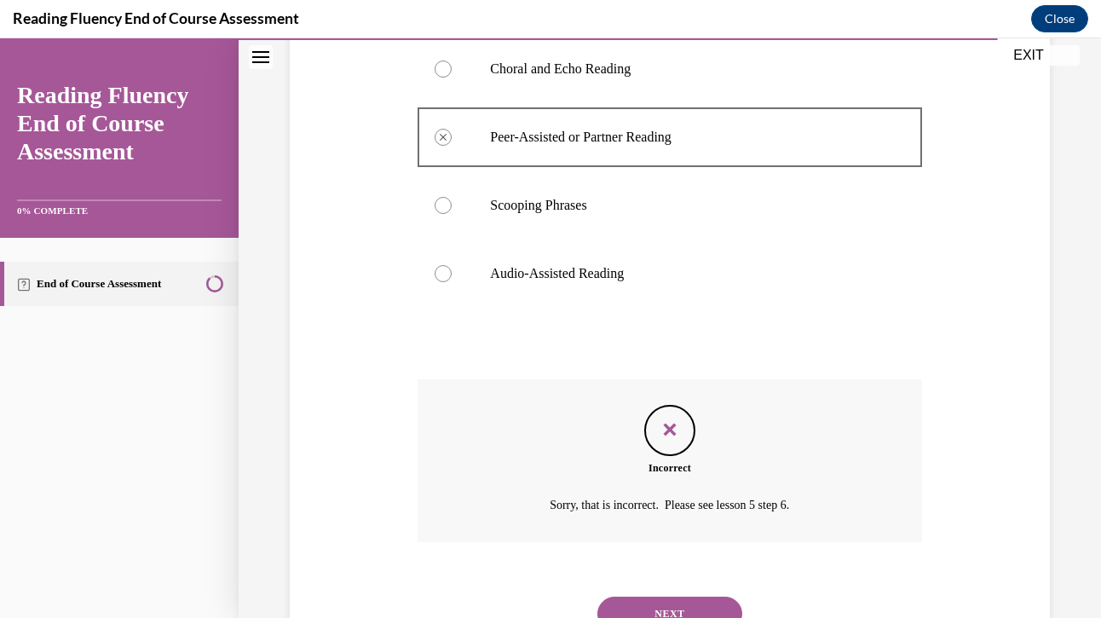
scroll to position [753, 0]
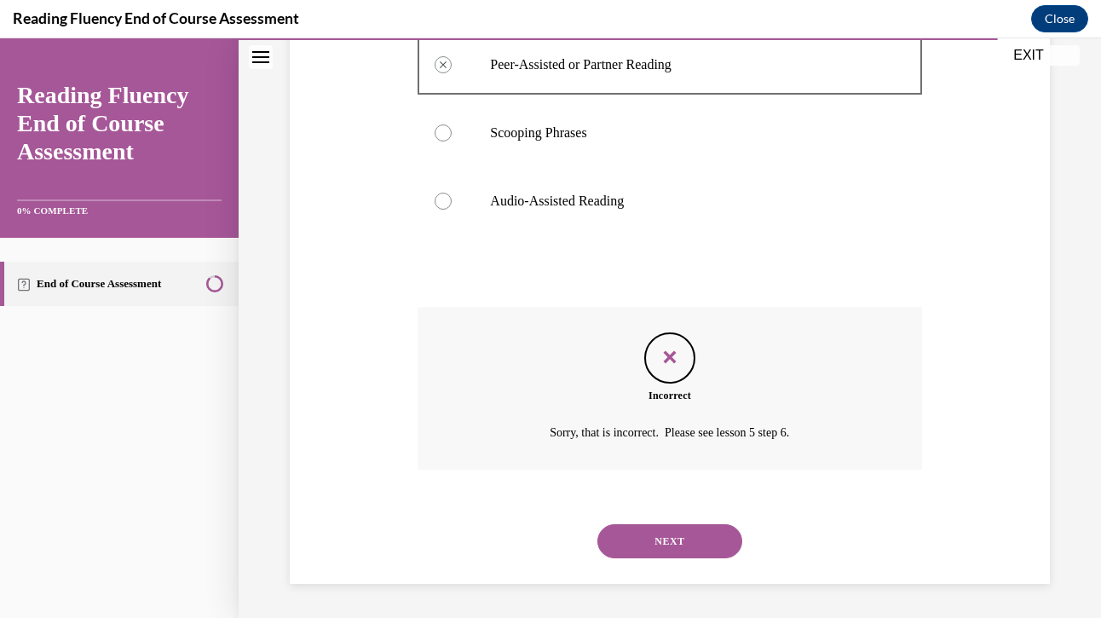
click at [673, 548] on button "NEXT" at bounding box center [669, 541] width 145 height 34
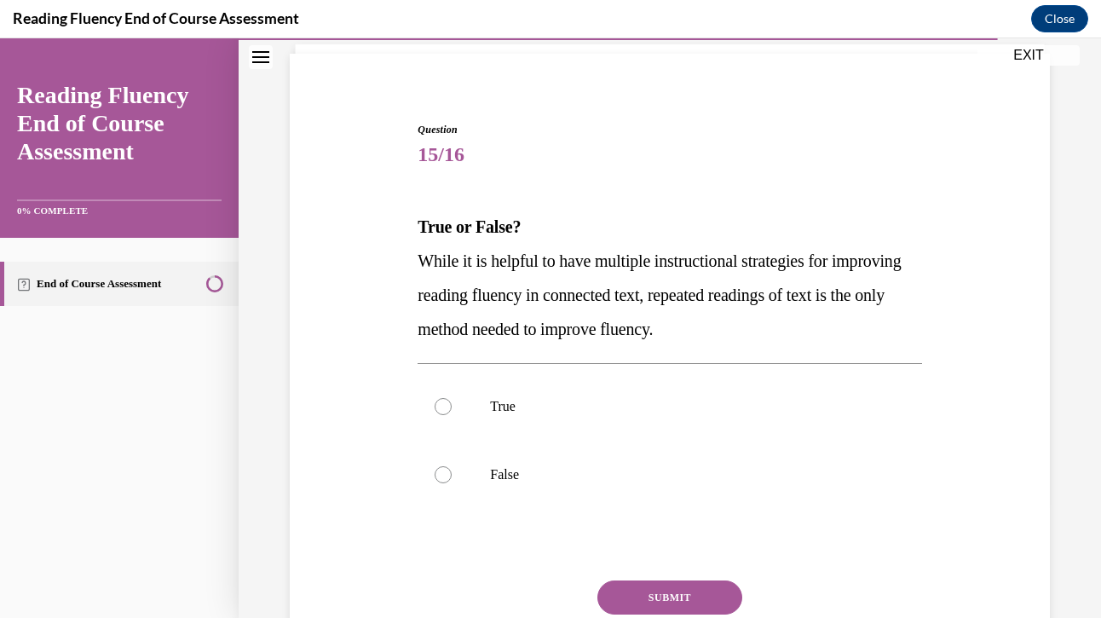
scroll to position [117, 0]
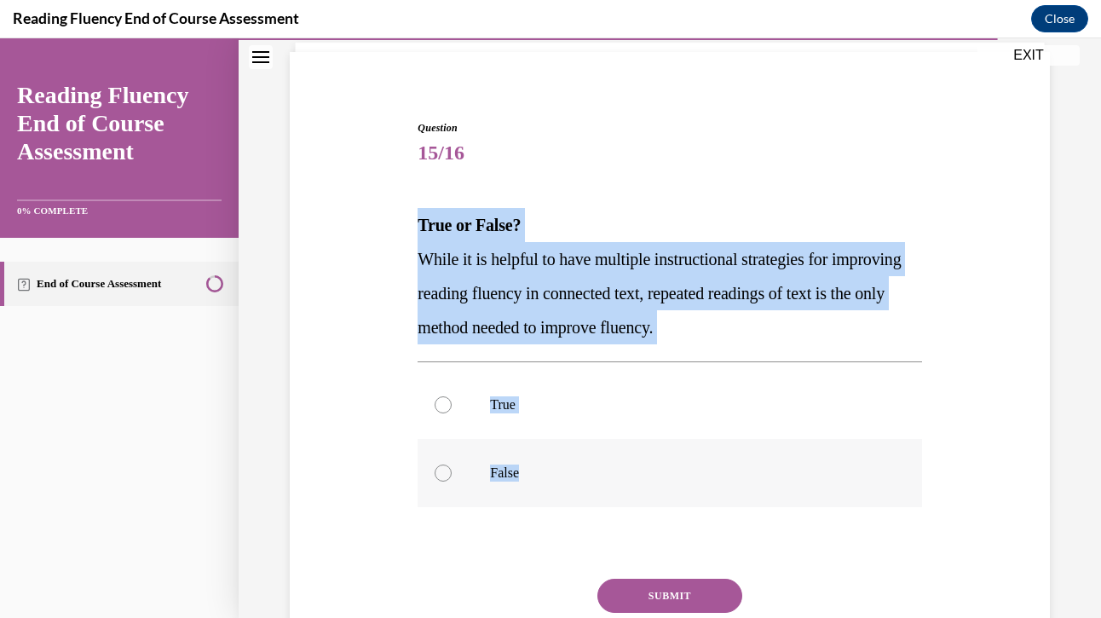
drag, startPoint x: 421, startPoint y: 223, endPoint x: 557, endPoint y: 467, distance: 279.3
click at [557, 467] on div "Question 15/16 True or False? While it is helpful to have multiple instructiona…" at bounding box center [670, 419] width 504 height 598
click at [456, 482] on label "False" at bounding box center [670, 473] width 504 height 68
click at [452, 482] on input "False" at bounding box center [443, 472] width 17 height 17
radio input "true"
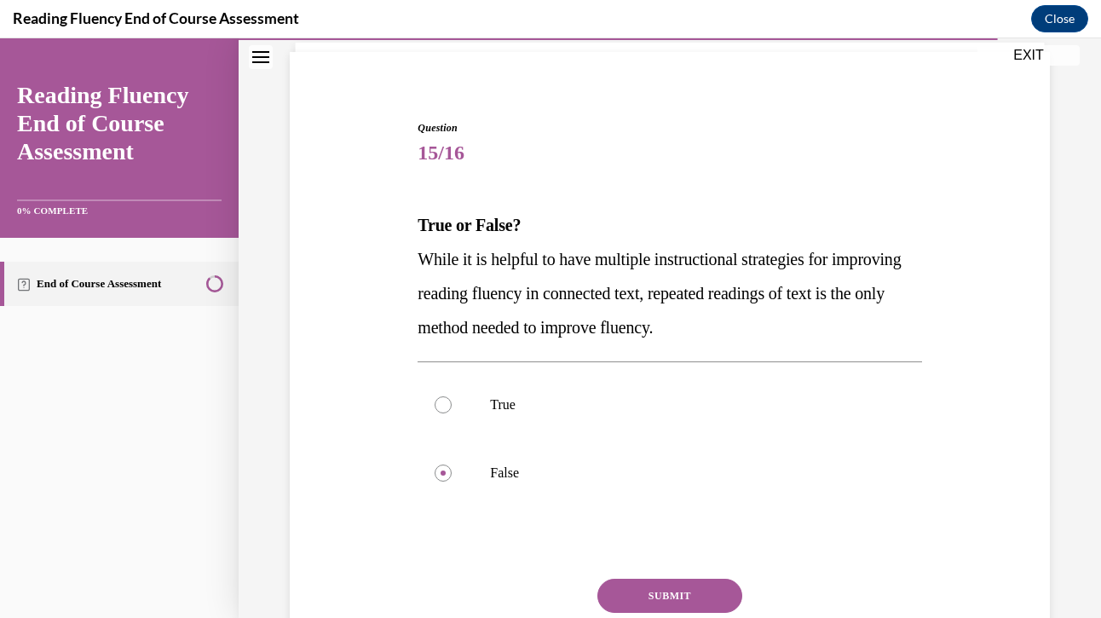
click at [650, 592] on button "SUBMIT" at bounding box center [669, 596] width 145 height 34
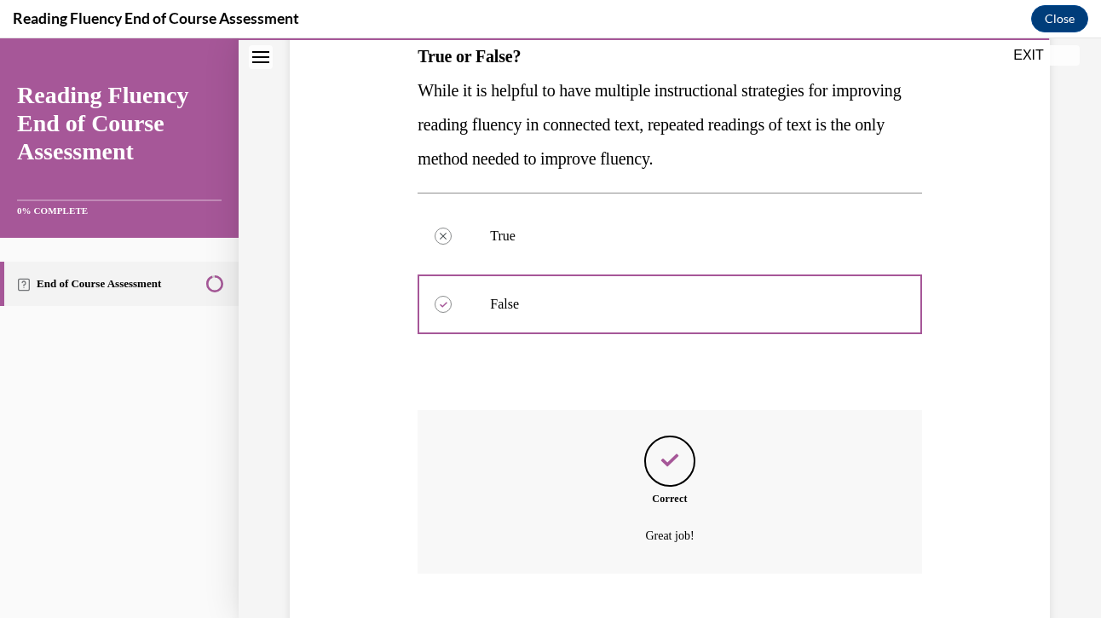
scroll to position [389, 0]
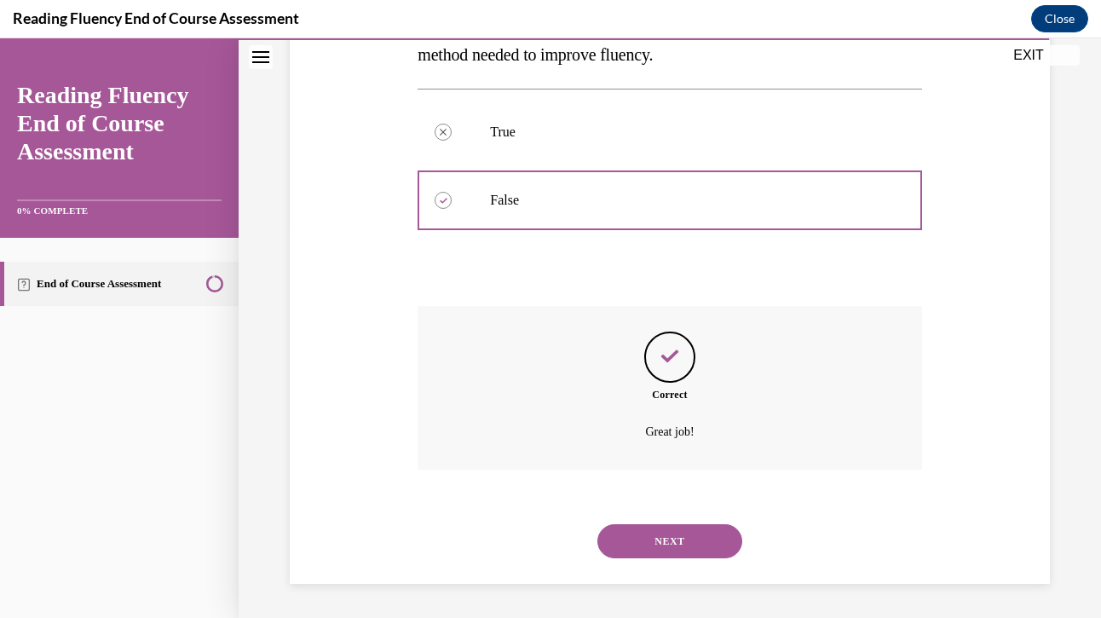
click at [689, 545] on button "NEXT" at bounding box center [669, 541] width 145 height 34
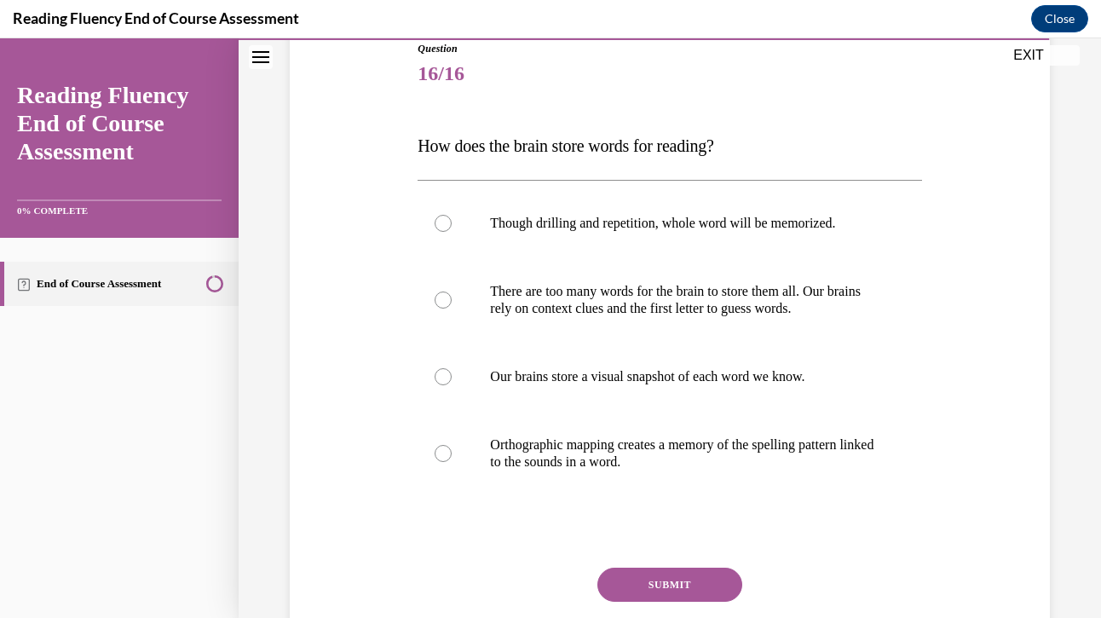
scroll to position [198, 0]
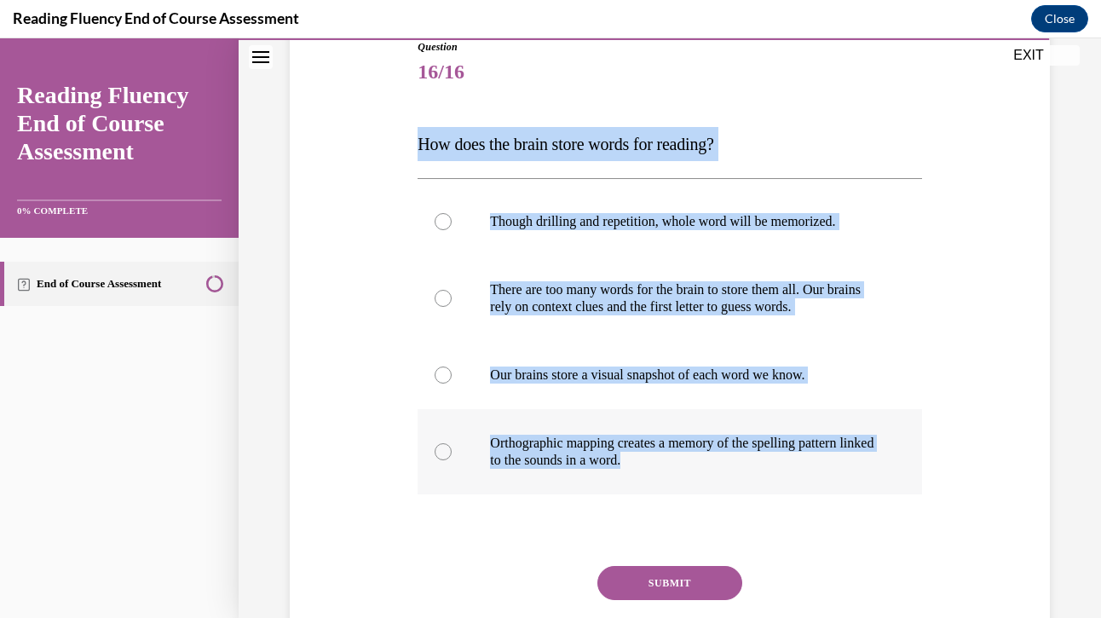
drag, startPoint x: 418, startPoint y: 144, endPoint x: 689, endPoint y: 464, distance: 419.2
click at [689, 464] on div "Question 16/16 How does the brain store words for reading? Though drilling and …" at bounding box center [670, 372] width 504 height 666
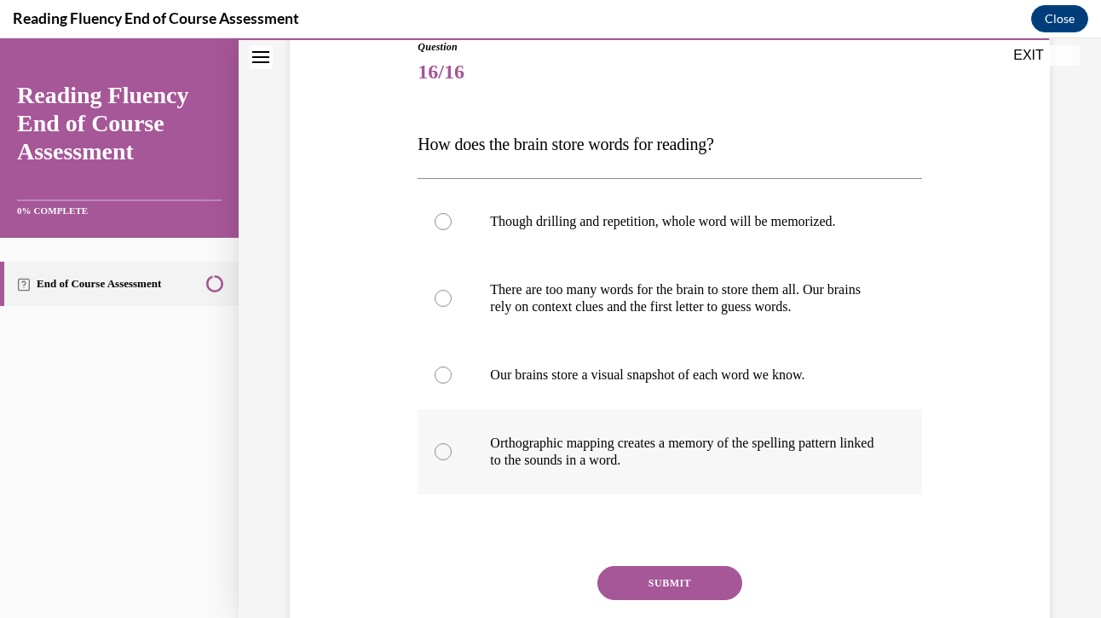
click at [442, 453] on div at bounding box center [443, 451] width 17 height 17
click at [442, 453] on input "Orthographic mapping creates a memory of the spelling pattern linked to the sou…" at bounding box center [443, 451] width 17 height 17
radio input "true"
click at [634, 578] on button "SUBMIT" at bounding box center [669, 583] width 145 height 34
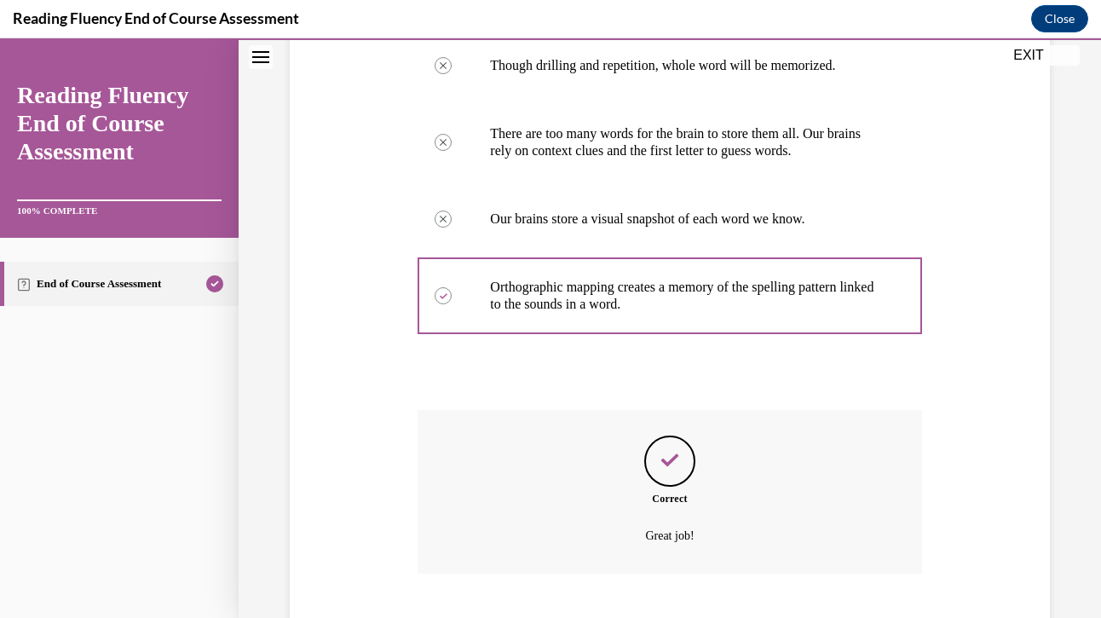
scroll to position [458, 0]
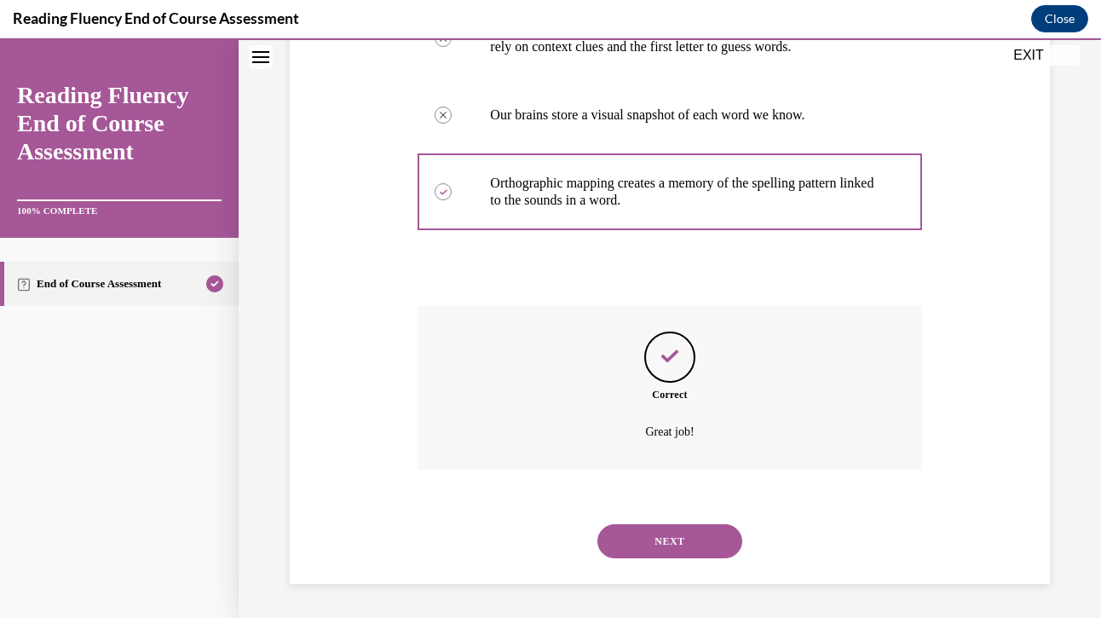
click at [665, 547] on button "NEXT" at bounding box center [669, 541] width 145 height 34
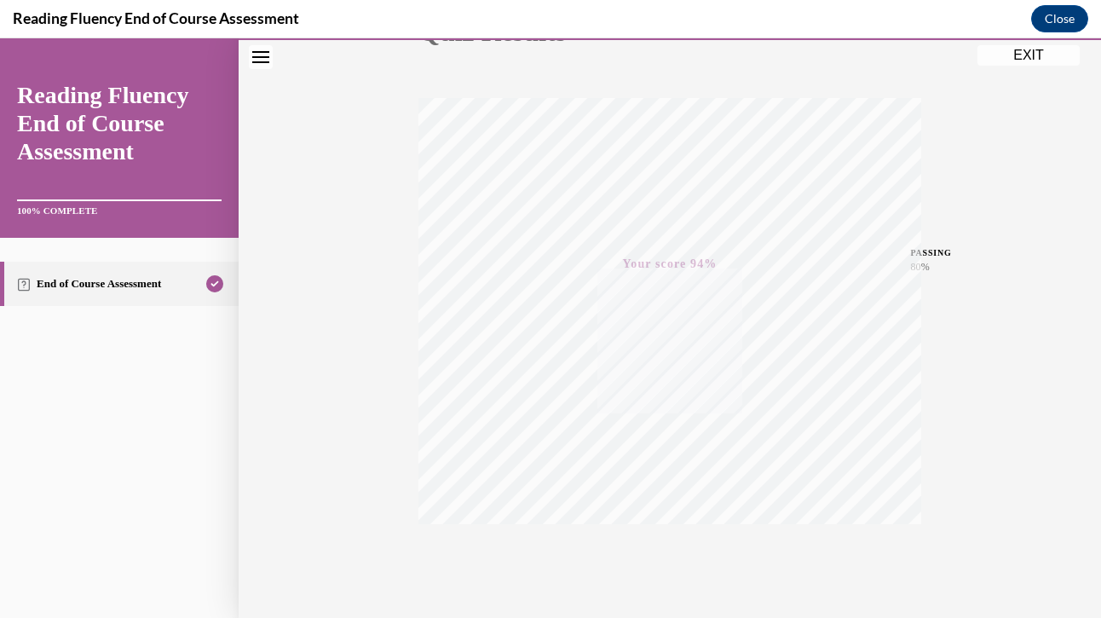
scroll to position [294, 0]
click at [1028, 61] on button "EXIT" at bounding box center [1029, 55] width 102 height 20
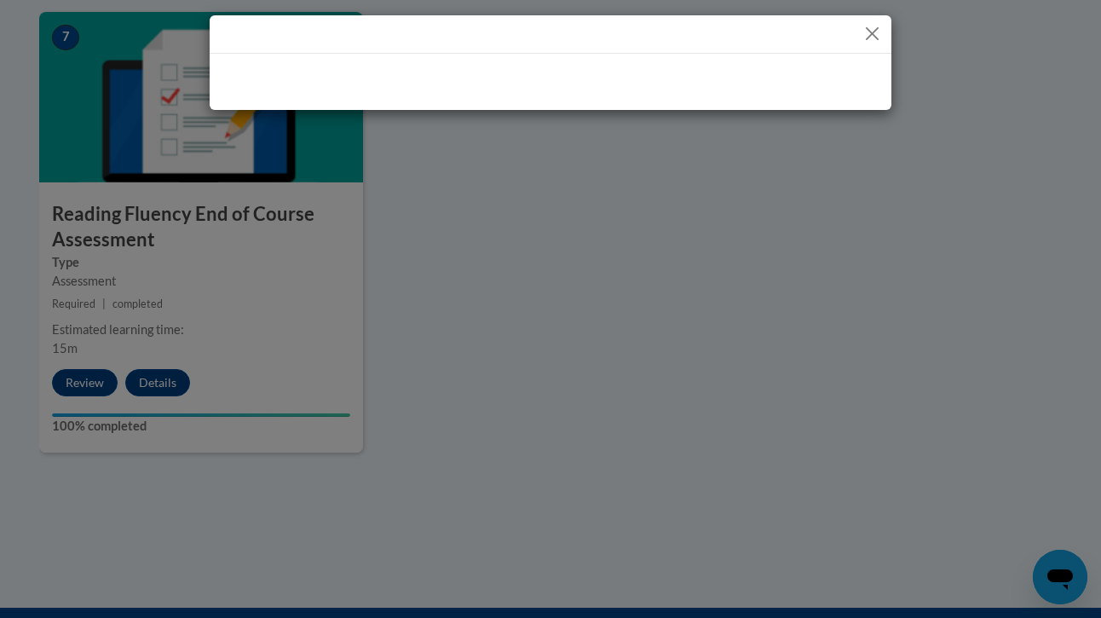
click at [609, 54] on div at bounding box center [551, 79] width 682 height 51
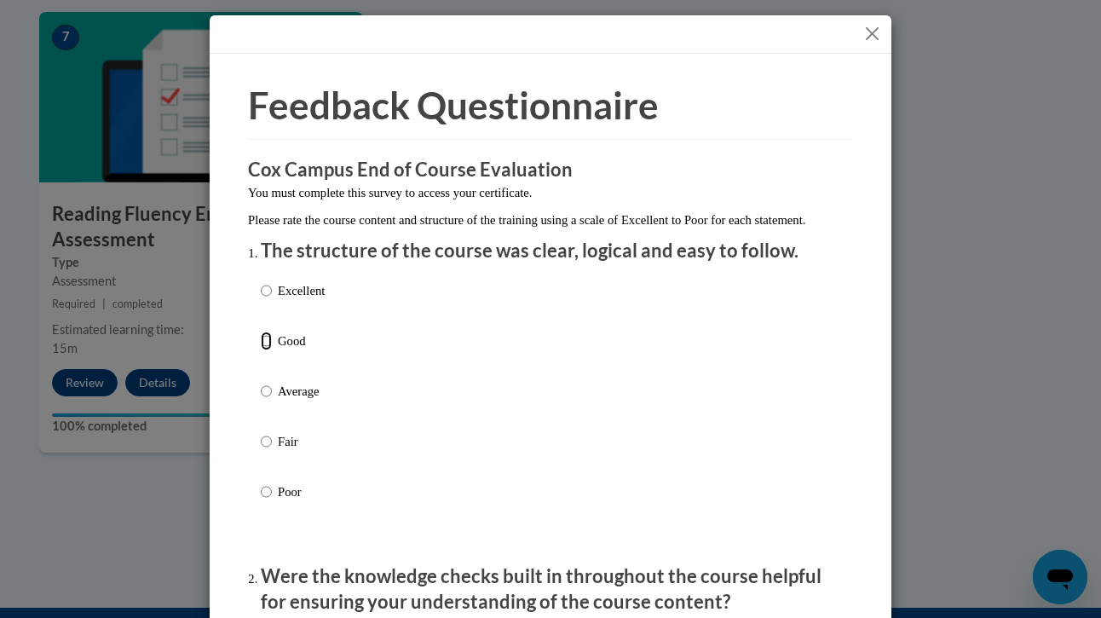
click at [268, 350] on input "Good" at bounding box center [266, 341] width 11 height 19
radio input "true"
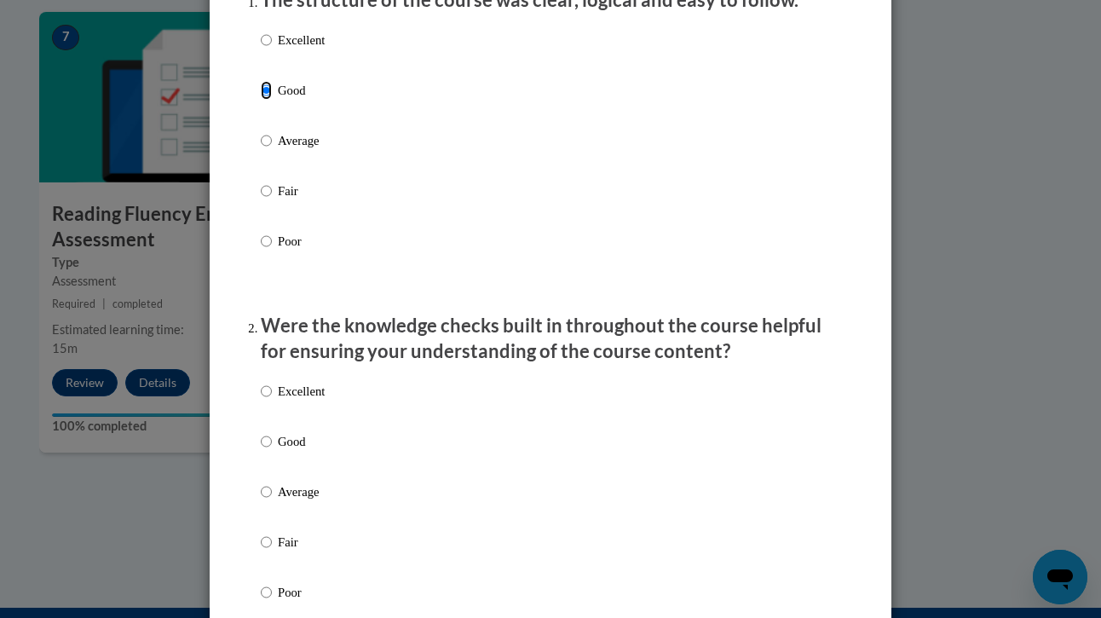
scroll to position [251, 0]
click at [263, 450] on input "Good" at bounding box center [266, 440] width 11 height 19
radio input "true"
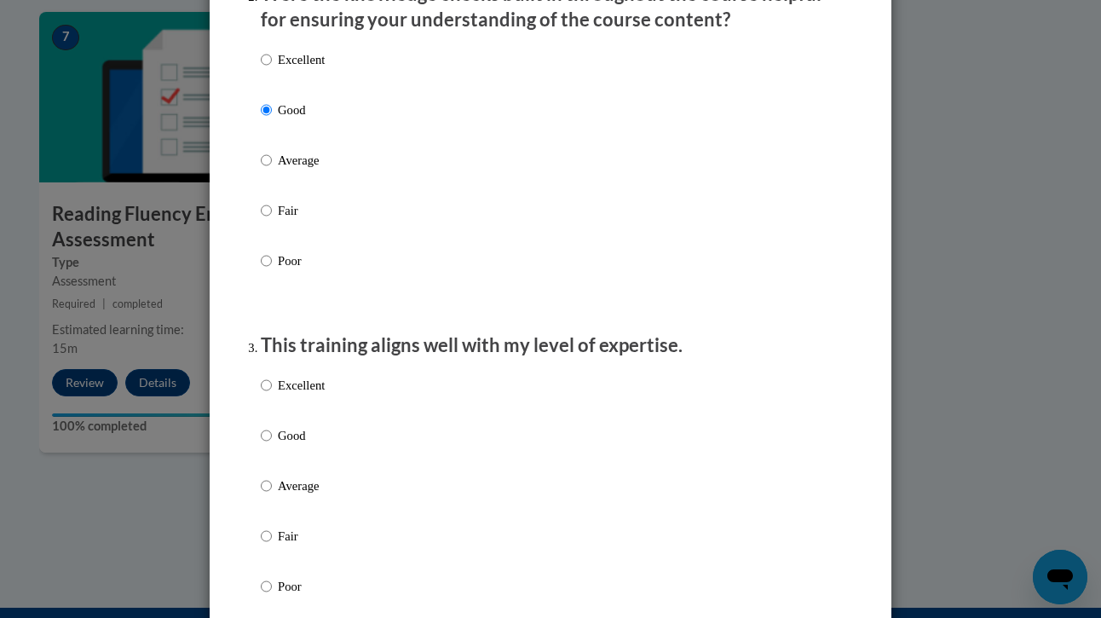
click at [263, 465] on label "Good" at bounding box center [293, 449] width 64 height 46
click at [263, 445] on input "Good" at bounding box center [266, 435] width 11 height 19
radio input "true"
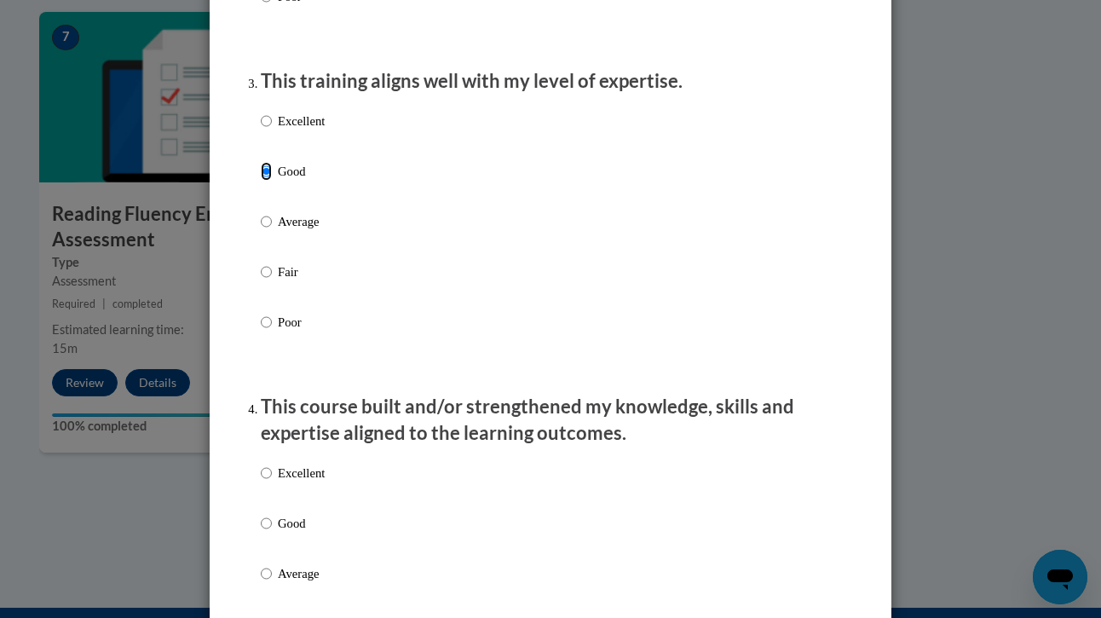
scroll to position [849, 0]
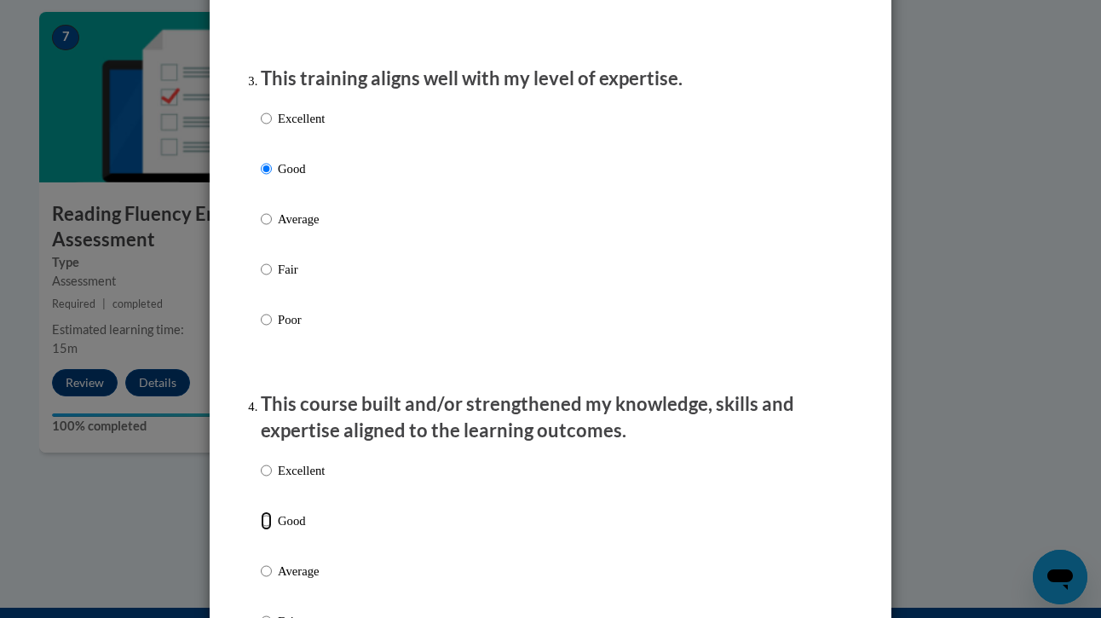
click at [262, 530] on input "Good" at bounding box center [266, 520] width 11 height 19
radio input "true"
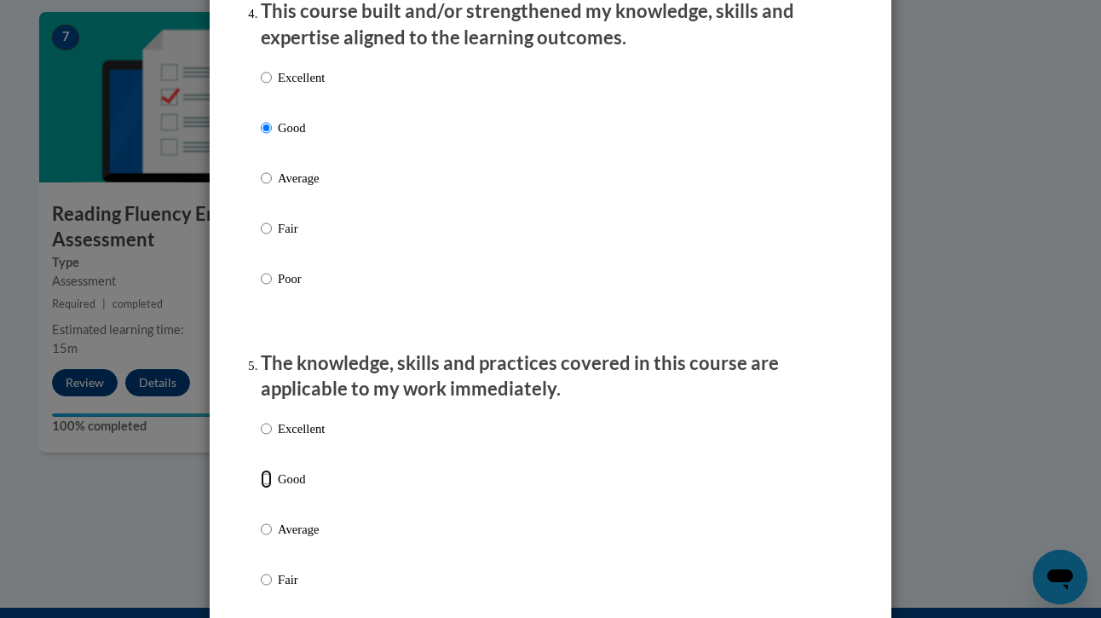
click at [266, 488] on input "Good" at bounding box center [266, 479] width 11 height 19
radio input "true"
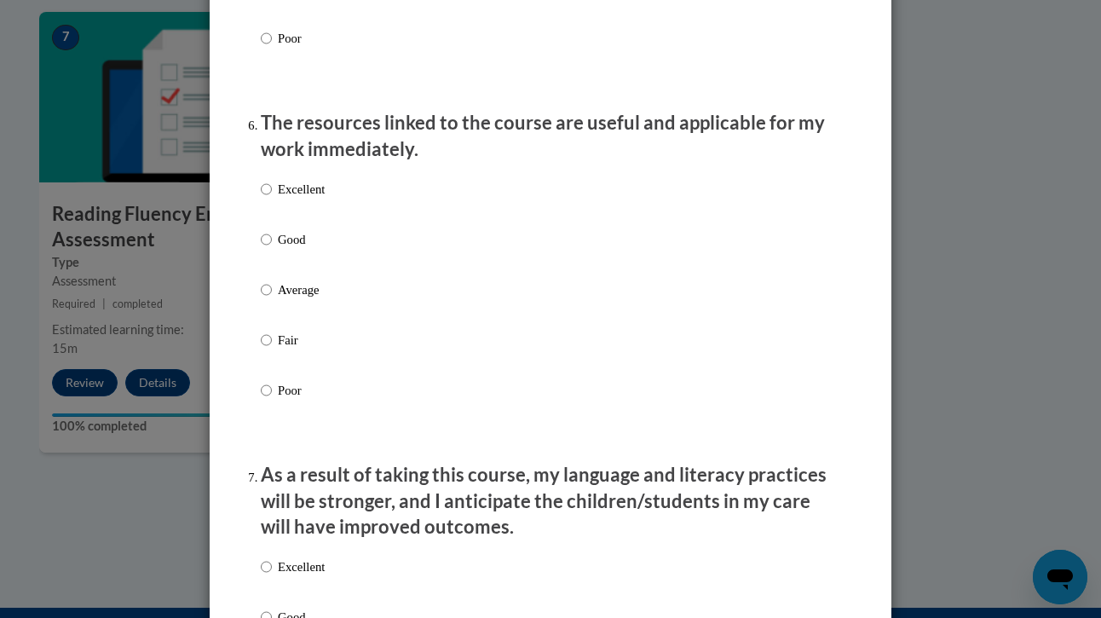
scroll to position [1868, 0]
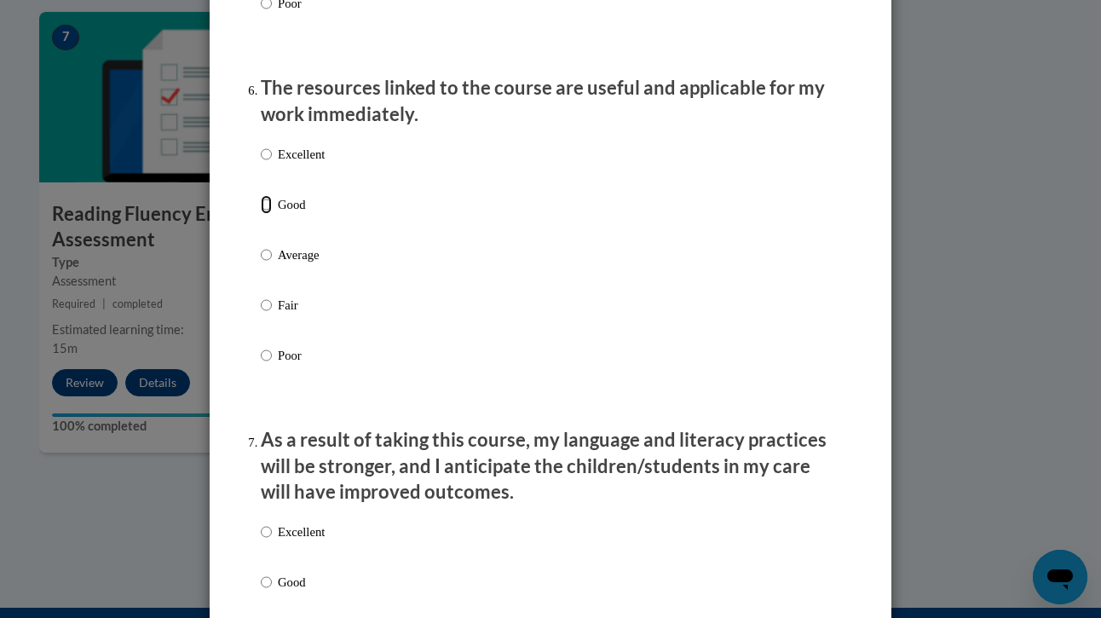
click at [270, 214] on input "Good" at bounding box center [266, 204] width 11 height 19
radio input "true"
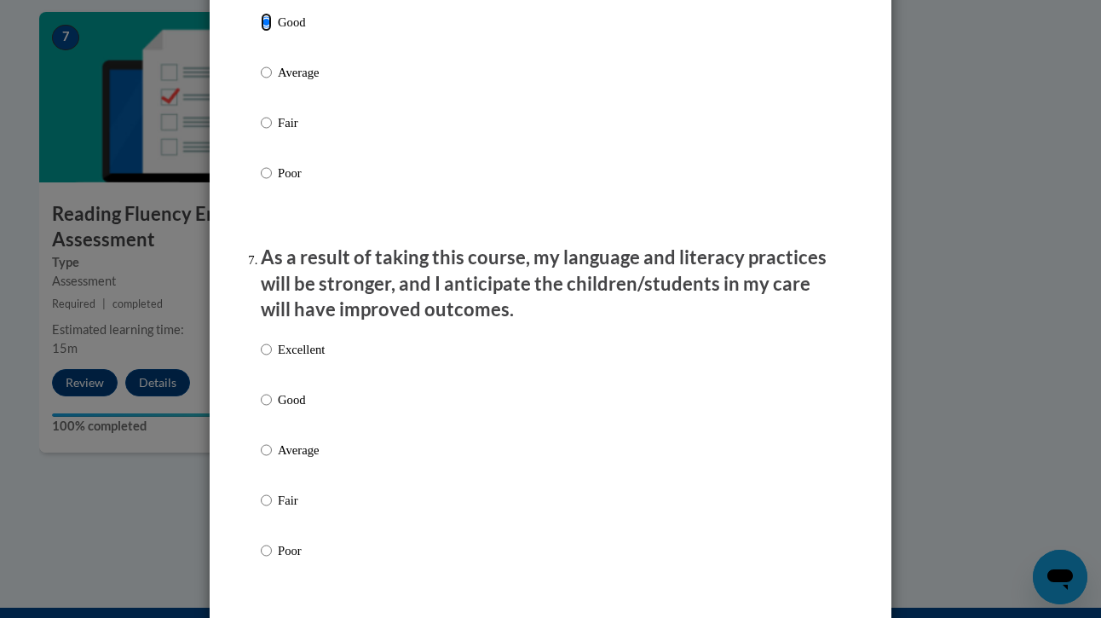
scroll to position [2108, 0]
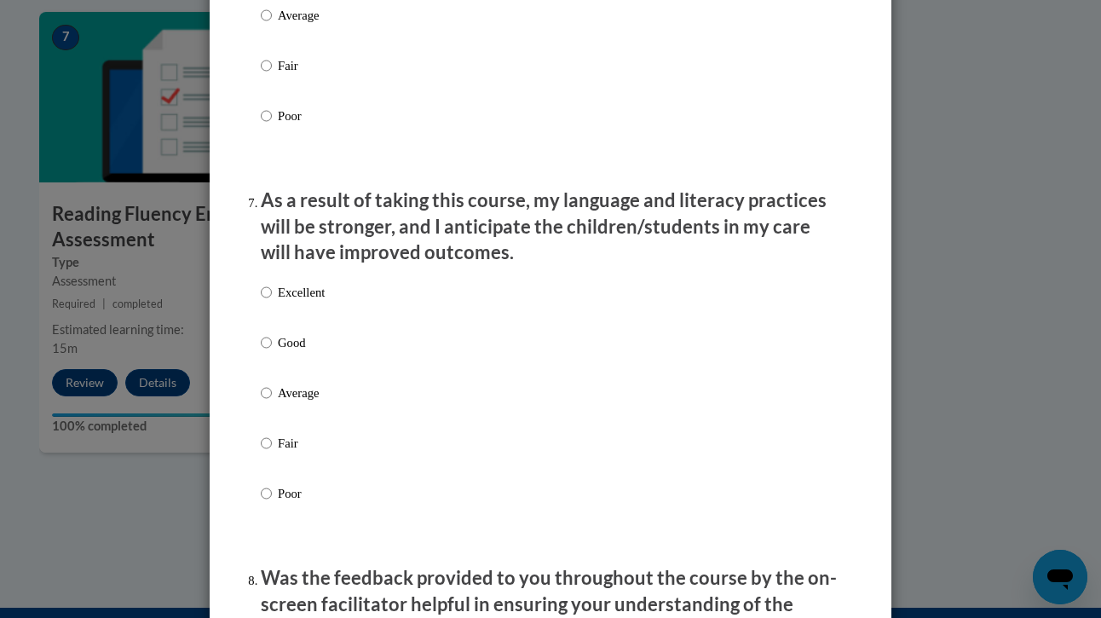
click at [267, 352] on input "Good" at bounding box center [266, 342] width 11 height 19
radio input "true"
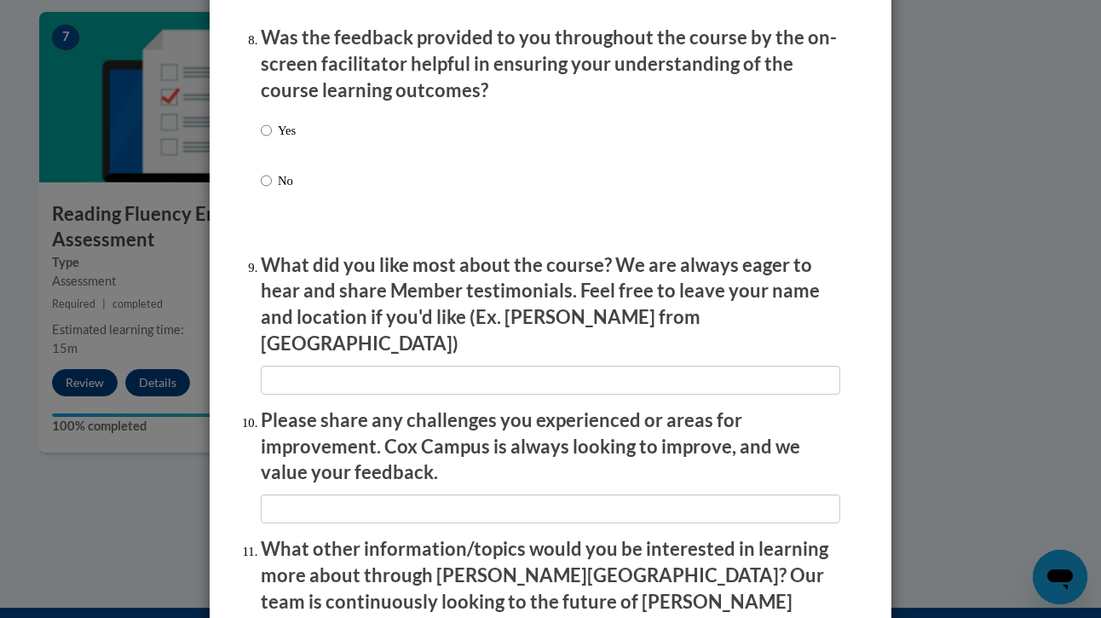
scroll to position [2640, 0]
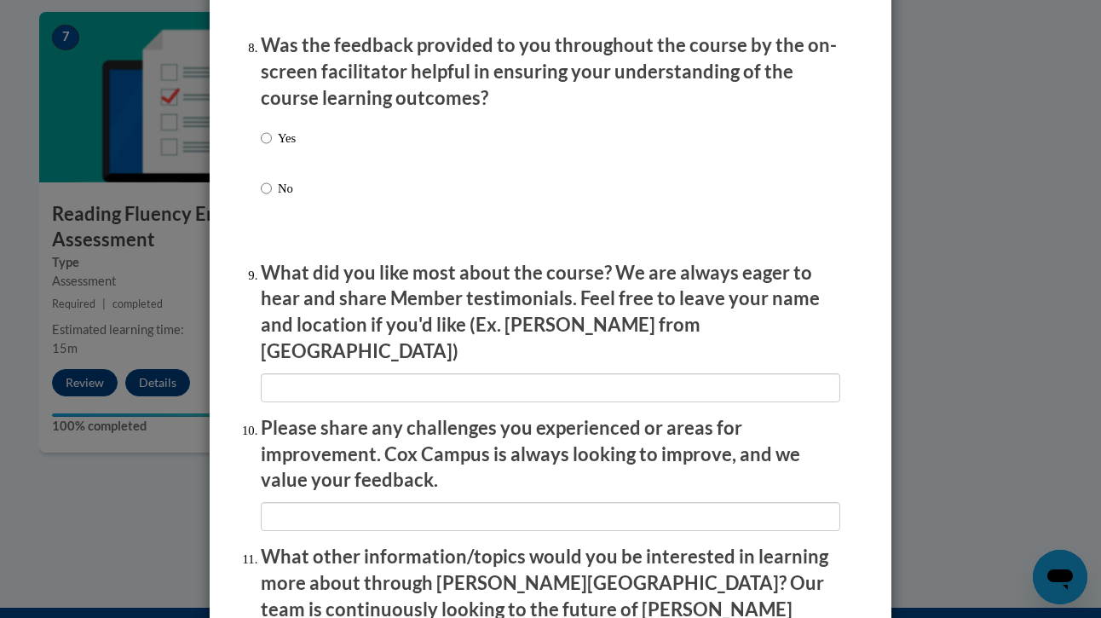
click at [274, 152] on label "Yes" at bounding box center [278, 152] width 35 height 46
click at [272, 147] on input "Yes" at bounding box center [266, 138] width 11 height 19
radio input "true"
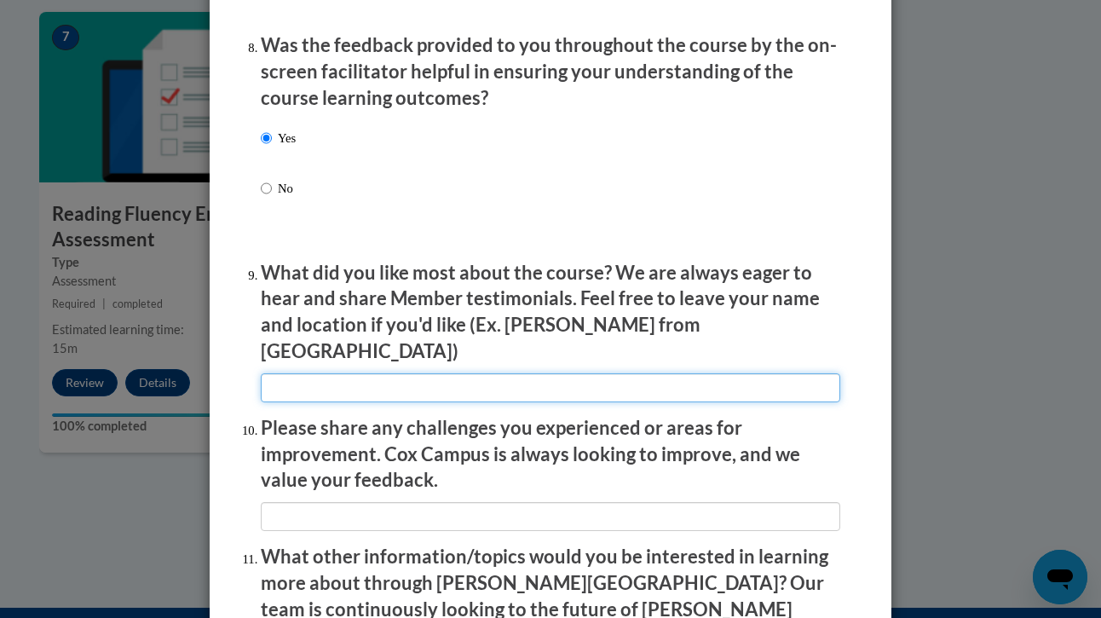
click at [348, 374] on input "textbox" at bounding box center [551, 387] width 580 height 29
type input "n/a"
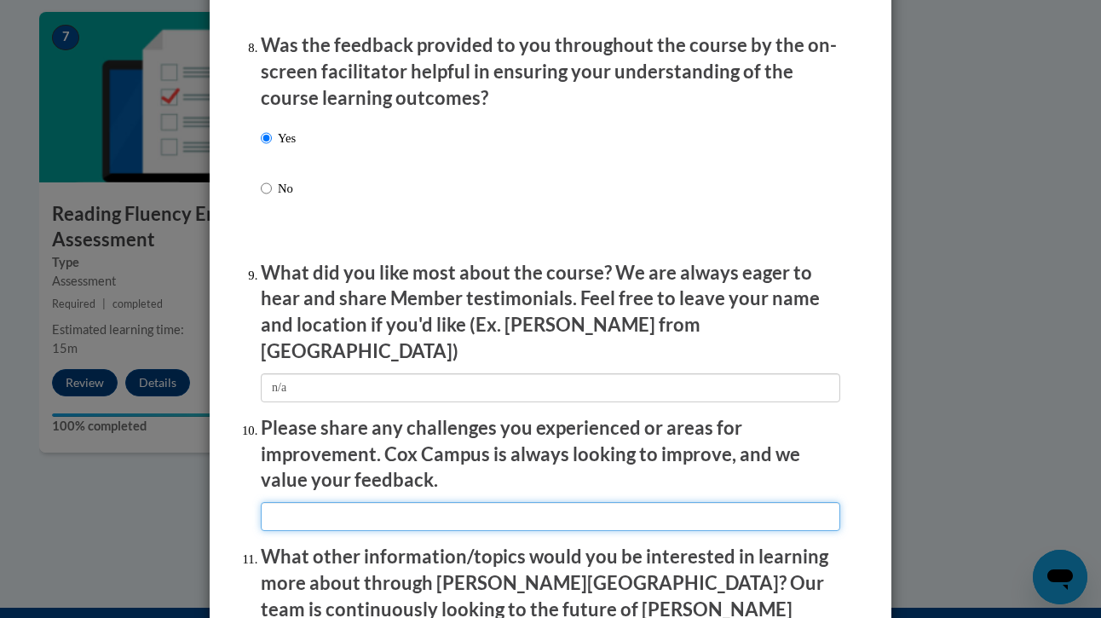
click at [369, 502] on input "textbox" at bounding box center [551, 516] width 580 height 29
type input "n/a"
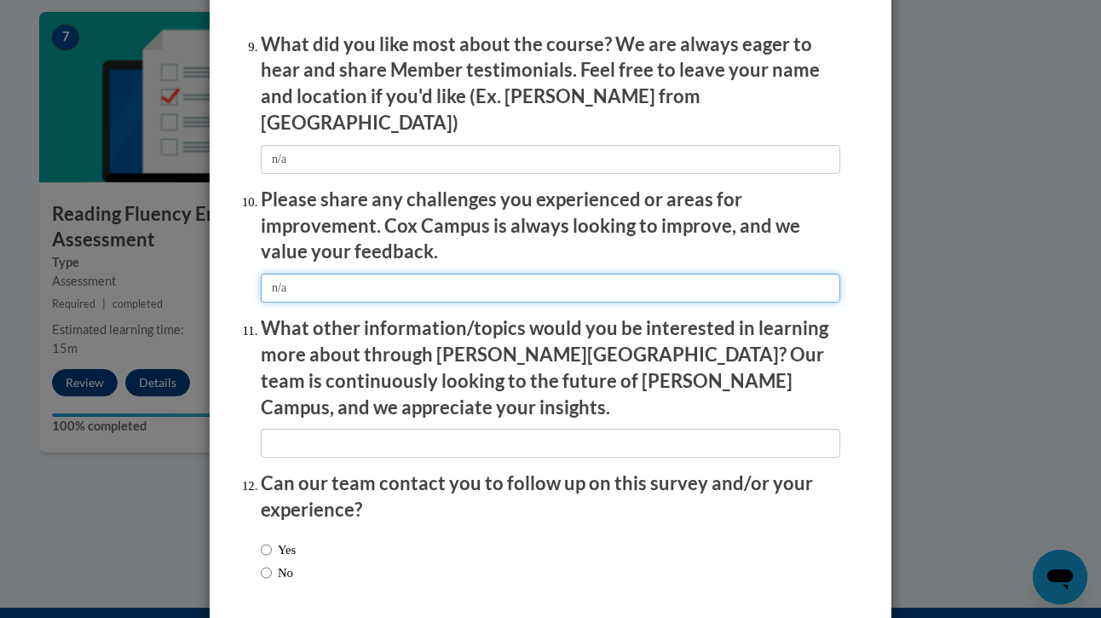
scroll to position [2891, 0]
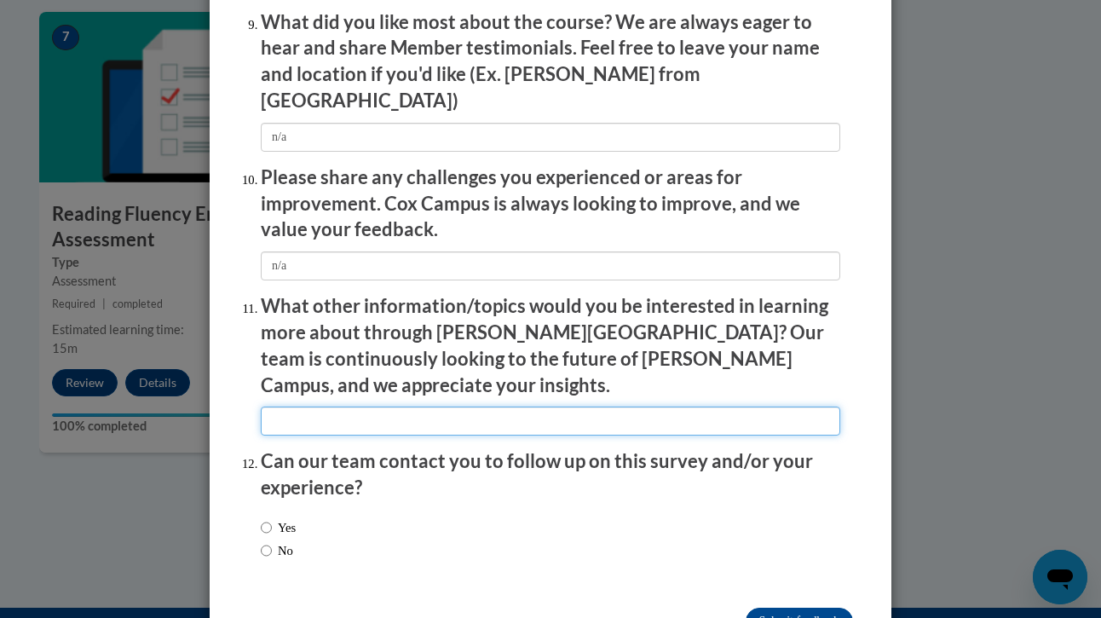
click at [323, 407] on input "textbox" at bounding box center [551, 421] width 580 height 29
type input "n/a"
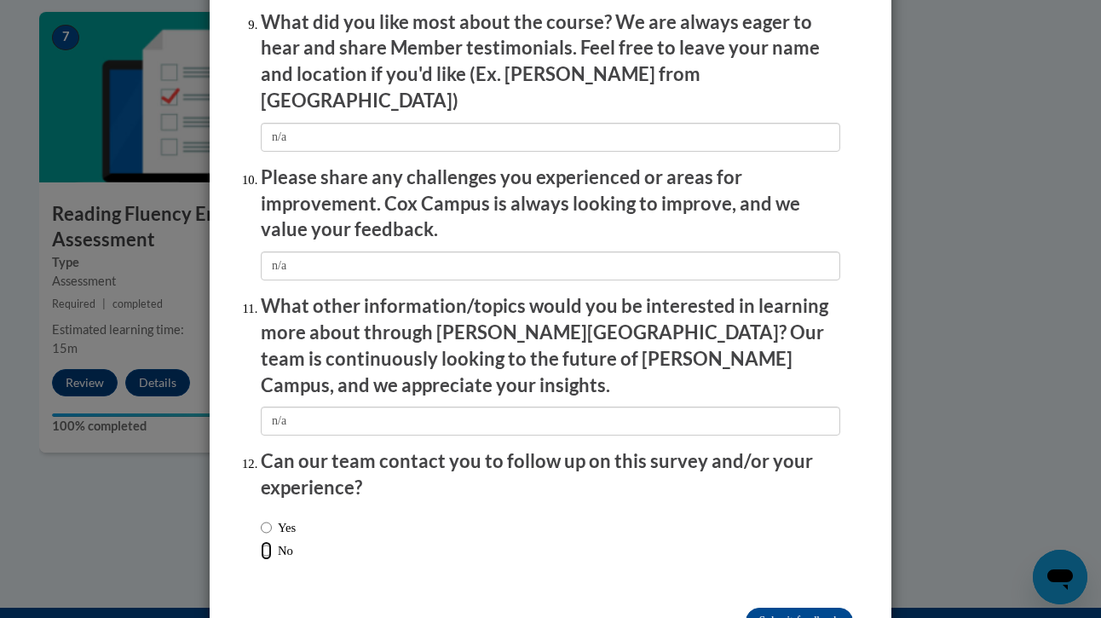
click at [266, 541] on input "No" at bounding box center [266, 550] width 11 height 19
radio input "true"
click at [809, 608] on input "Submit feedback" at bounding box center [799, 621] width 107 height 27
